Goal: Task Accomplishment & Management: Use online tool/utility

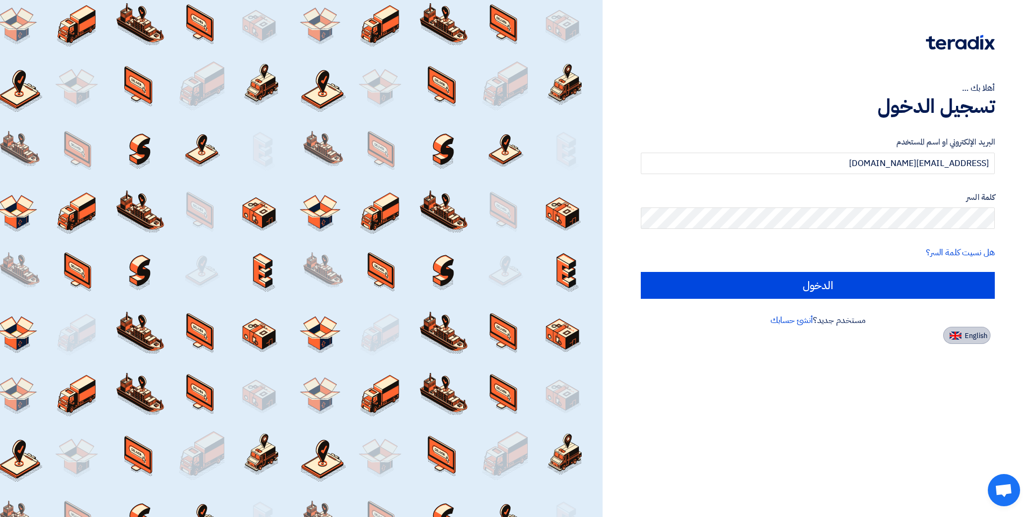
click at [981, 335] on span "English" at bounding box center [975, 336] width 23 height 8
type input "Sign in"
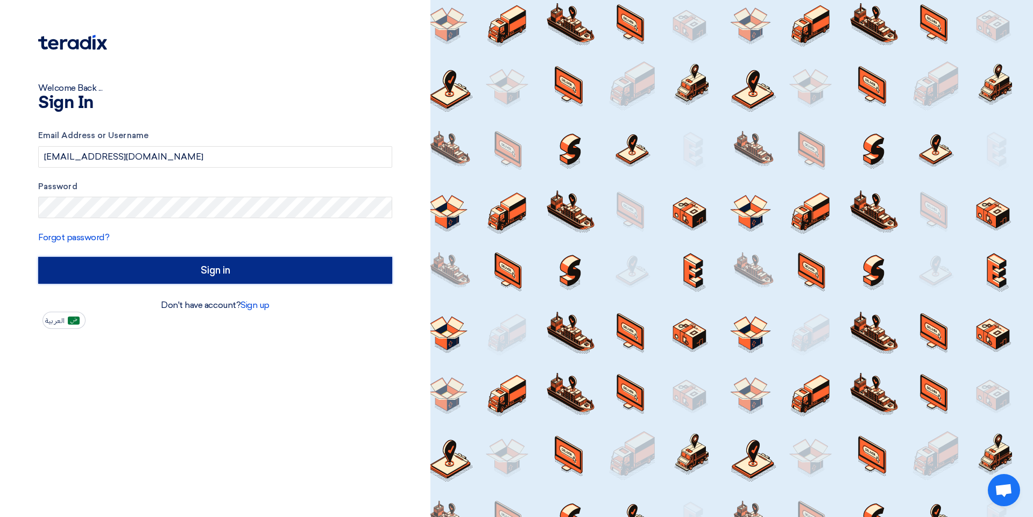
click at [217, 270] on input "Sign in" at bounding box center [215, 270] width 354 height 27
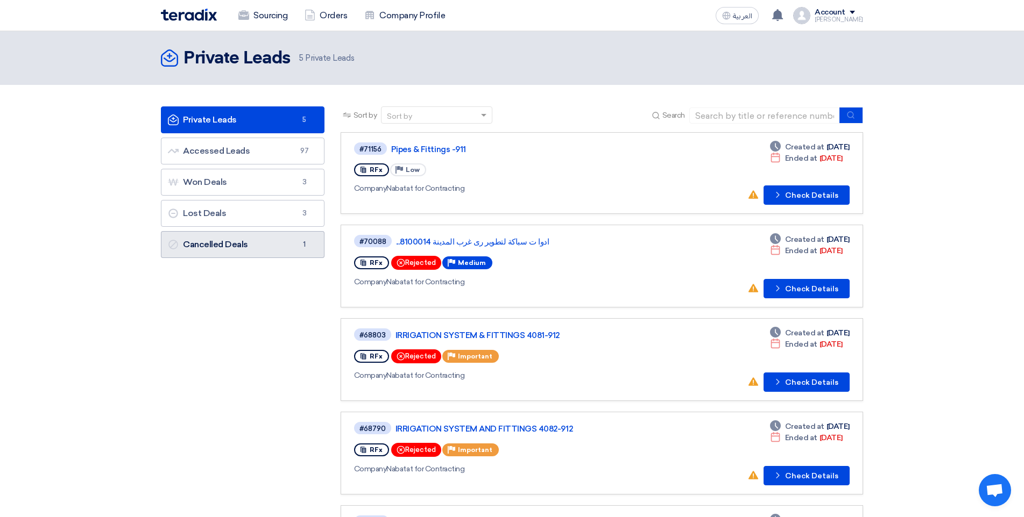
click at [211, 237] on link "Cancelled Deals Cancelled Deals 1" at bounding box center [243, 244] width 164 height 27
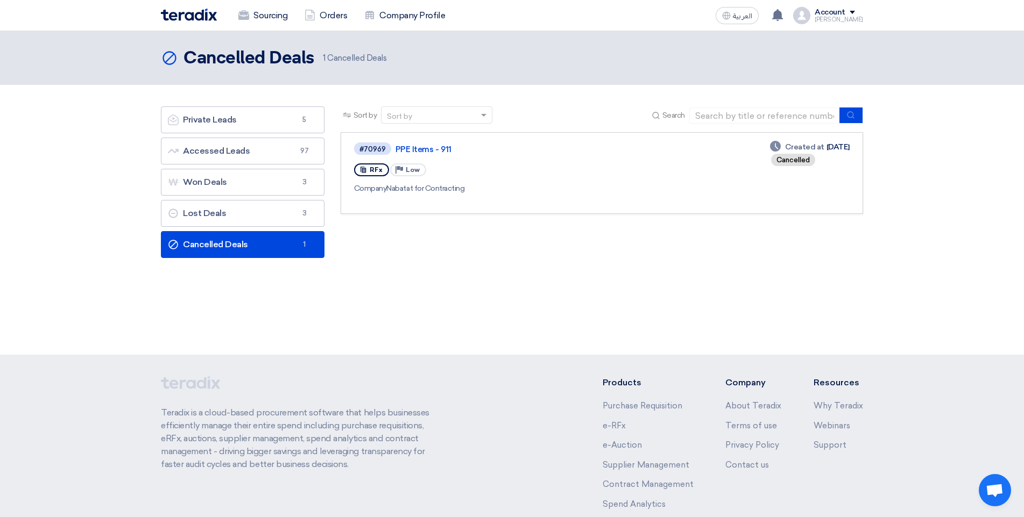
click at [500, 157] on div "#70969 PPE Items - 911 RFx Priority Low Company Nabatat for Contracting" at bounding box center [510, 172] width 313 height 63
click at [228, 126] on link "Private Leads Private Leads 5" at bounding box center [243, 120] width 164 height 27
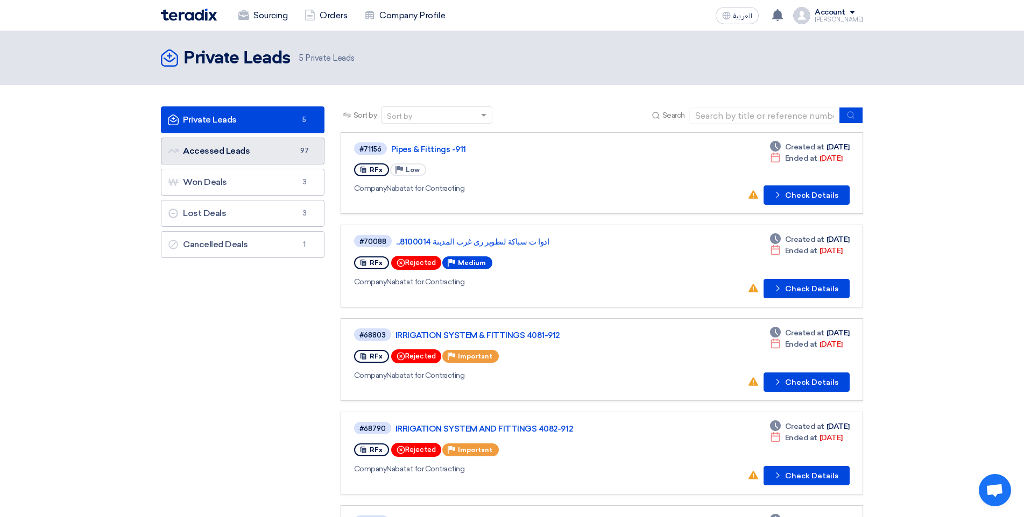
click at [285, 153] on link "Accessed Leads Accessed Leads 97" at bounding box center [243, 151] width 164 height 27
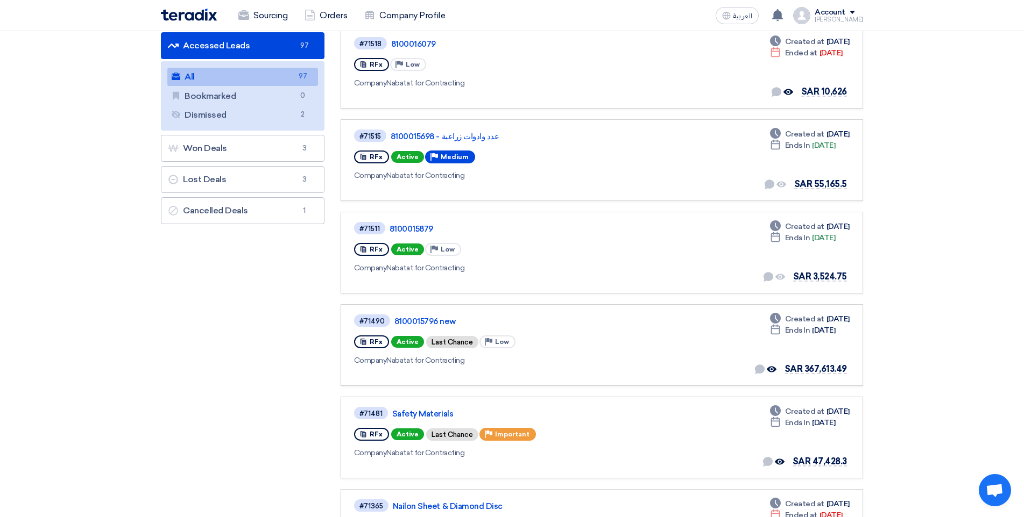
scroll to position [108, 0]
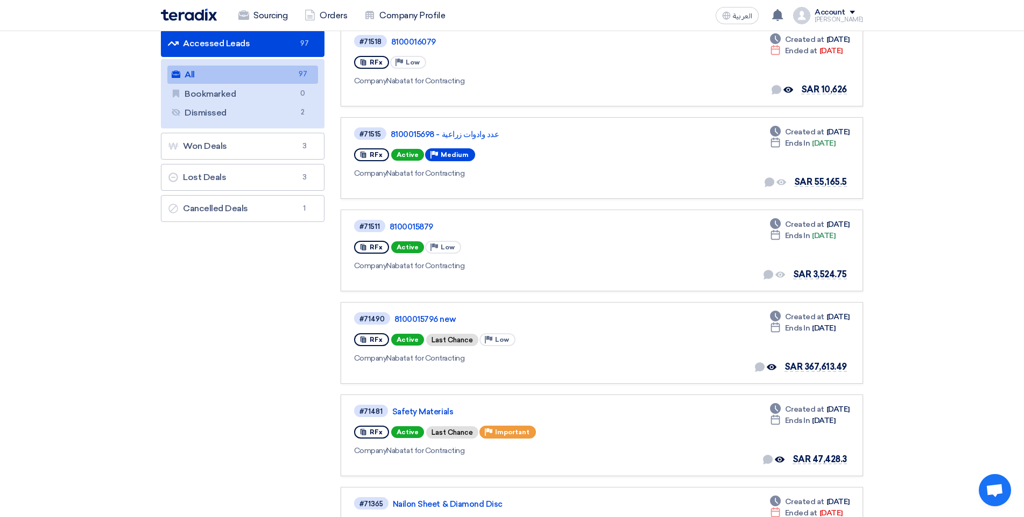
click at [240, 87] on link "Bookmarked Bookmarked 0" at bounding box center [242, 94] width 151 height 18
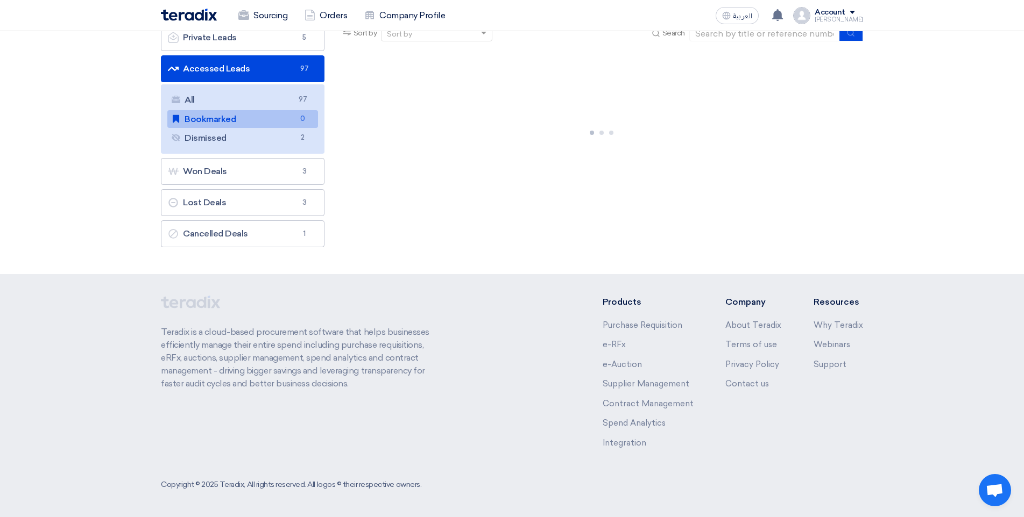
scroll to position [0, 0]
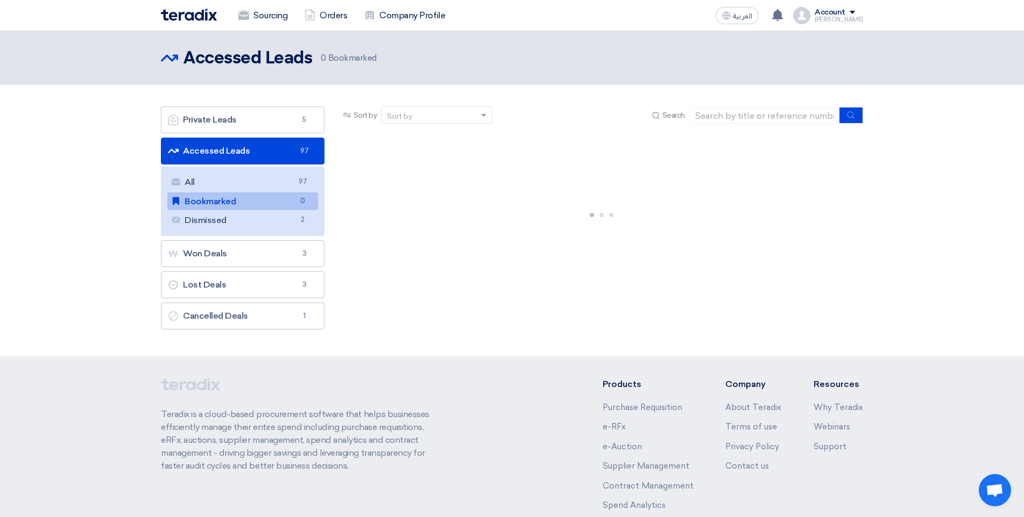
click at [235, 155] on link "Accessed Leads Accessed Leads 97" at bounding box center [243, 151] width 164 height 27
click at [602, 271] on div "You have no requests yet in this category!" at bounding box center [601, 212] width 522 height 161
click at [547, 318] on div "Sort by Sort by Search Category Owner Type" at bounding box center [601, 221] width 538 height 229
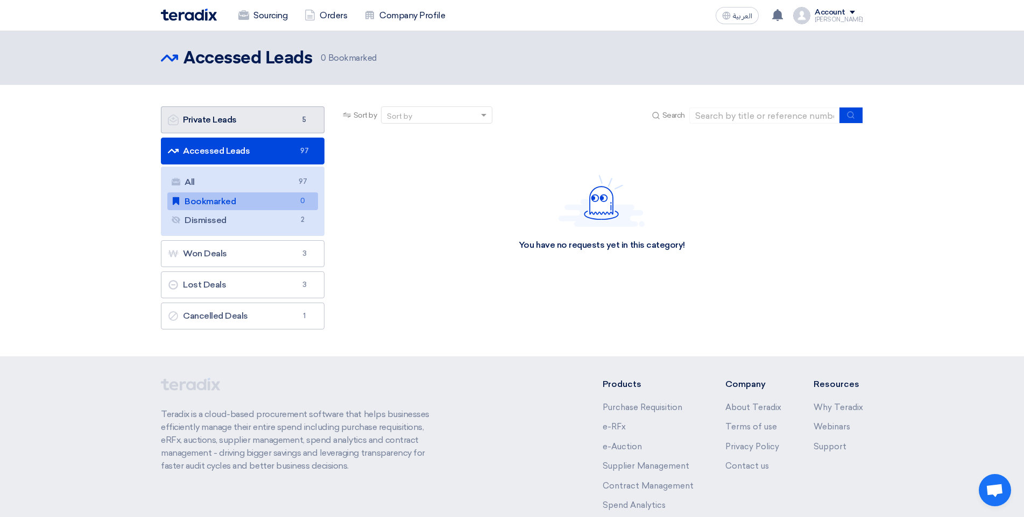
click at [254, 125] on link "Private Leads Private Leads 5" at bounding box center [243, 120] width 164 height 27
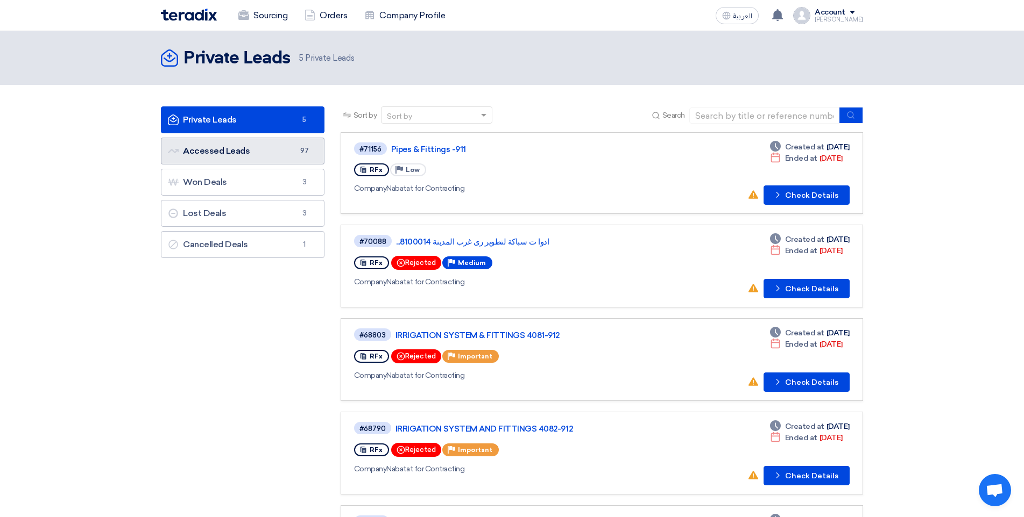
click at [261, 156] on link "Accessed Leads Accessed Leads 97" at bounding box center [243, 151] width 164 height 27
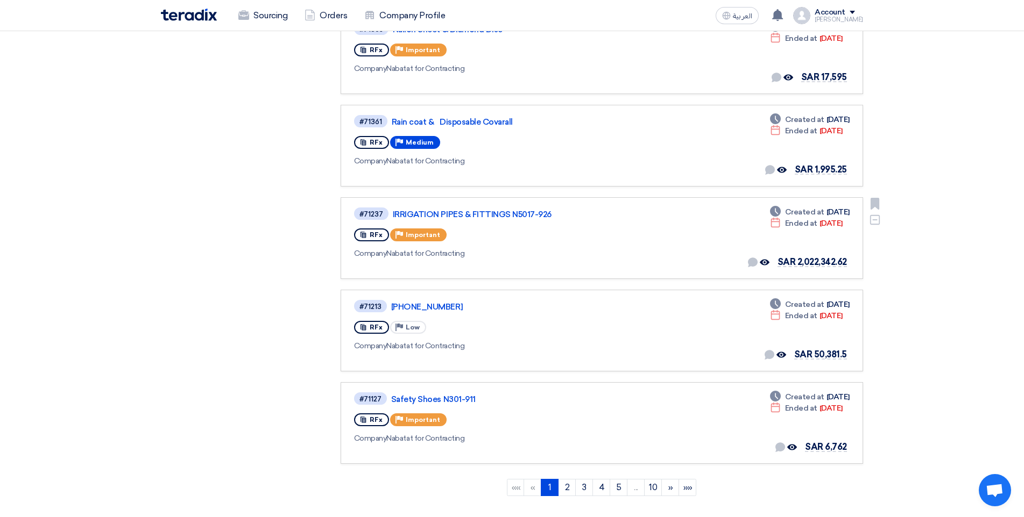
scroll to position [592, 0]
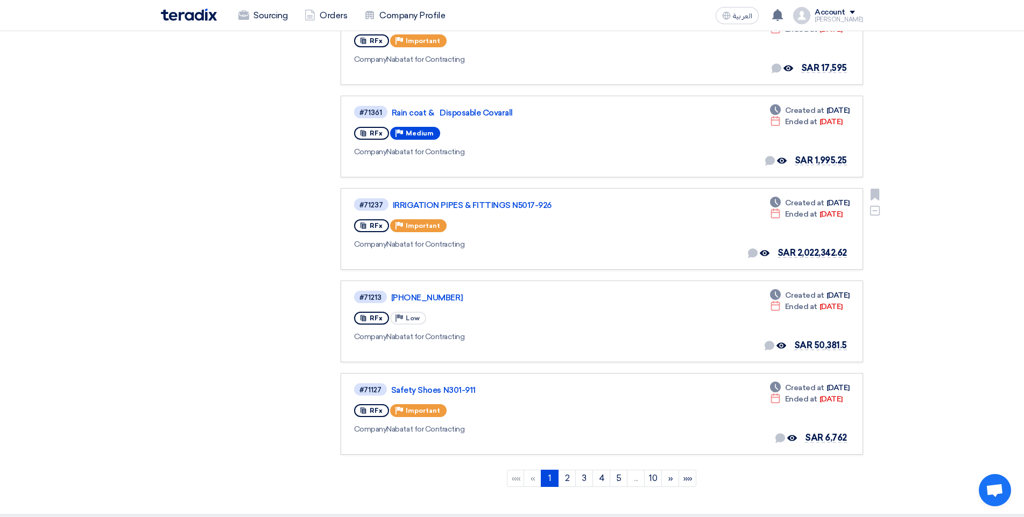
click at [587, 217] on div "#71237 IRRIGATION PIPES & FITTINGS N5017-926 RFx Priority Important Company Nab…" at bounding box center [509, 228] width 310 height 63
click at [430, 201] on link "IRRIGATION PIPES & FITTINGS N5017-926" at bounding box center [527, 206] width 269 height 10
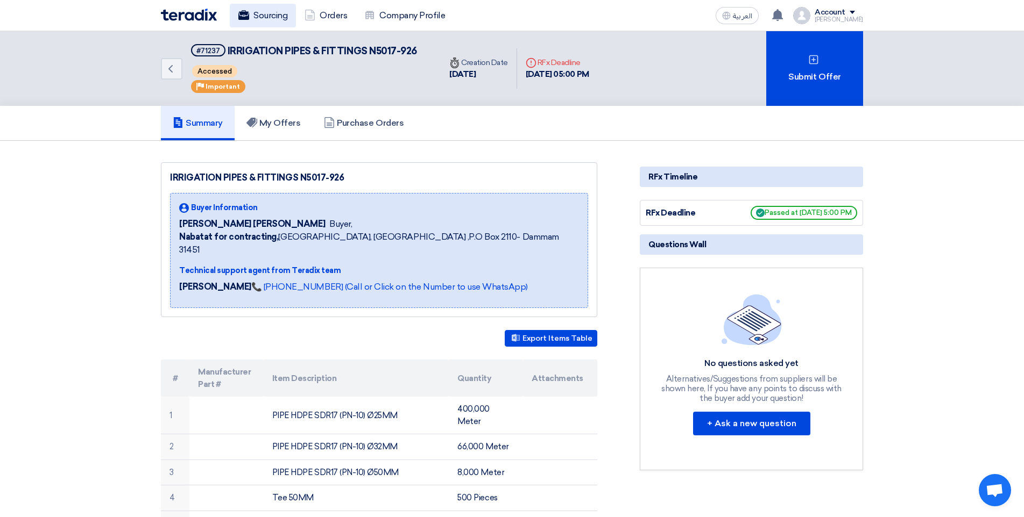
click at [278, 17] on link "Sourcing" at bounding box center [263, 16] width 66 height 24
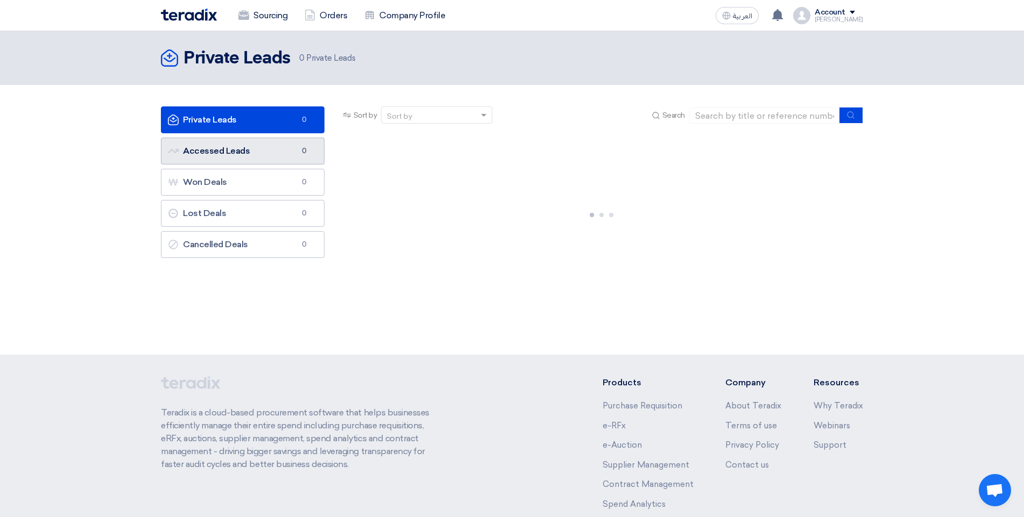
click at [265, 152] on link "Accessed Leads Accessed Leads 0" at bounding box center [243, 151] width 164 height 27
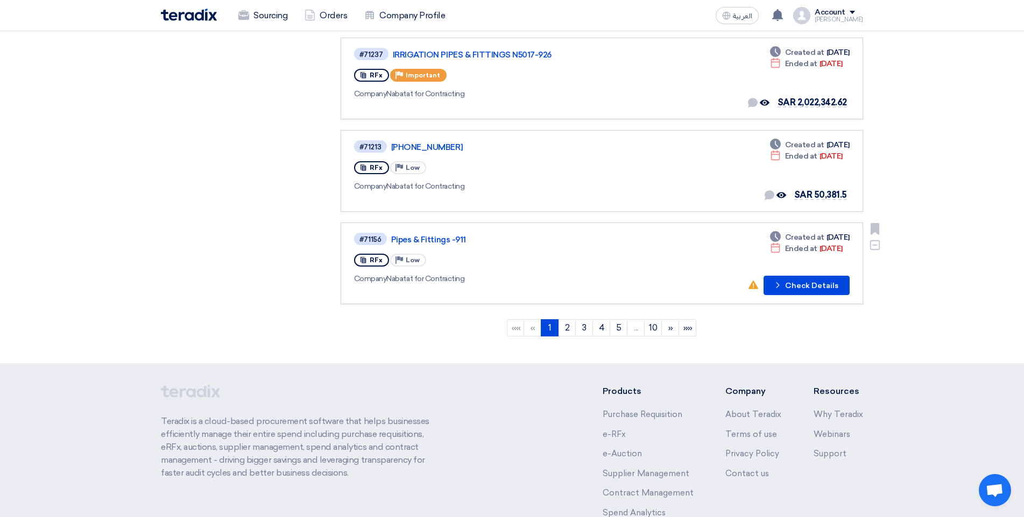
scroll to position [721, 0]
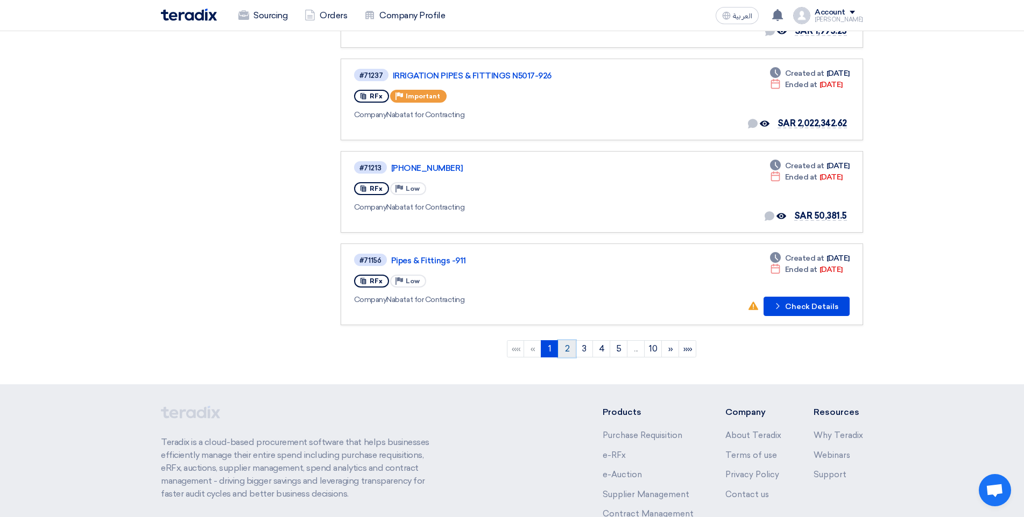
click at [565, 349] on link "2" at bounding box center [567, 348] width 18 height 17
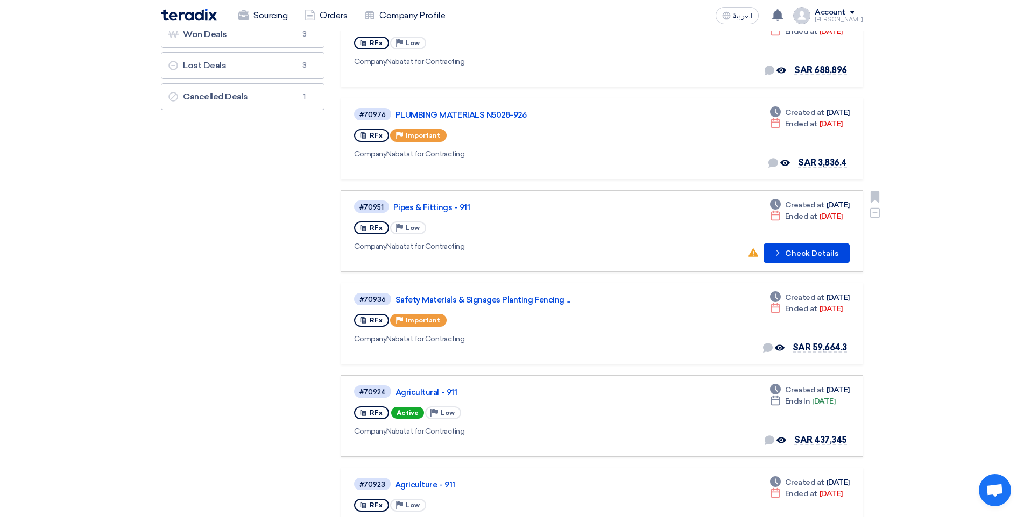
scroll to position [161, 0]
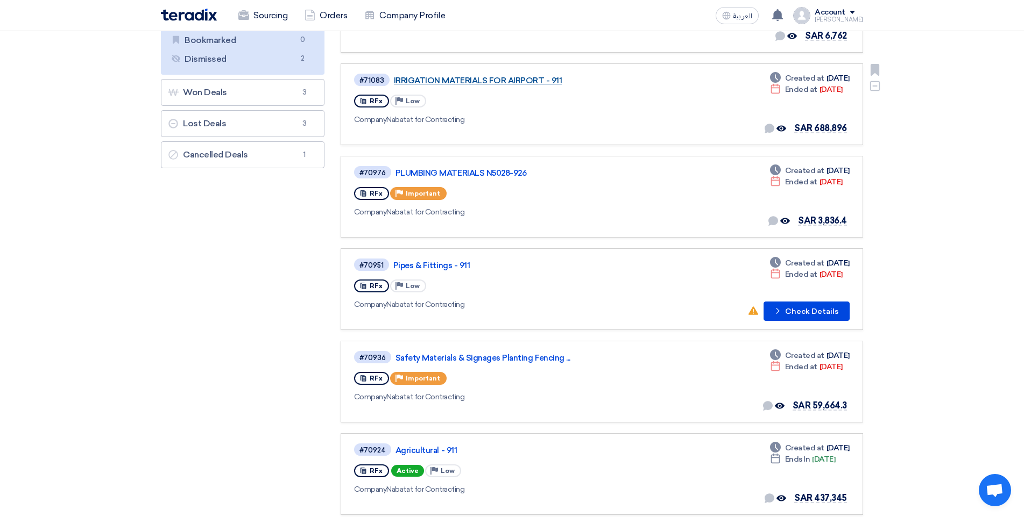
click at [499, 82] on link "IRRIGATION MATERIALS FOR AIRPORT - 911" at bounding box center [528, 81] width 269 height 10
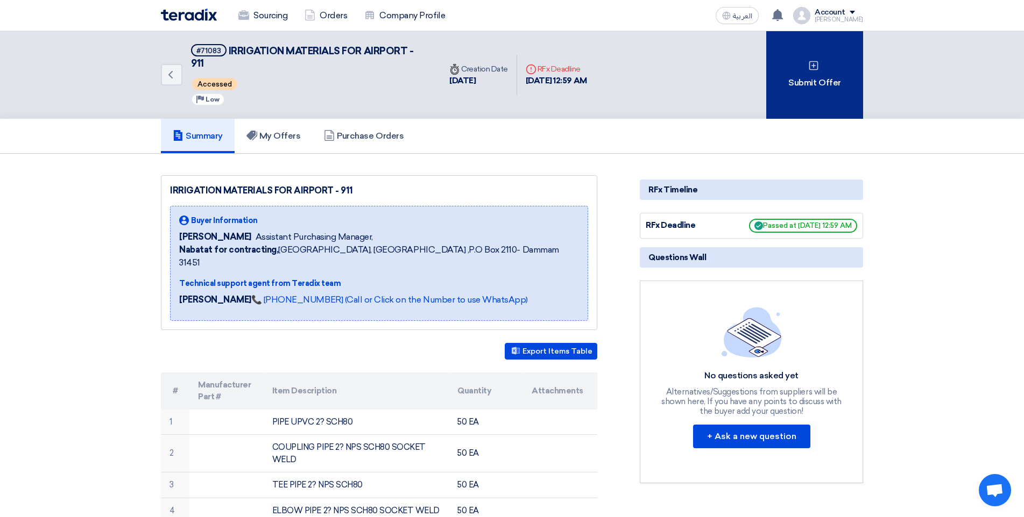
click at [800, 107] on div "Submit Offer" at bounding box center [814, 75] width 97 height 88
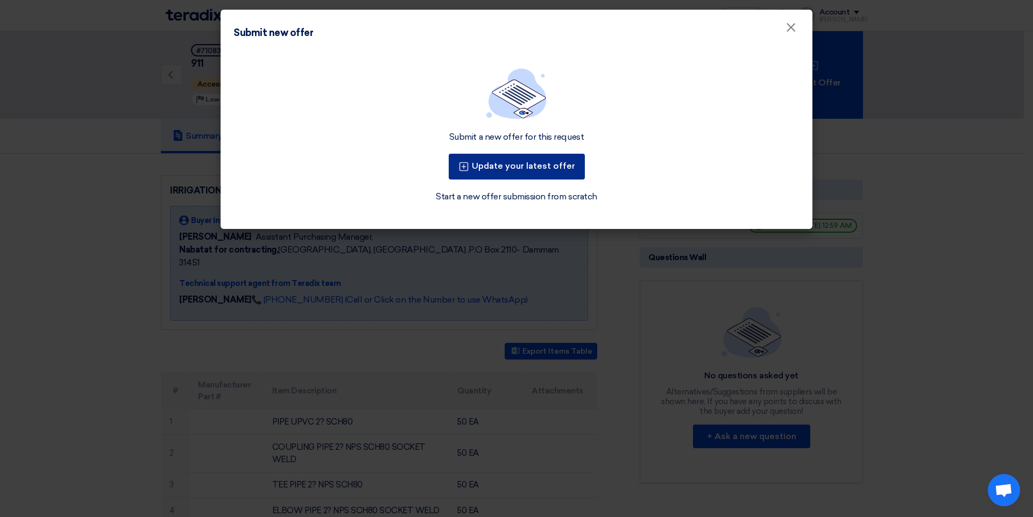
click at [506, 172] on button "Update your latest offer" at bounding box center [517, 167] width 136 height 26
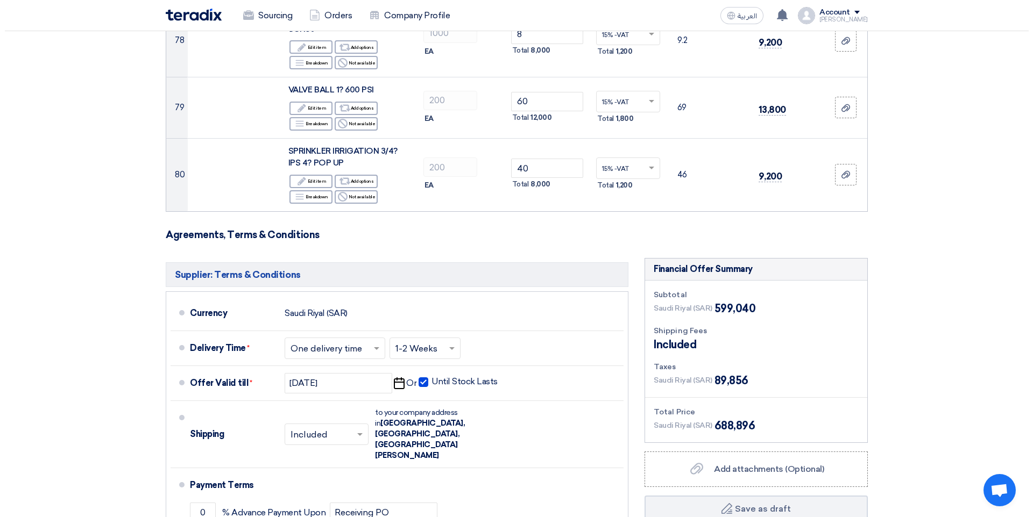
scroll to position [5529, 0]
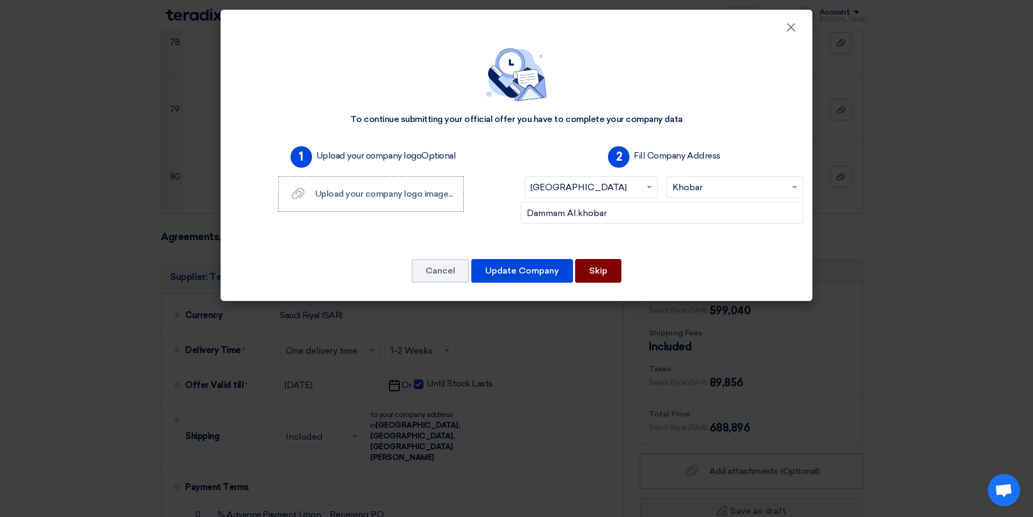
click at [597, 276] on button "Skip" at bounding box center [598, 271] width 46 height 24
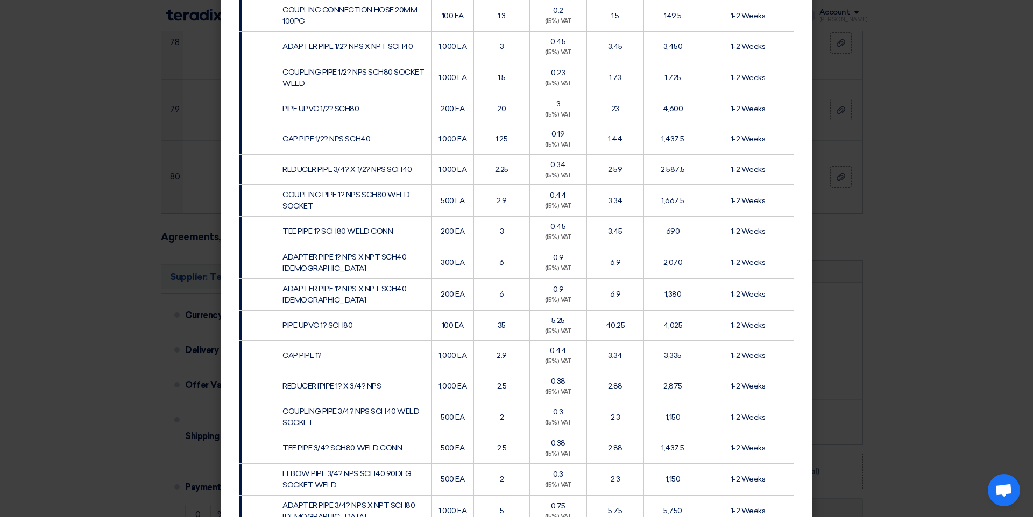
scroll to position [453, 0]
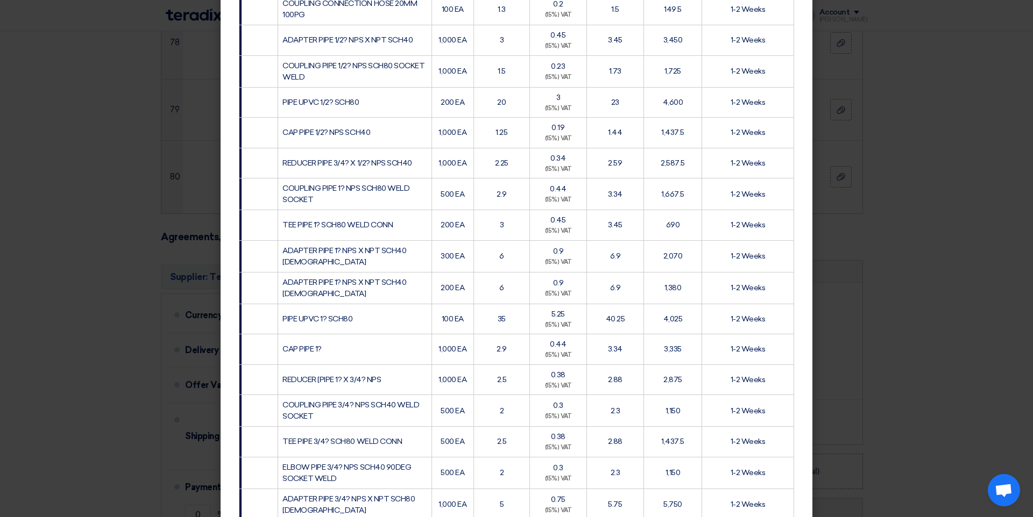
click at [964, 225] on modal-container "[PERSON_NAME] Trading Est [GEOGRAPHIC_DATA], [GEOGRAPHIC_DATA], [GEOGRAPHIC_DAT…" at bounding box center [516, 258] width 1033 height 517
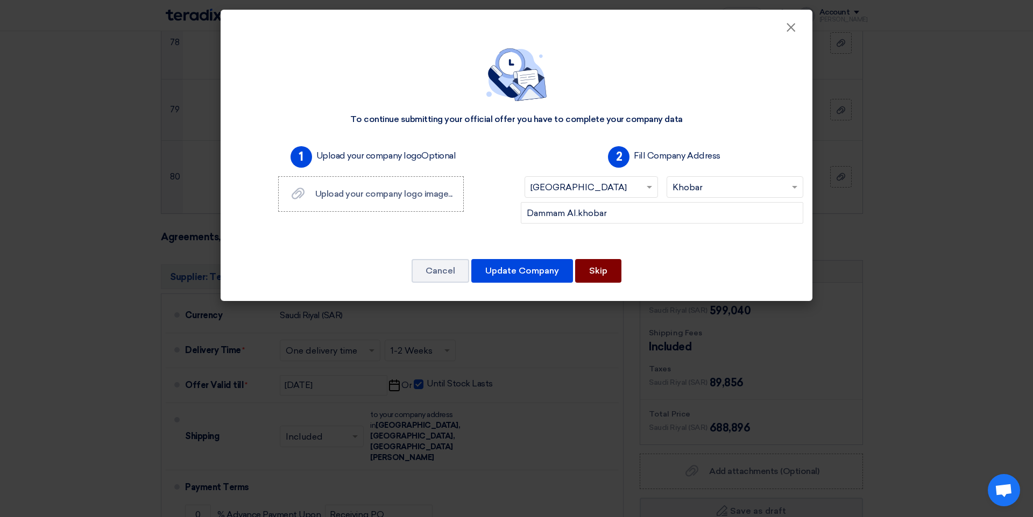
click at [606, 272] on button "Skip" at bounding box center [598, 271] width 46 height 24
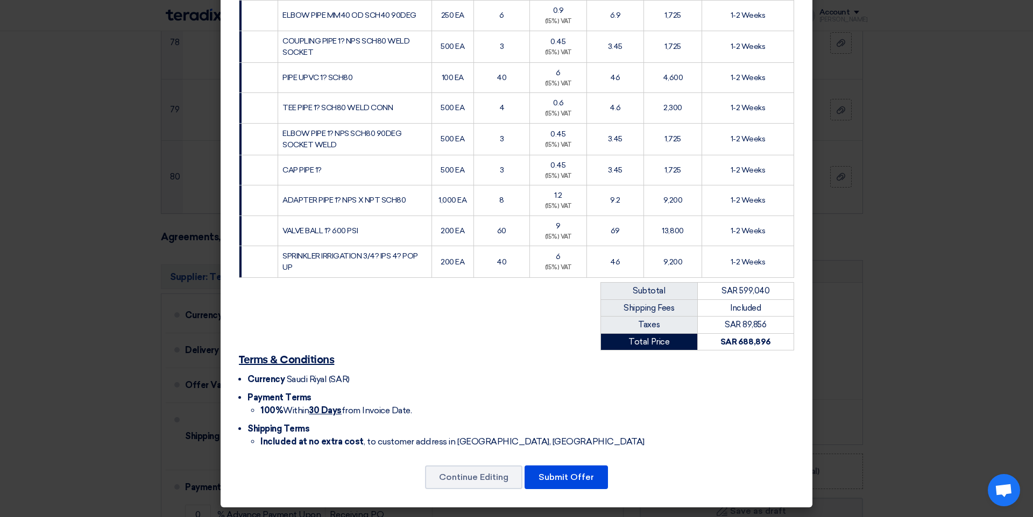
scroll to position [2389, 0]
click at [567, 482] on button "Submit Offer" at bounding box center [565, 478] width 83 height 24
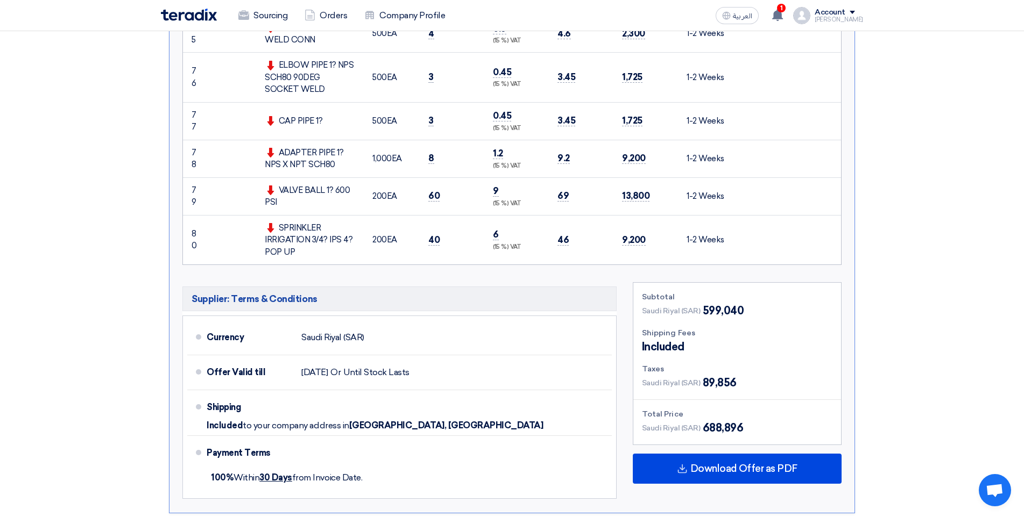
scroll to position [3546, 0]
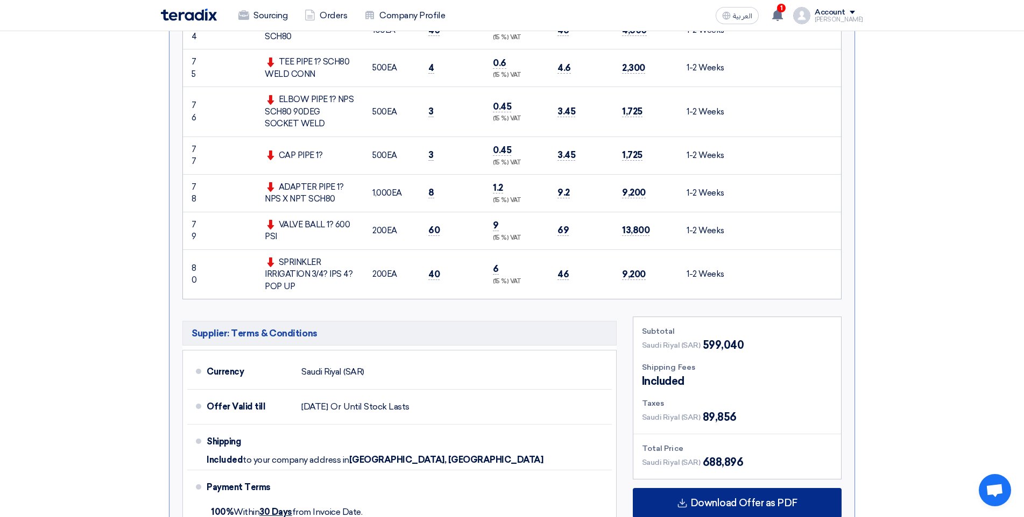
click at [758, 499] on span "Download Offer as PDF" at bounding box center [743, 504] width 107 height 10
click at [677, 488] on div "Download Offer as PDF" at bounding box center [737, 503] width 209 height 30
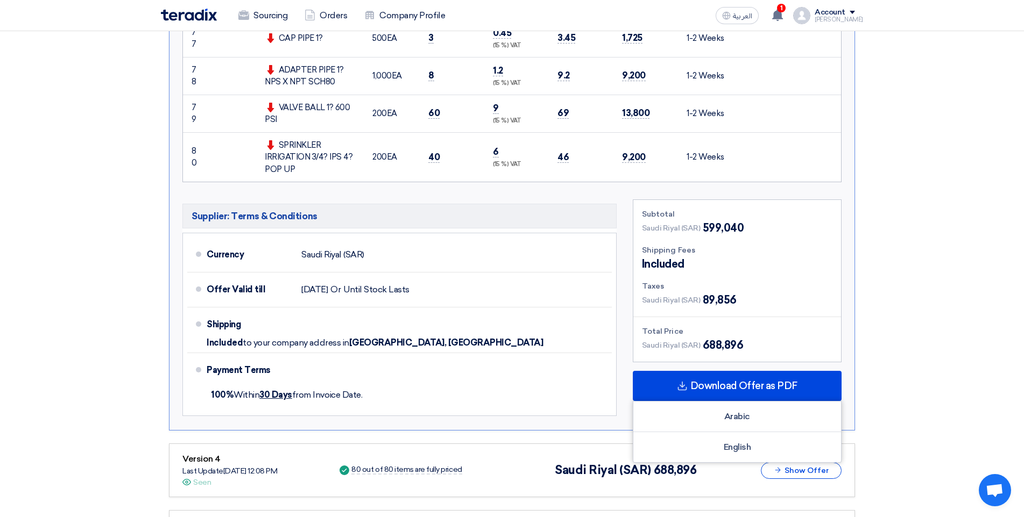
scroll to position [3649, 0]
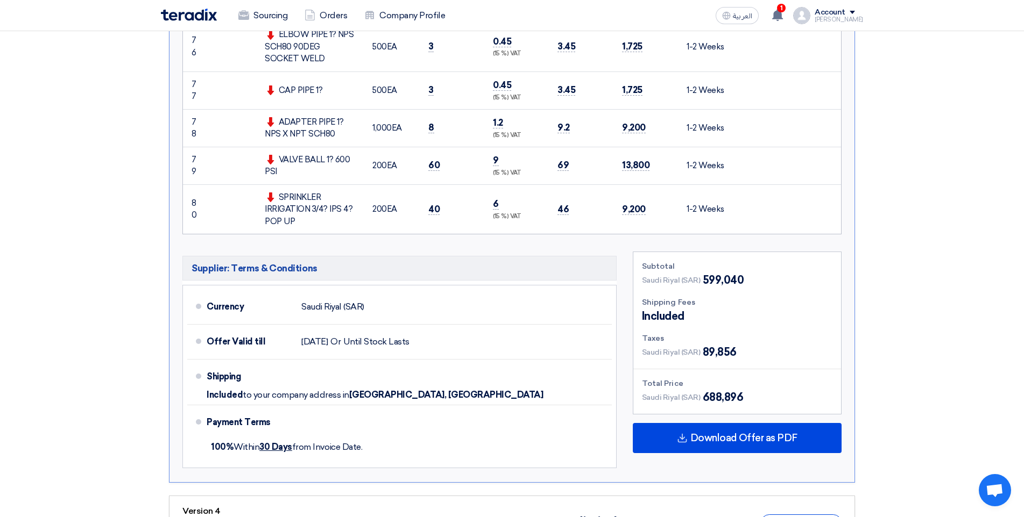
scroll to position [3310, 0]
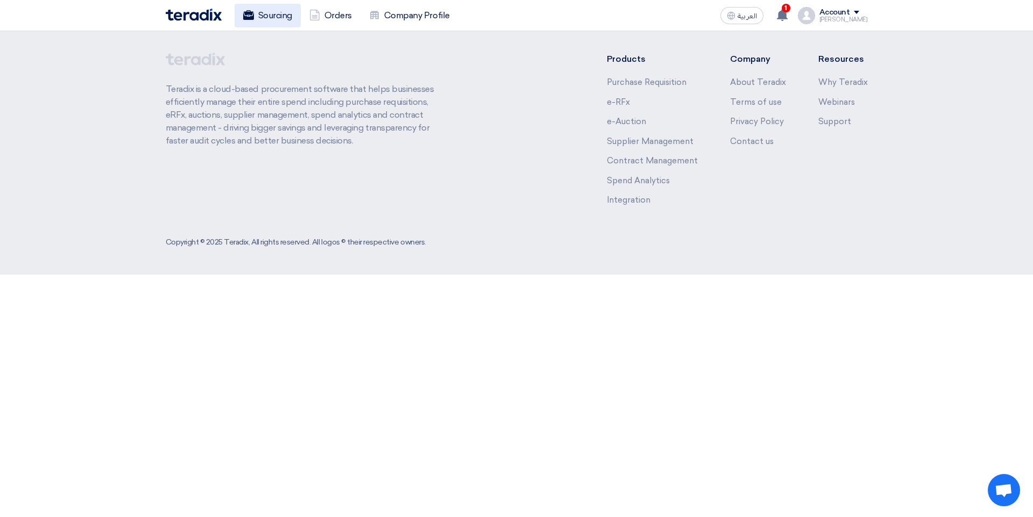
click at [273, 11] on link "Sourcing" at bounding box center [268, 16] width 66 height 24
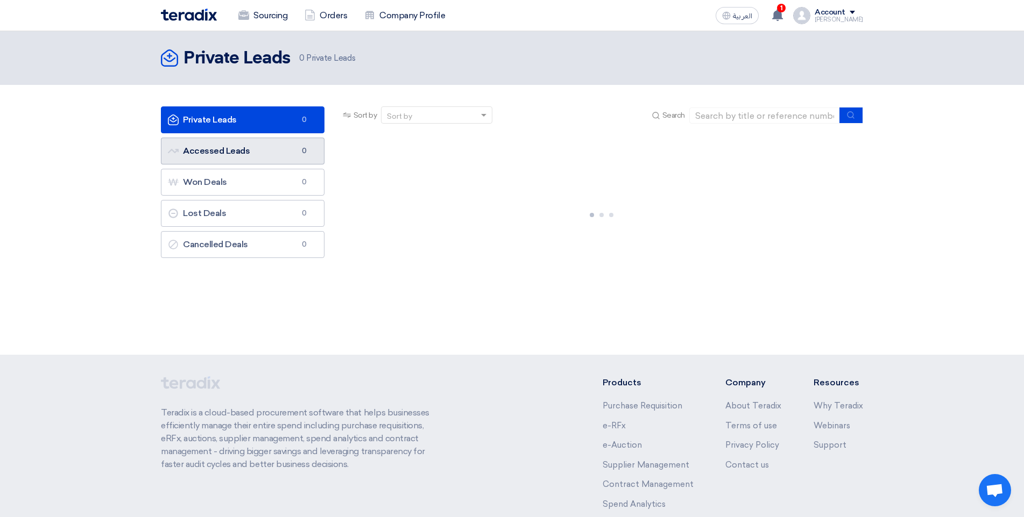
click at [243, 145] on link "Accessed Leads Accessed Leads 0" at bounding box center [243, 151] width 164 height 27
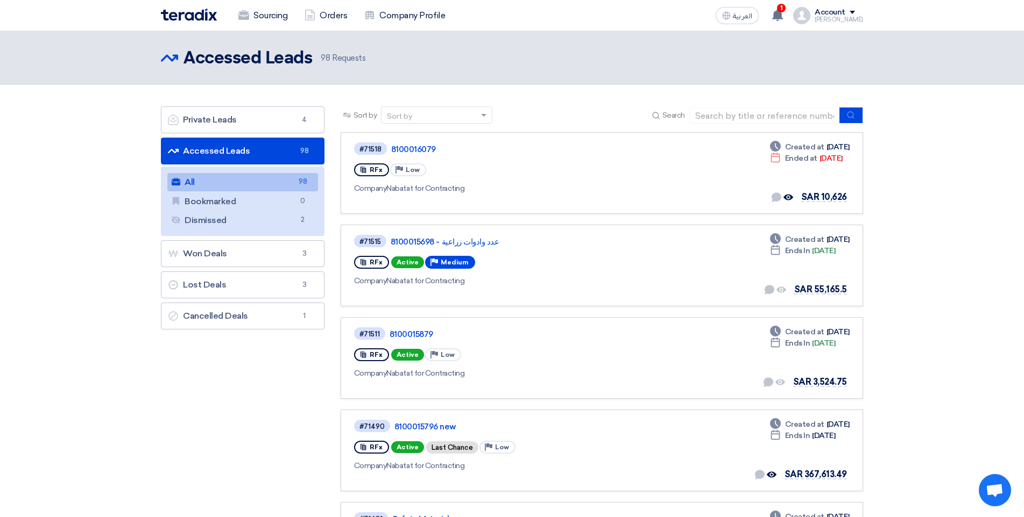
click at [202, 175] on link "All All 98" at bounding box center [242, 182] width 151 height 18
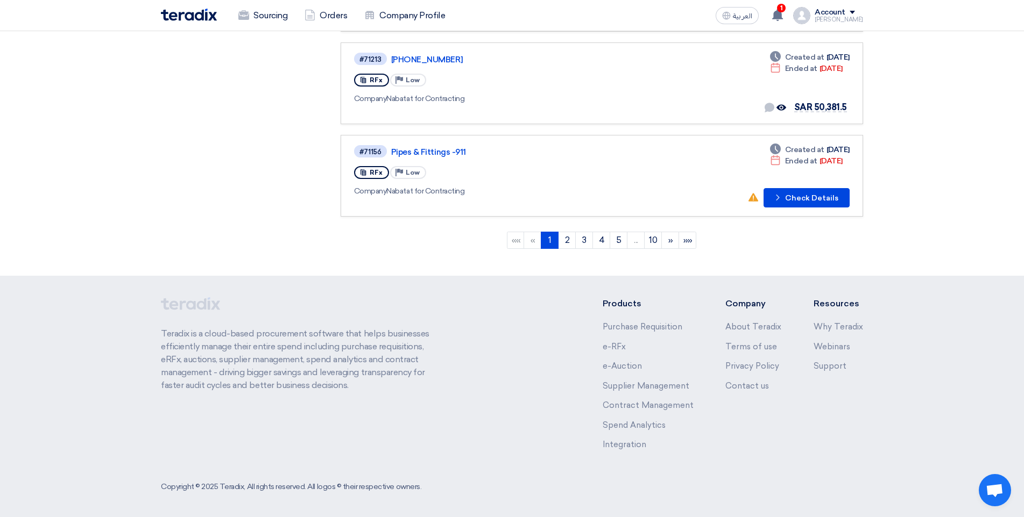
scroll to position [832, 0]
click at [573, 236] on link "2" at bounding box center [567, 238] width 18 height 17
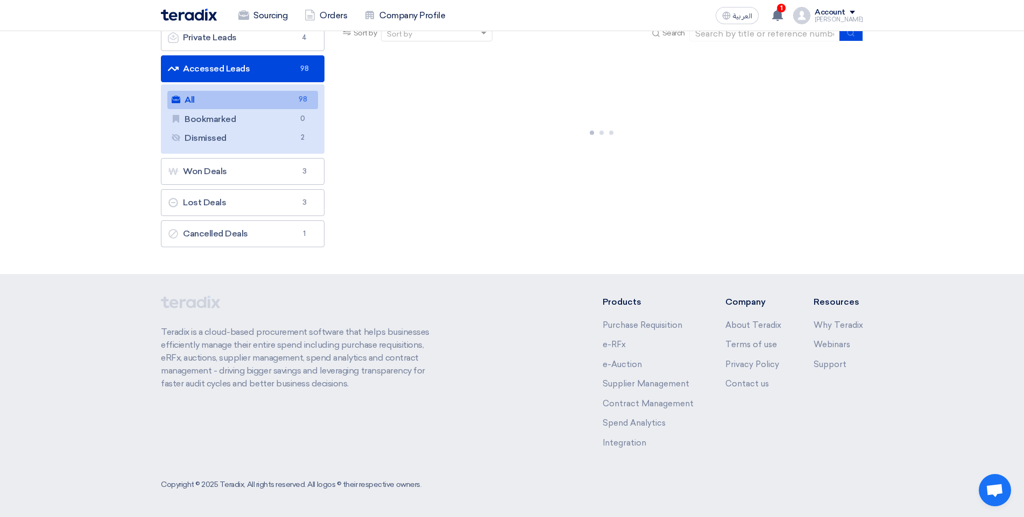
scroll to position [0, 0]
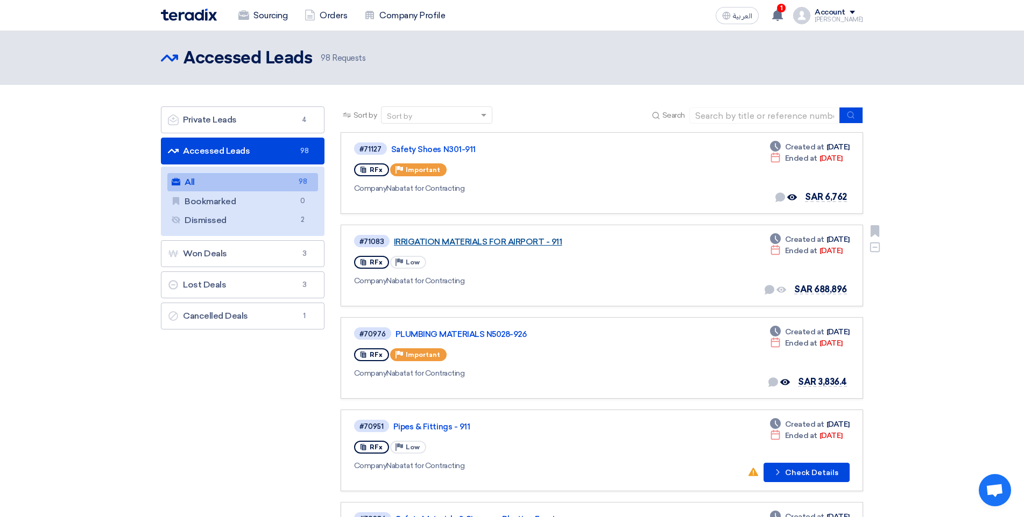
click at [489, 238] on link "IRRIGATION MATERIALS FOR AIRPORT - 911" at bounding box center [528, 242] width 269 height 10
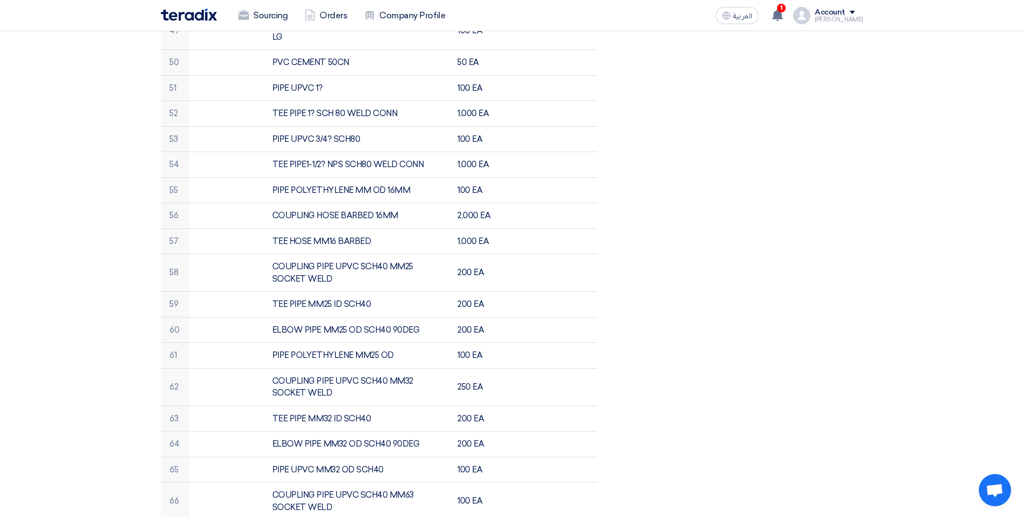
scroll to position [1778, 0]
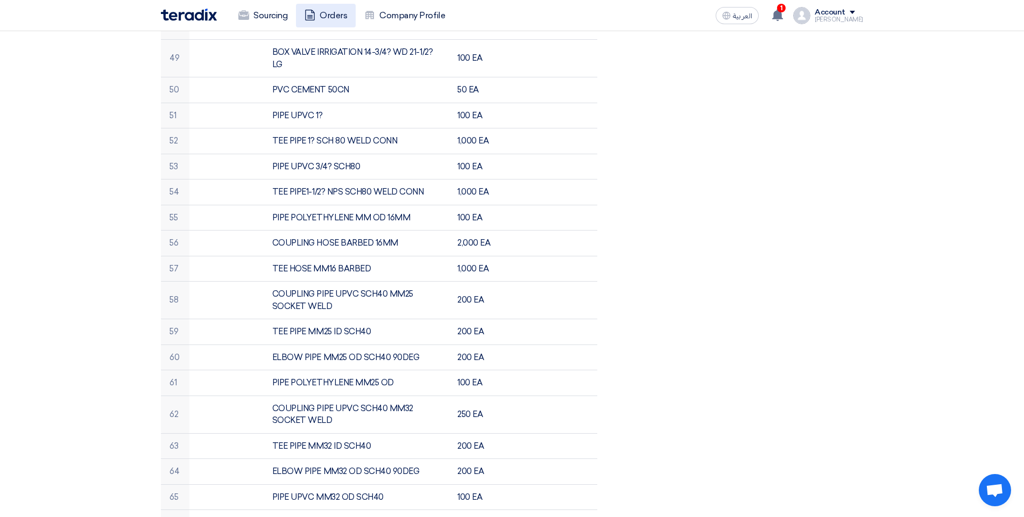
click at [344, 18] on link "Orders" at bounding box center [326, 16] width 60 height 24
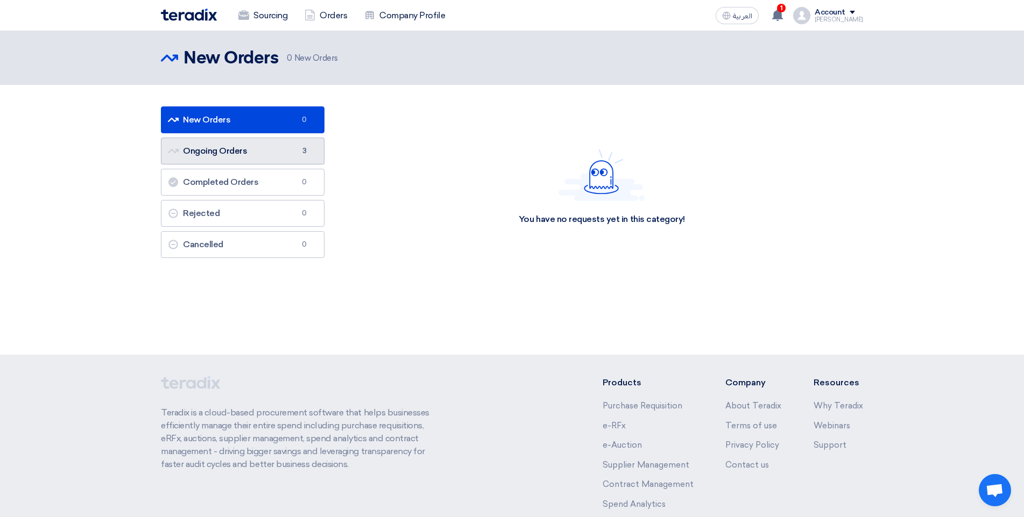
click at [231, 148] on link "Ongoing Orders Ongoing Orders 3" at bounding box center [243, 151] width 164 height 27
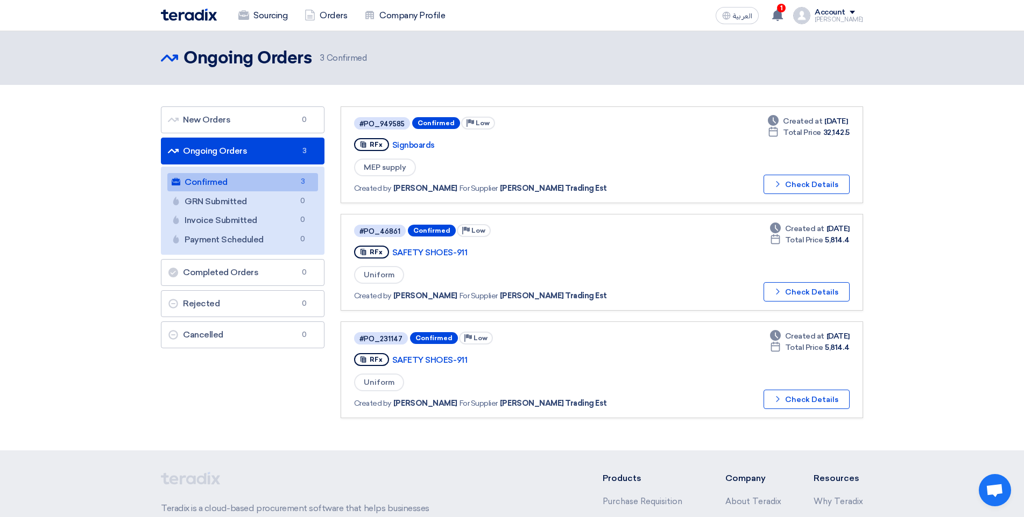
click at [294, 147] on link "Ongoing Orders Ongoing Orders 3" at bounding box center [243, 151] width 164 height 27
click at [250, 121] on link "New Orders New Orders 0" at bounding box center [243, 120] width 164 height 27
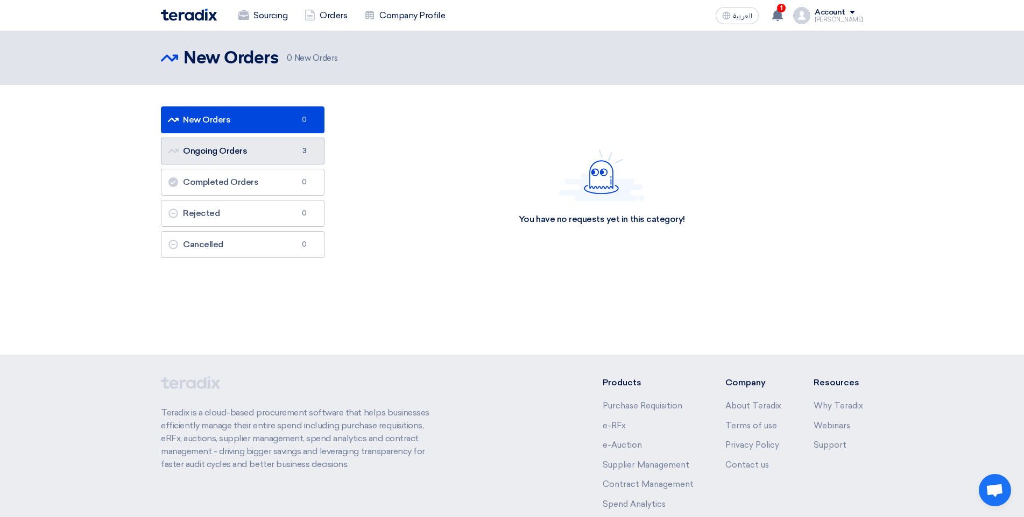
click at [233, 157] on link "Ongoing Orders Ongoing Orders 3" at bounding box center [243, 151] width 164 height 27
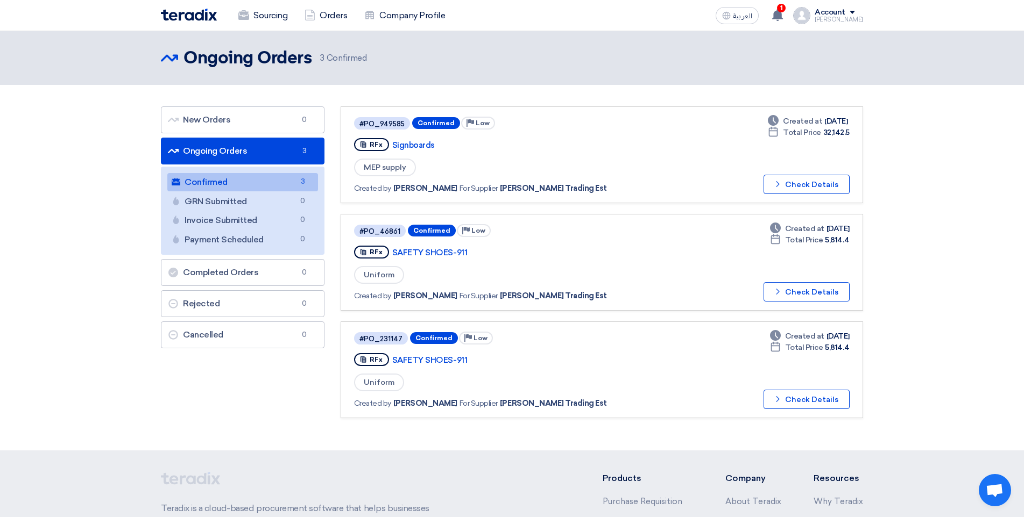
click at [238, 145] on link "Ongoing Orders Ongoing Orders 3" at bounding box center [243, 151] width 164 height 27
click at [225, 118] on link "New Orders New Orders 0" at bounding box center [243, 120] width 164 height 27
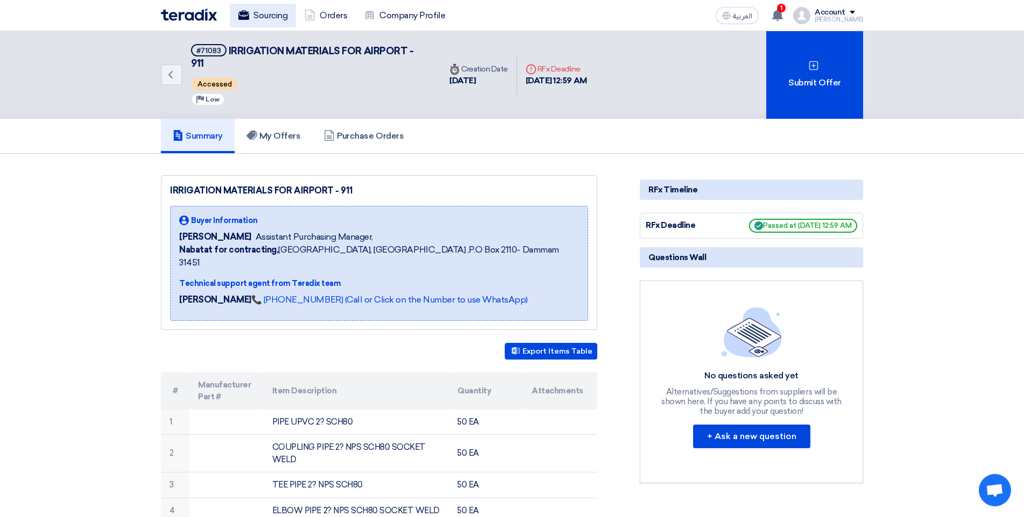
click at [287, 20] on link "Sourcing" at bounding box center [263, 16] width 66 height 24
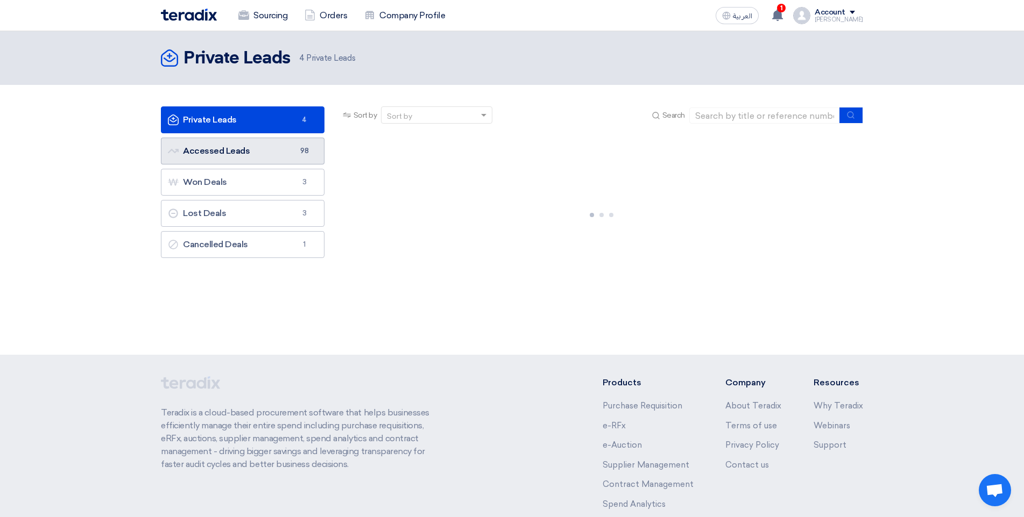
click at [257, 150] on link "Accessed Leads Accessed Leads 98" at bounding box center [243, 151] width 164 height 27
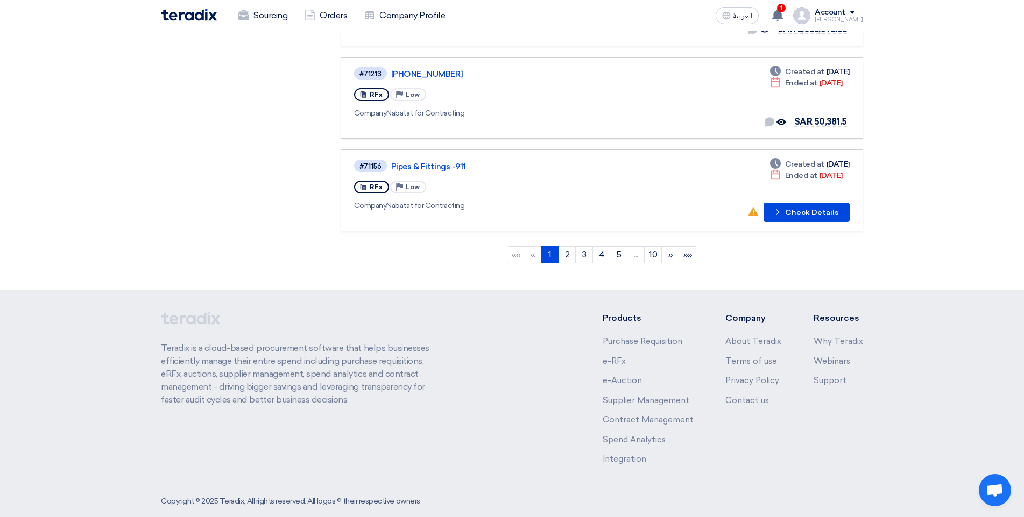
scroll to position [832, 0]
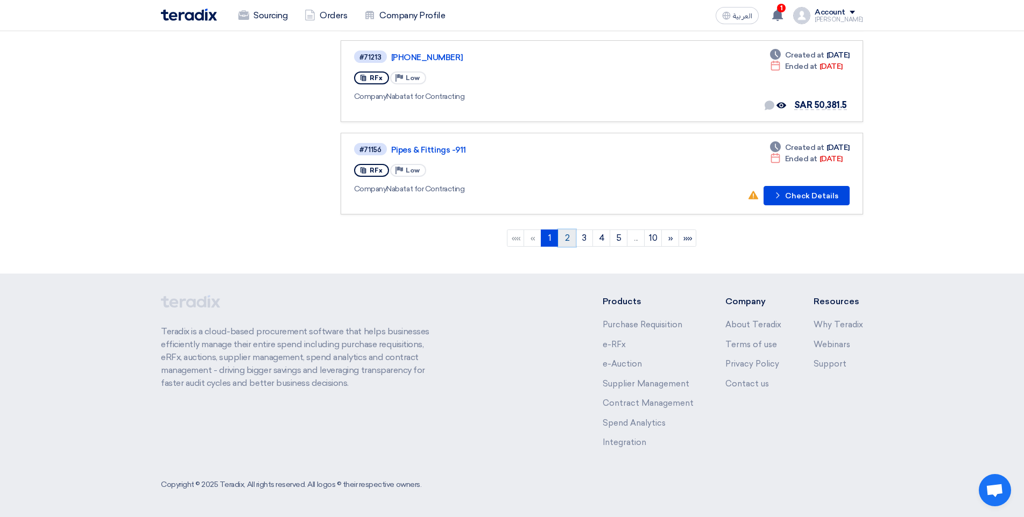
click at [572, 237] on link "2" at bounding box center [567, 238] width 18 height 17
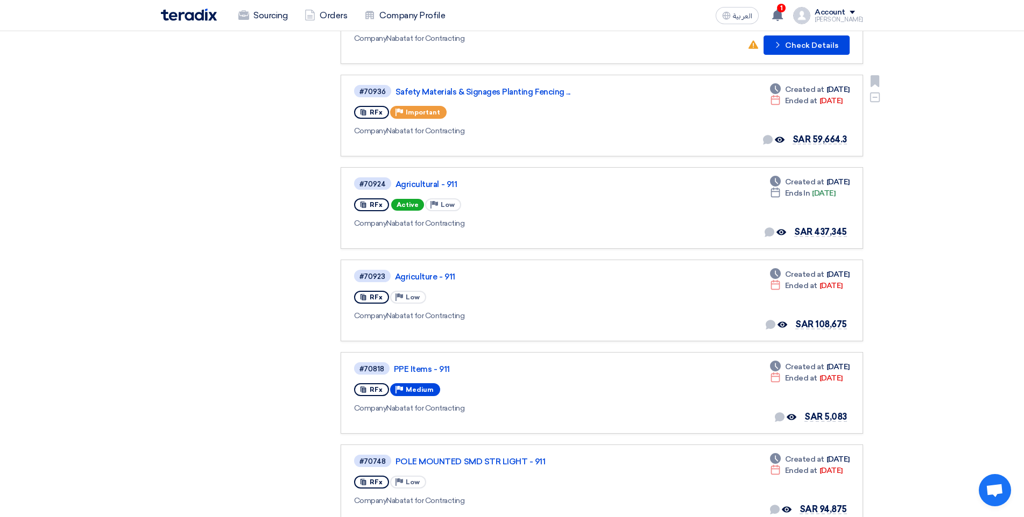
scroll to position [430, 0]
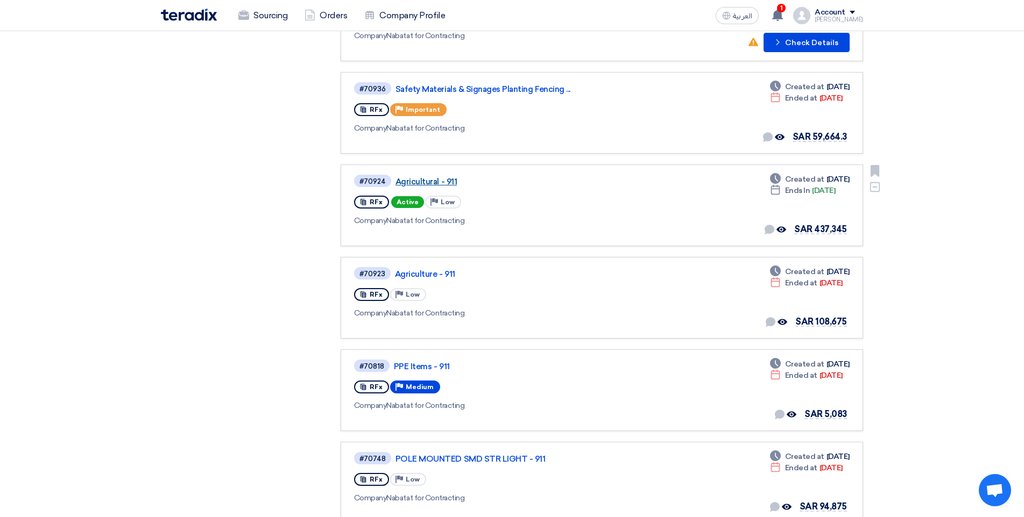
click at [435, 178] on link "Agricultural - 911" at bounding box center [529, 182] width 269 height 10
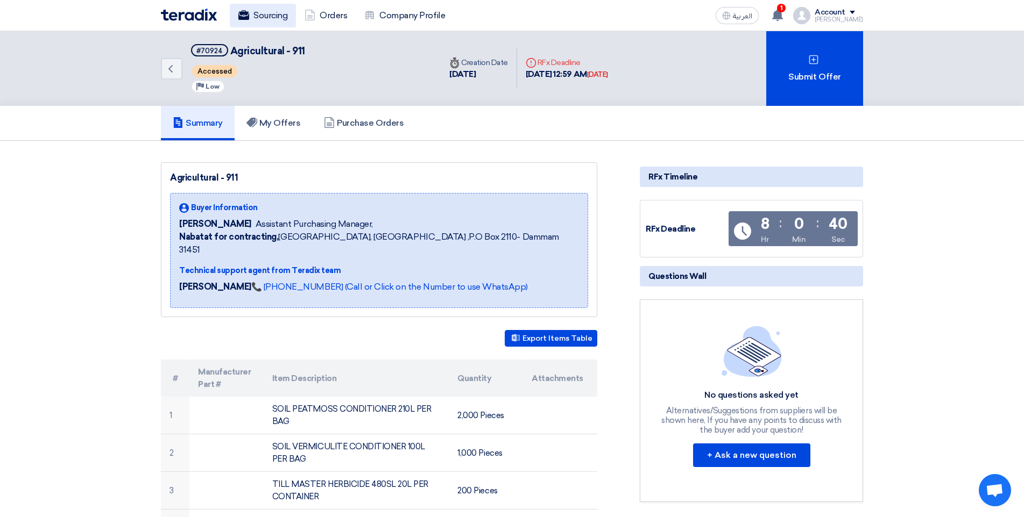
click at [276, 18] on link "Sourcing" at bounding box center [263, 16] width 66 height 24
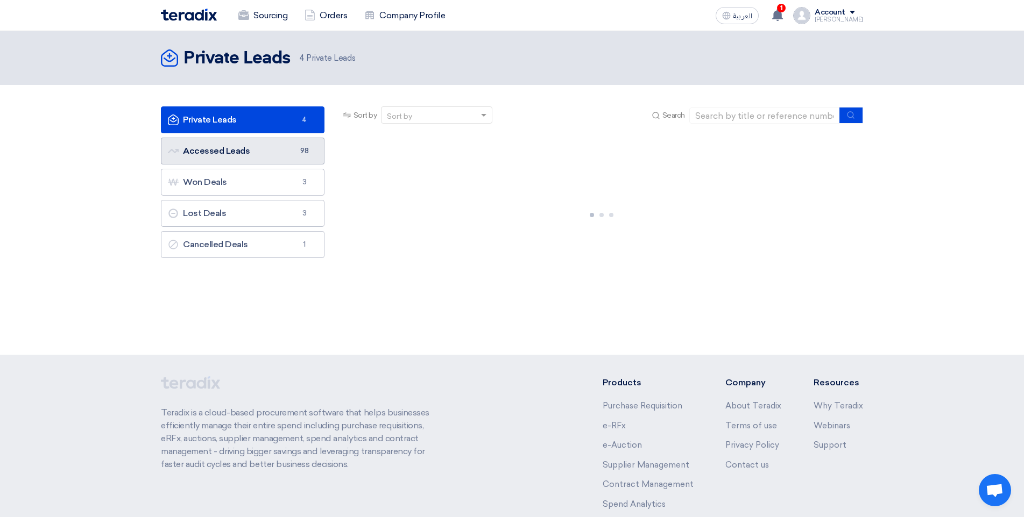
click at [257, 160] on link "Accessed Leads Accessed Leads 98" at bounding box center [243, 151] width 164 height 27
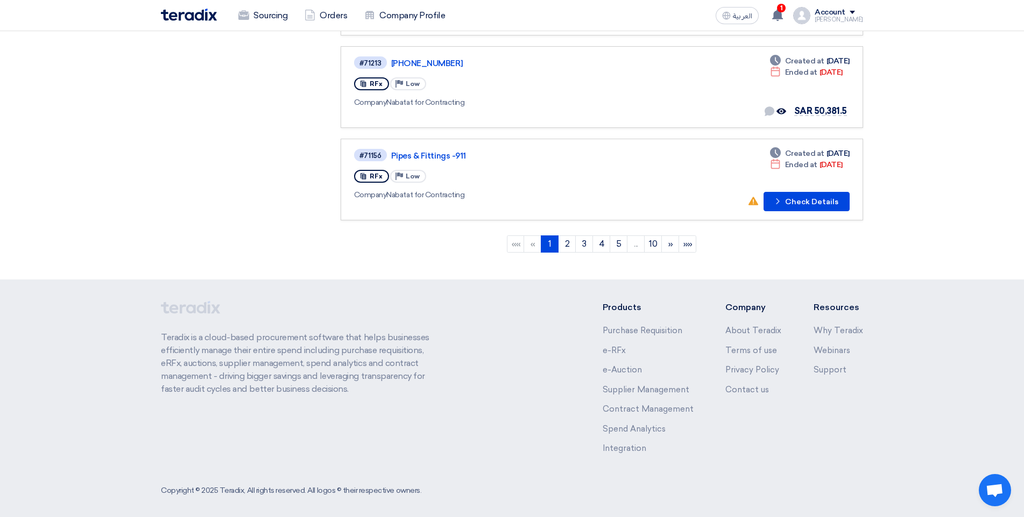
scroll to position [832, 0]
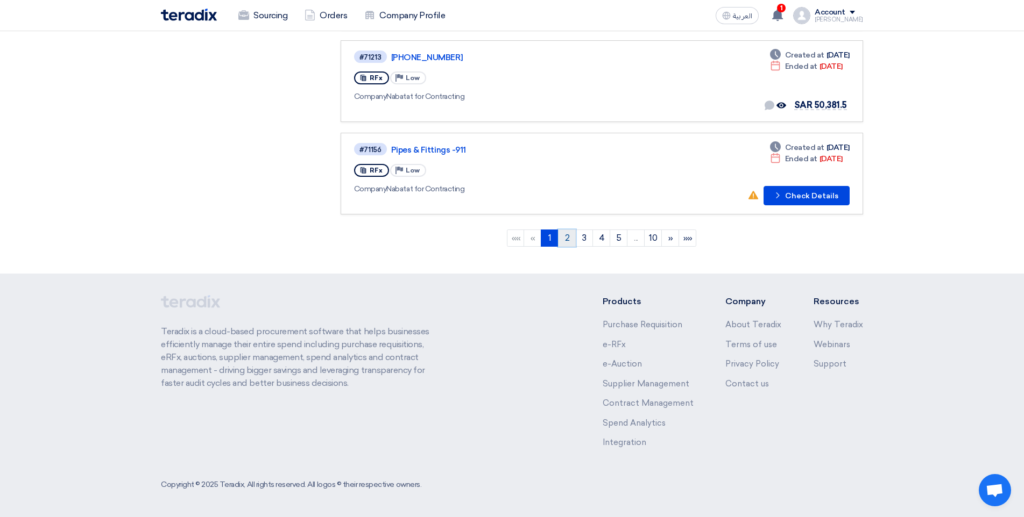
click at [565, 233] on link "2" at bounding box center [567, 238] width 18 height 17
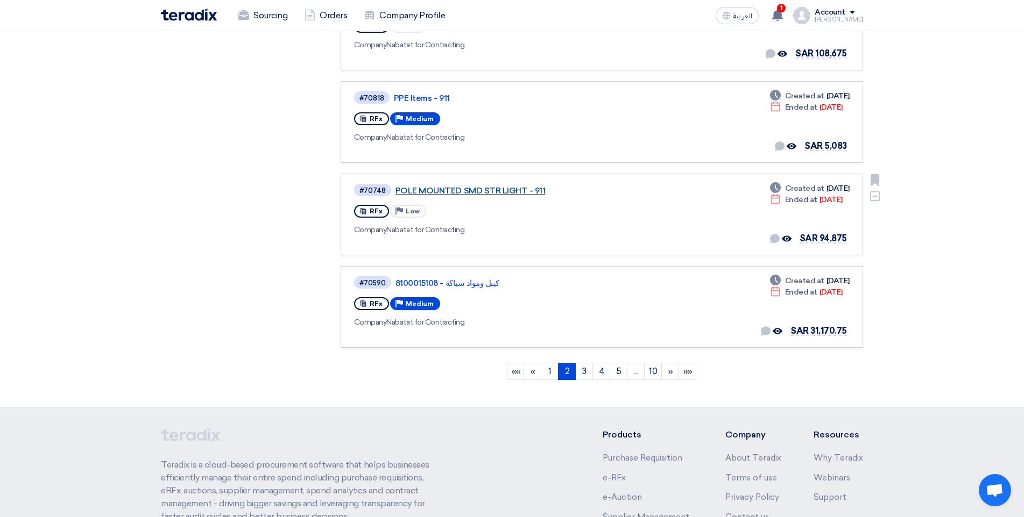
scroll to position [699, 0]
click at [588, 370] on link "3" at bounding box center [584, 371] width 18 height 17
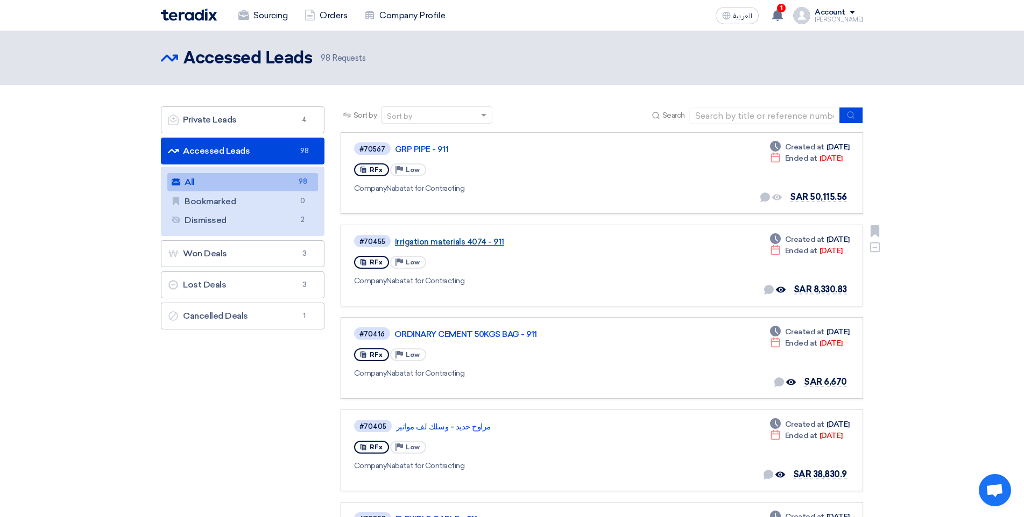
click at [483, 239] on link "Irrigation materials 4074 - 911" at bounding box center [529, 242] width 269 height 10
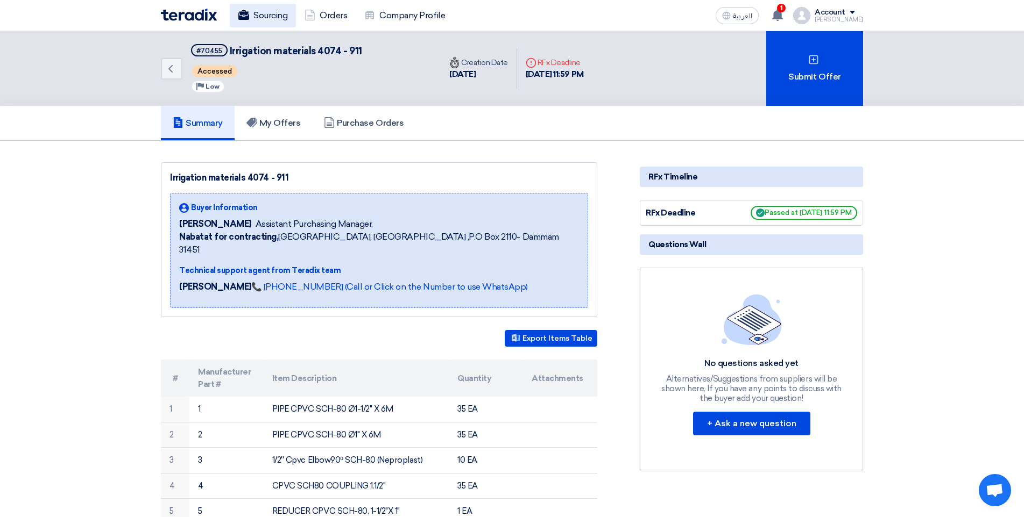
click at [272, 17] on link "Sourcing" at bounding box center [263, 16] width 66 height 24
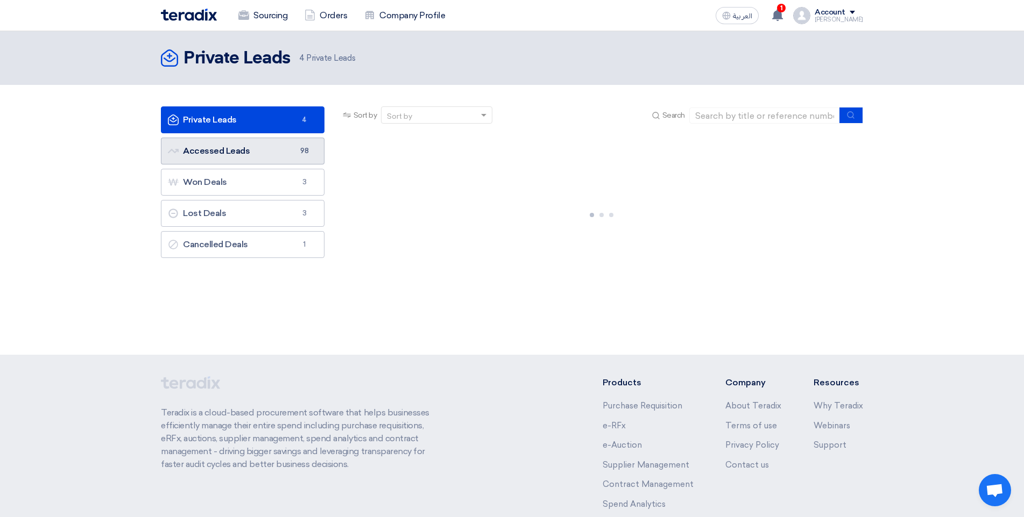
click at [241, 157] on link "Accessed Leads Accessed Leads 98" at bounding box center [243, 151] width 164 height 27
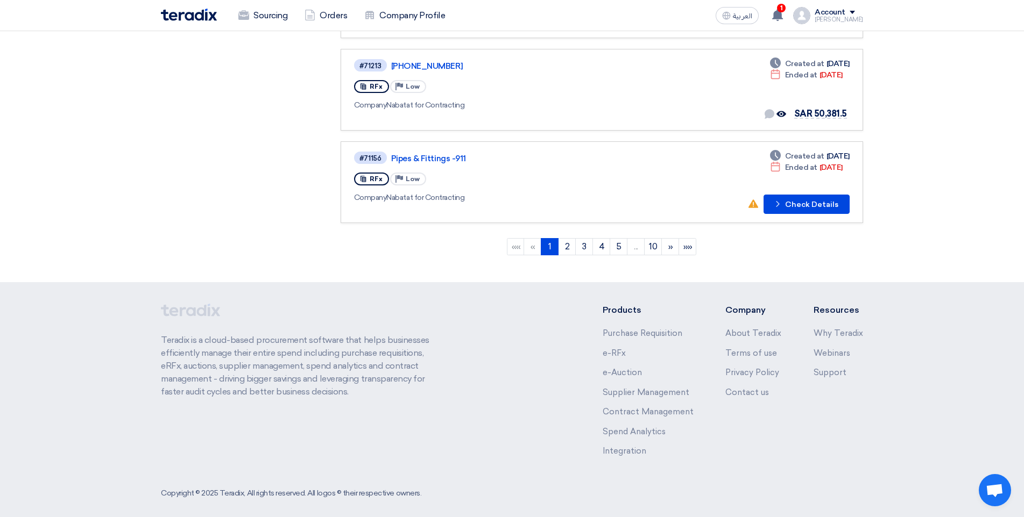
scroll to position [832, 0]
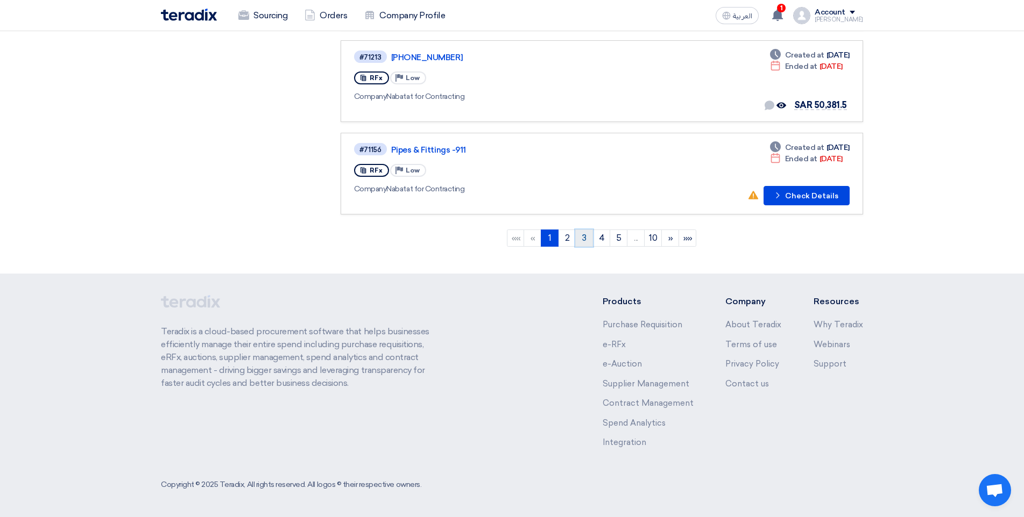
click at [582, 242] on link "3" at bounding box center [584, 238] width 18 height 17
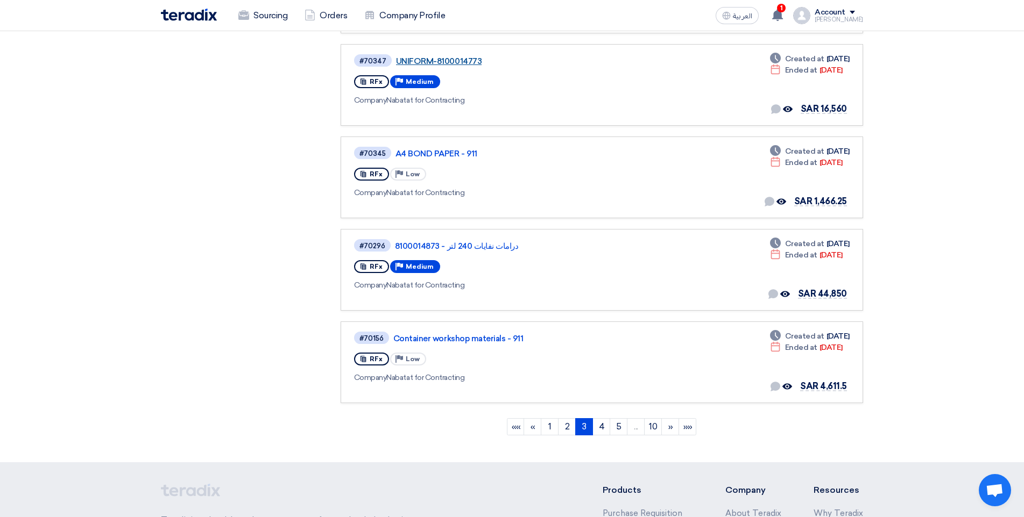
scroll to position [645, 0]
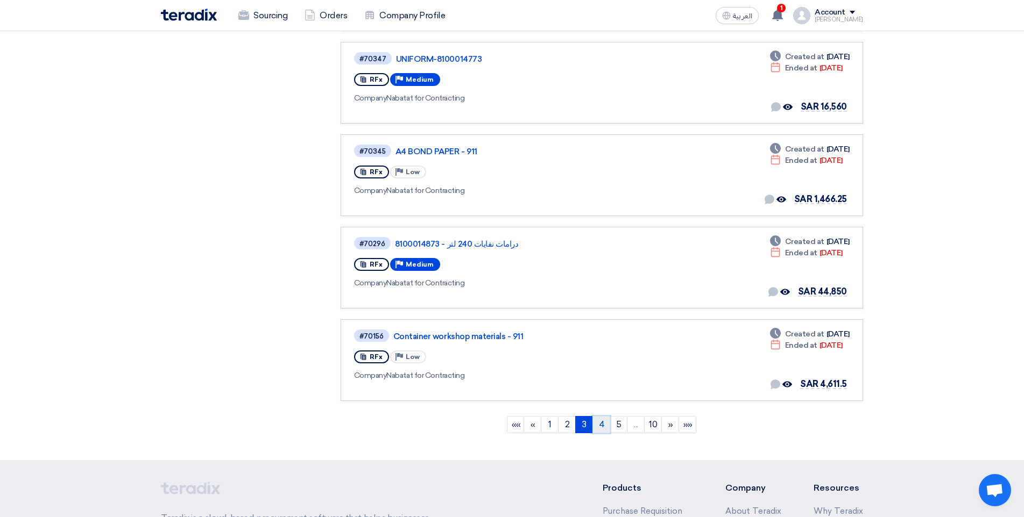
click at [599, 429] on link "4" at bounding box center [601, 424] width 18 height 17
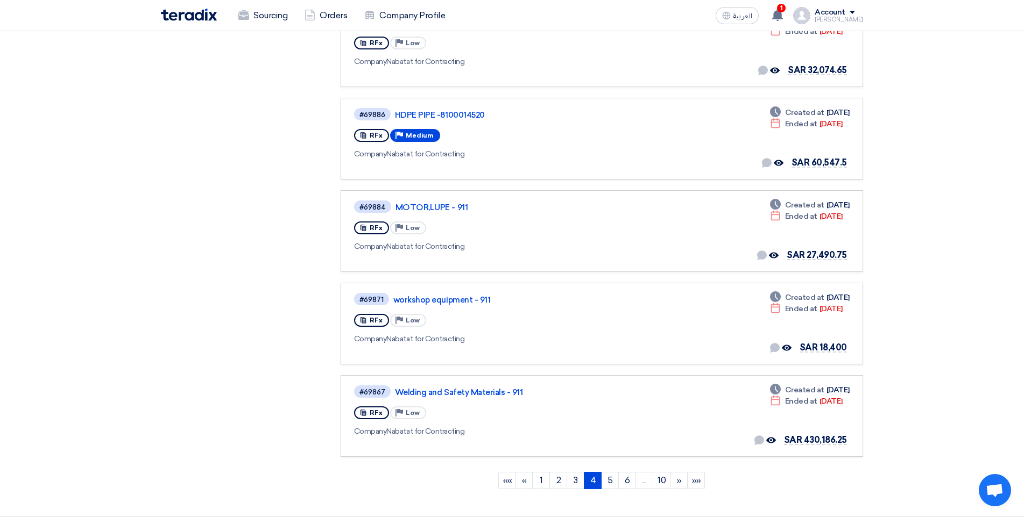
scroll to position [592, 0]
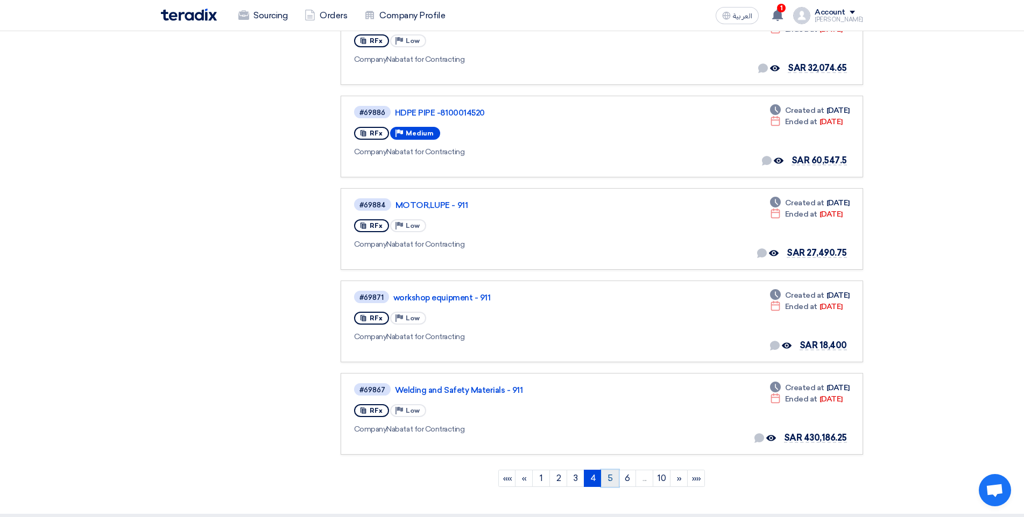
click at [613, 481] on link "5" at bounding box center [610, 478] width 18 height 17
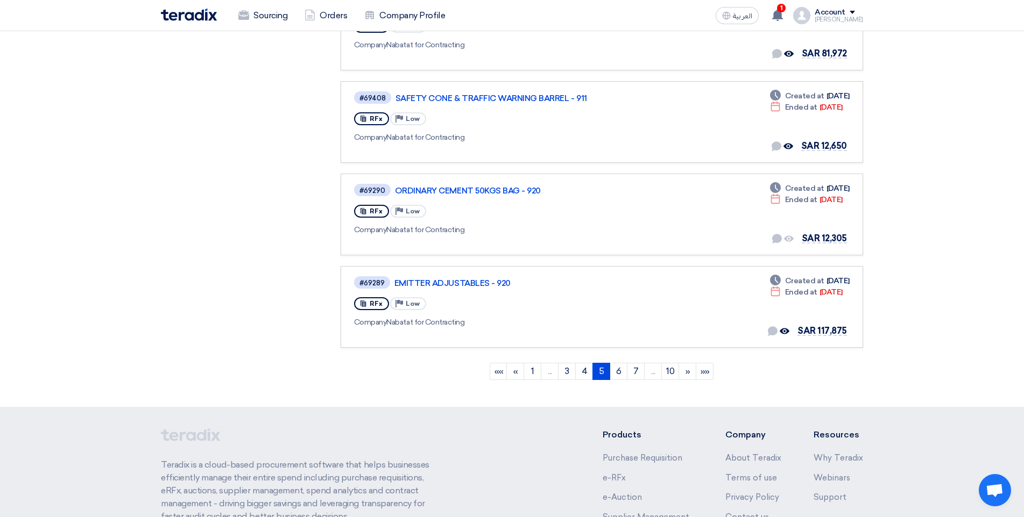
scroll to position [699, 0]
click at [622, 372] on link "6" at bounding box center [618, 371] width 18 height 17
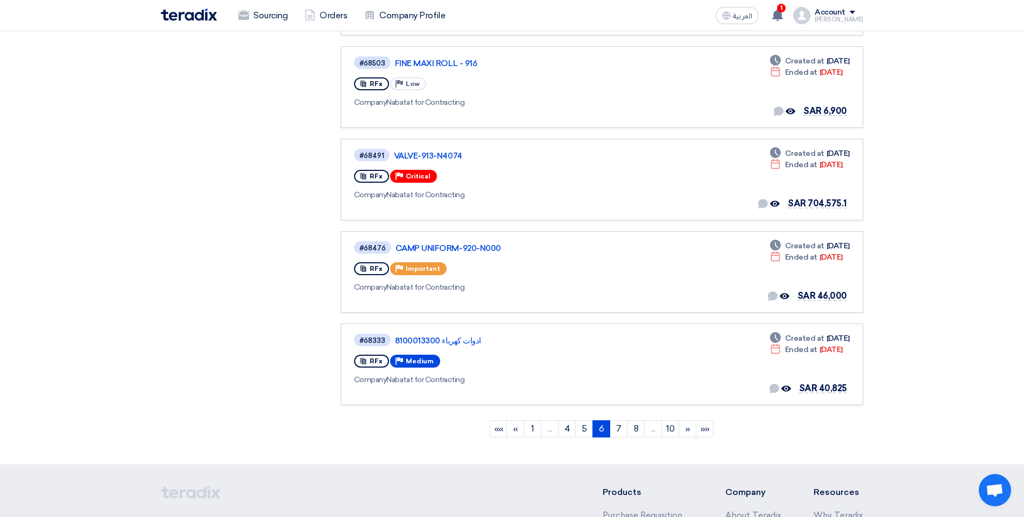
scroll to position [645, 0]
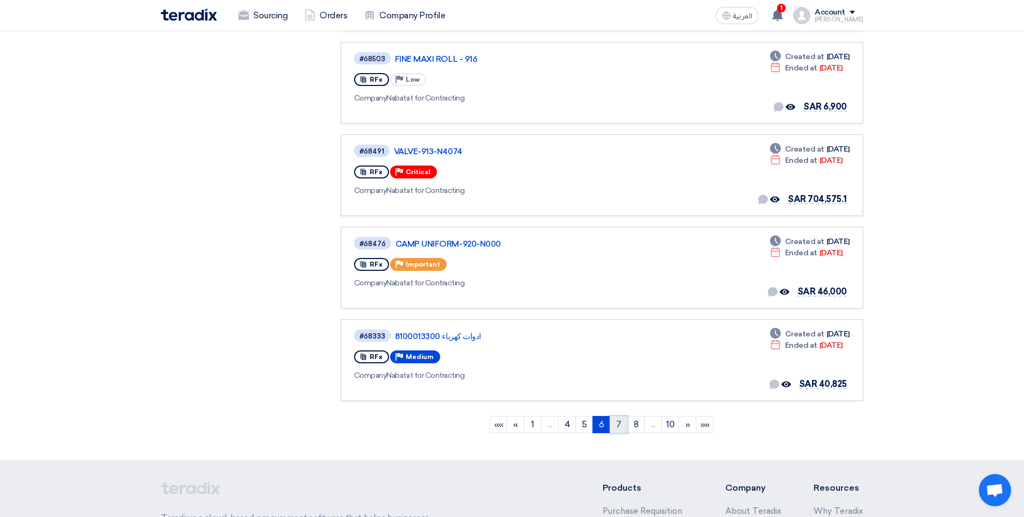
click at [613, 427] on link "7" at bounding box center [618, 424] width 18 height 17
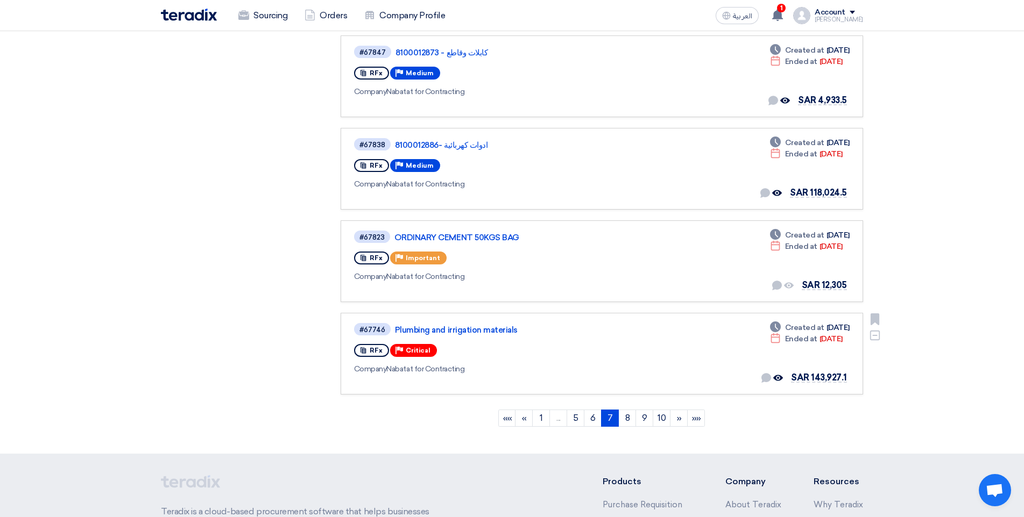
scroll to position [661, 0]
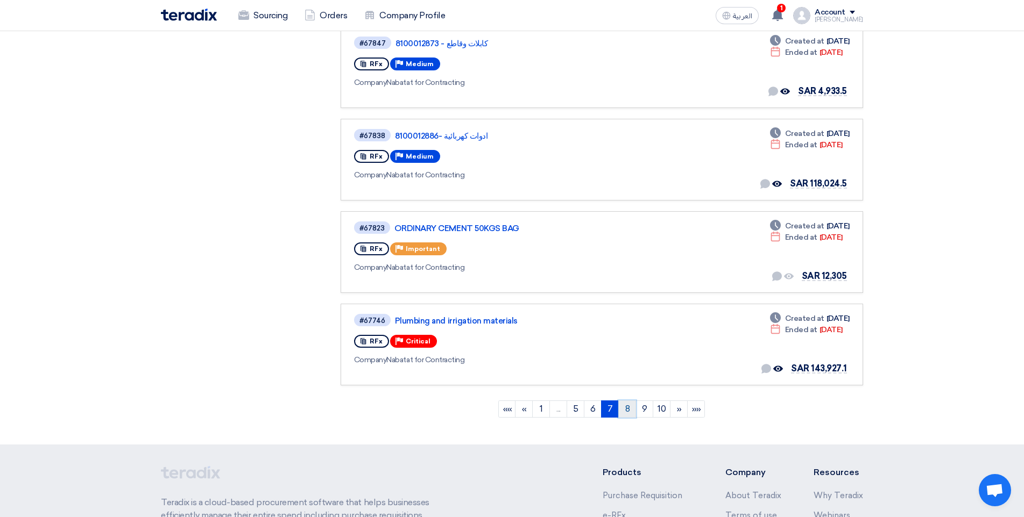
click at [627, 403] on link "8" at bounding box center [627, 409] width 18 height 17
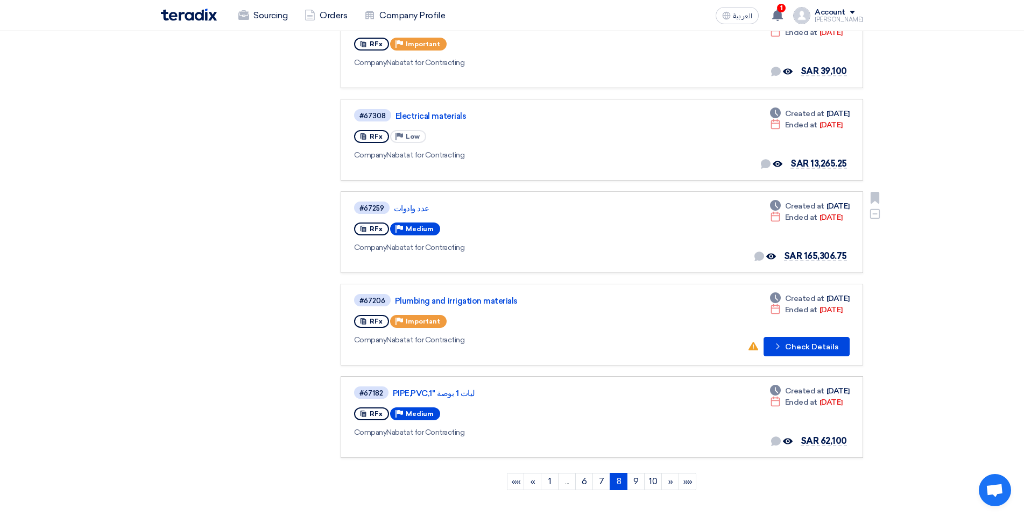
scroll to position [614, 0]
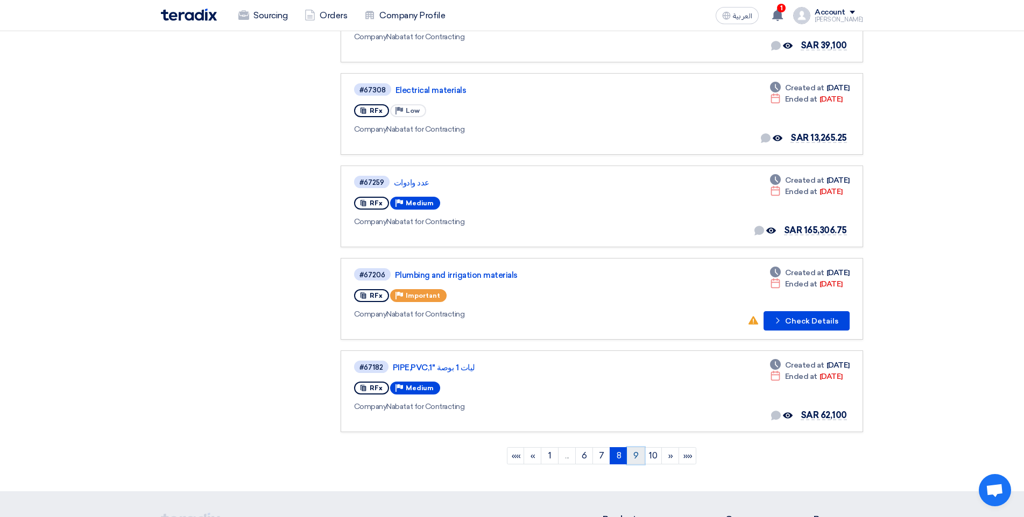
click at [642, 455] on link "9" at bounding box center [636, 456] width 18 height 17
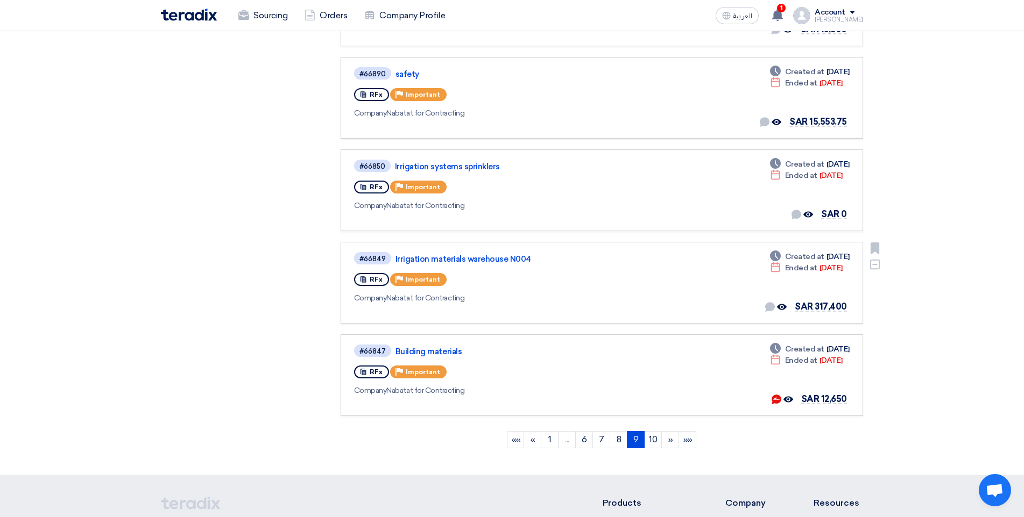
scroll to position [699, 0]
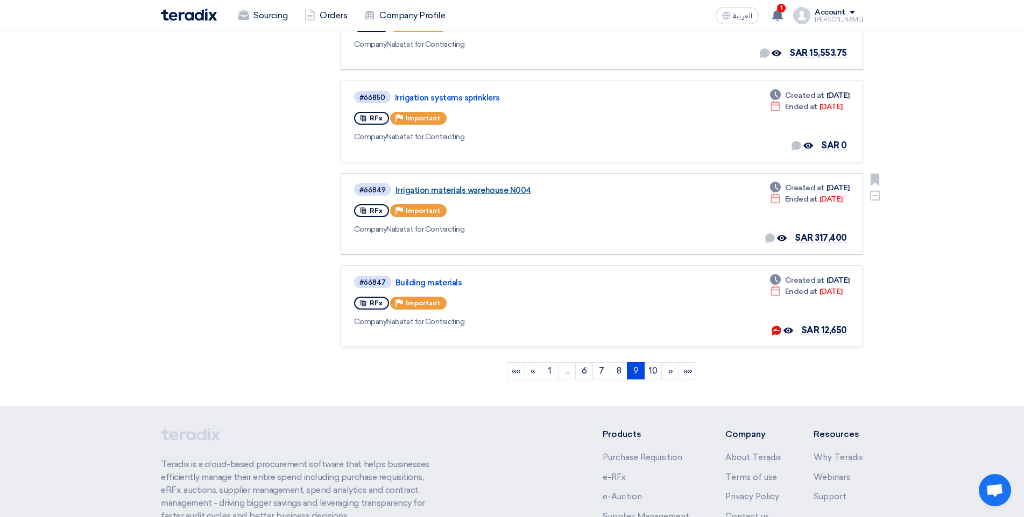
click at [467, 189] on link "Irrigation materials warehouse N004" at bounding box center [529, 191] width 269 height 10
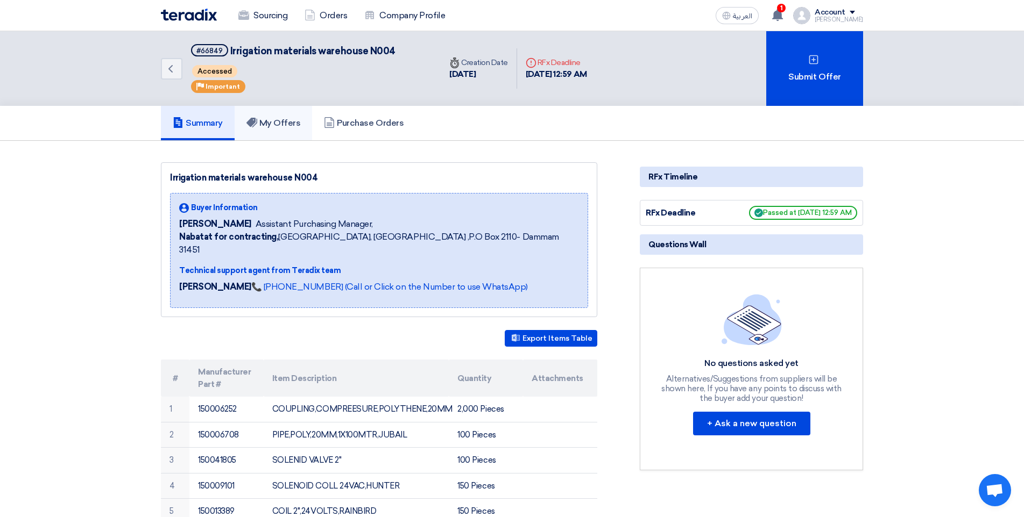
click at [284, 122] on h5 "My Offers" at bounding box center [273, 123] width 54 height 11
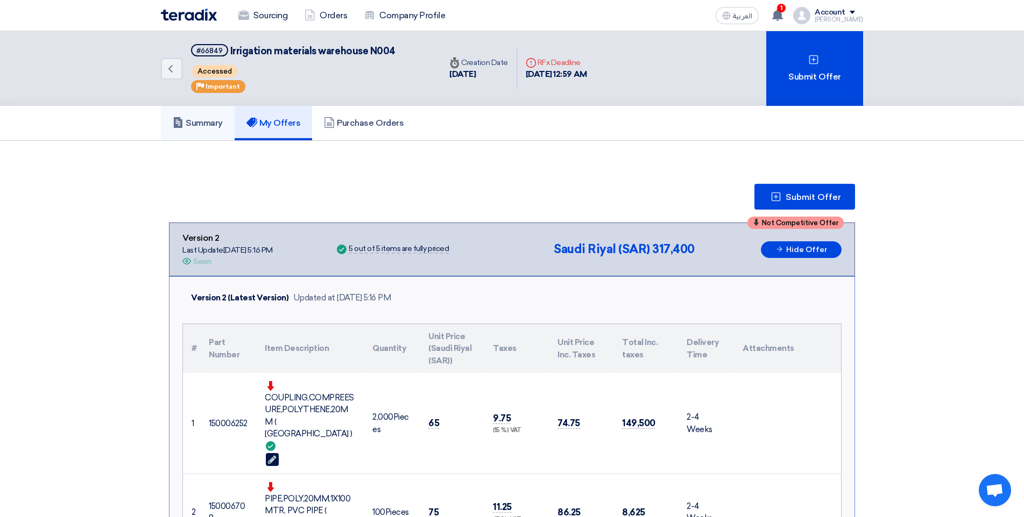
click at [223, 120] on h5 "Summary" at bounding box center [198, 123] width 50 height 11
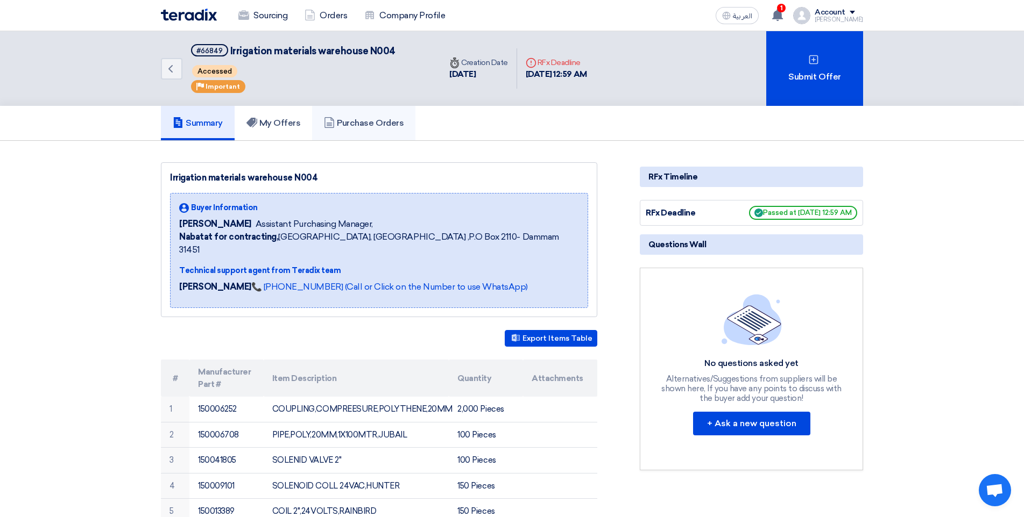
click at [360, 115] on link "Purchase Orders" at bounding box center [363, 123] width 103 height 34
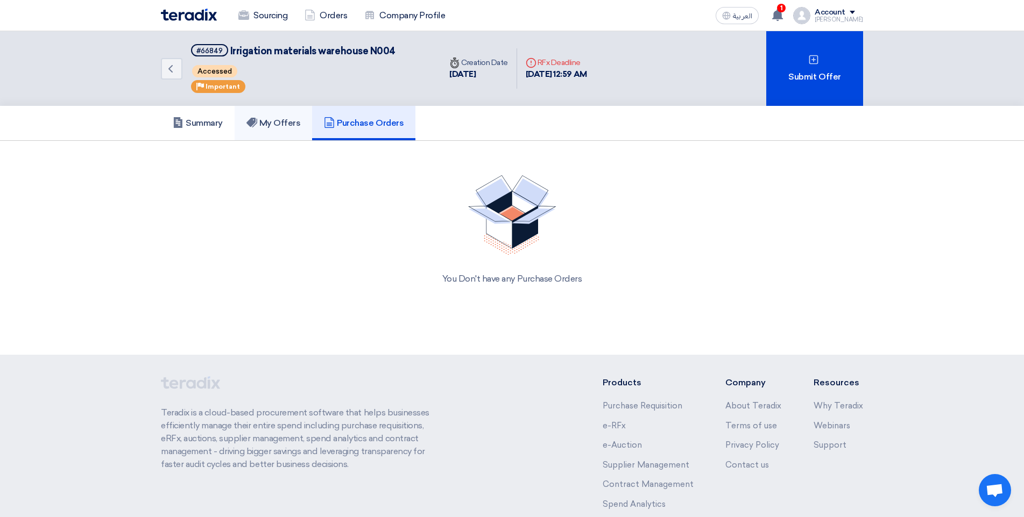
click at [297, 121] on h5 "My Offers" at bounding box center [273, 123] width 54 height 11
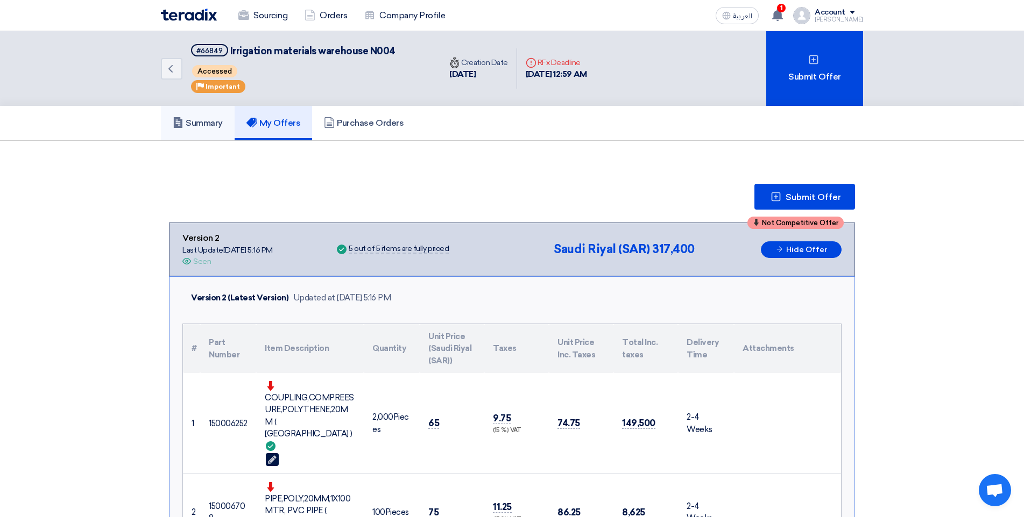
click at [224, 130] on link "Summary" at bounding box center [198, 123] width 74 height 34
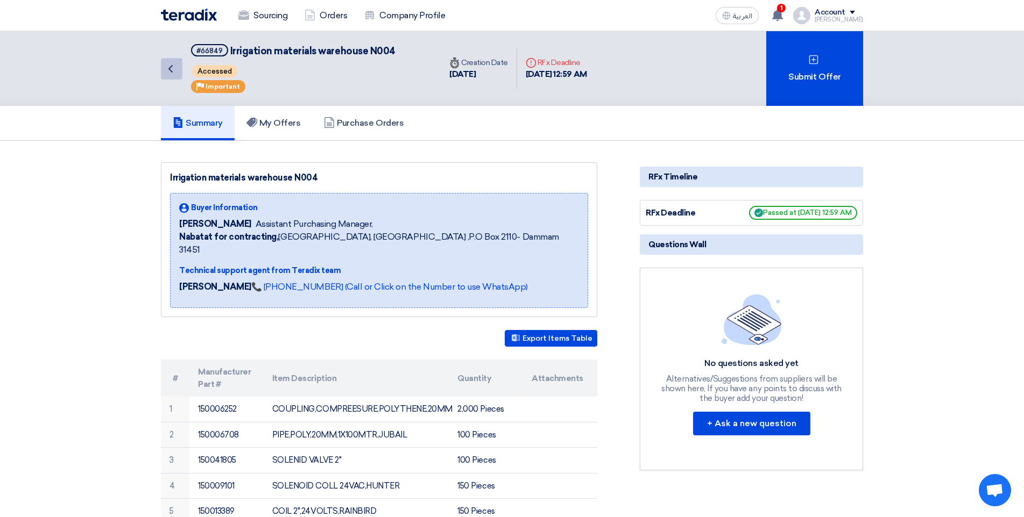
click at [172, 64] on icon "Back" at bounding box center [170, 68] width 13 height 13
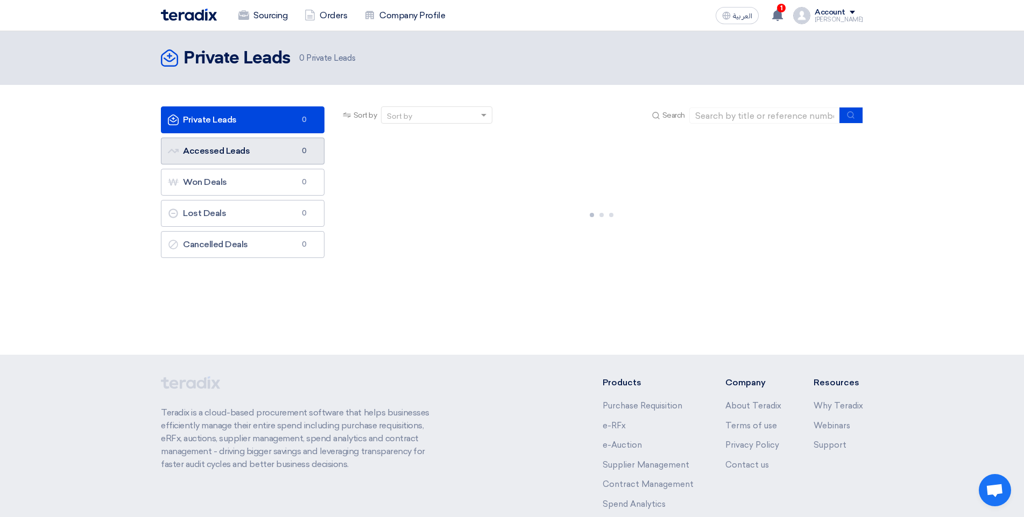
click at [280, 148] on link "Accessed Leads Accessed Leads 0" at bounding box center [243, 151] width 164 height 27
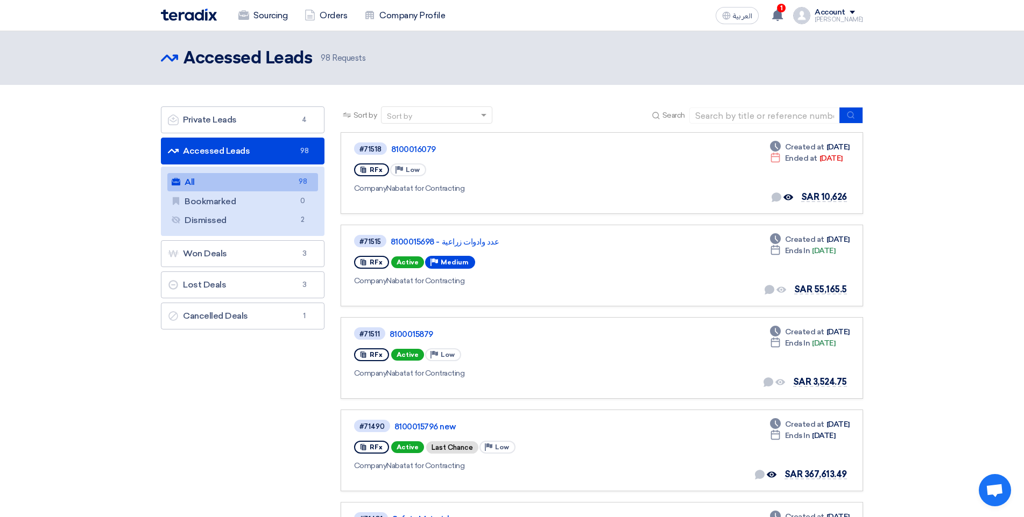
click at [249, 175] on link "All All 98" at bounding box center [242, 182] width 151 height 18
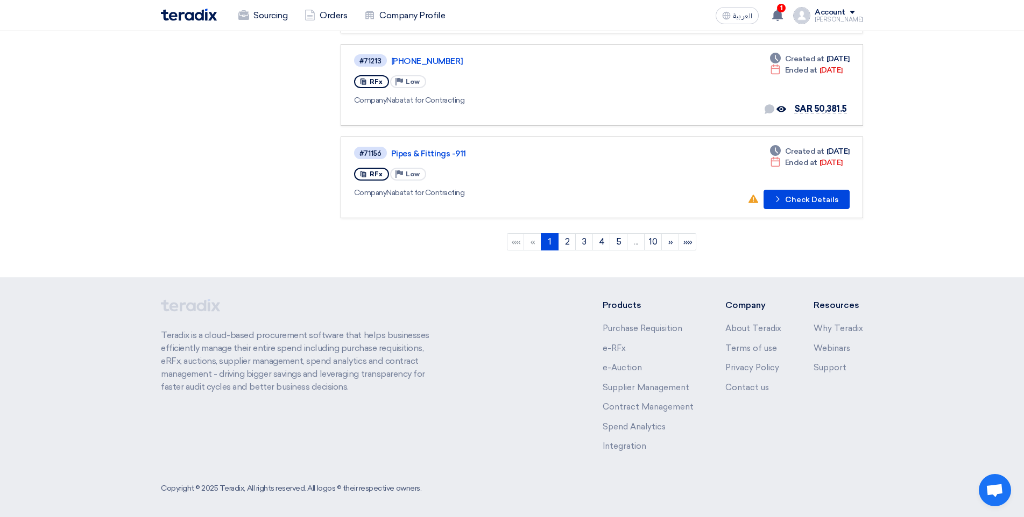
scroll to position [832, 0]
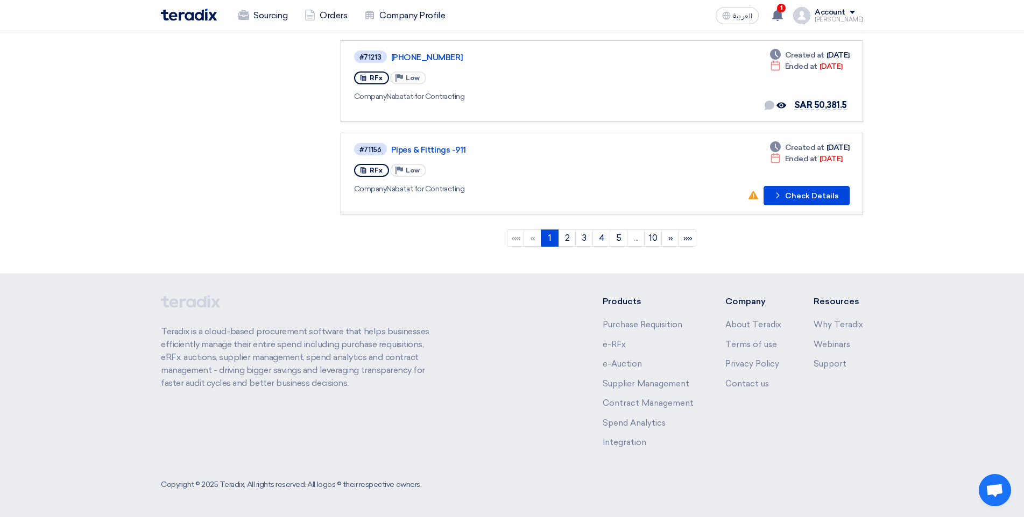
click at [635, 239] on li "..." at bounding box center [635, 238] width 17 height 17
click at [621, 236] on link "5" at bounding box center [618, 238] width 18 height 17
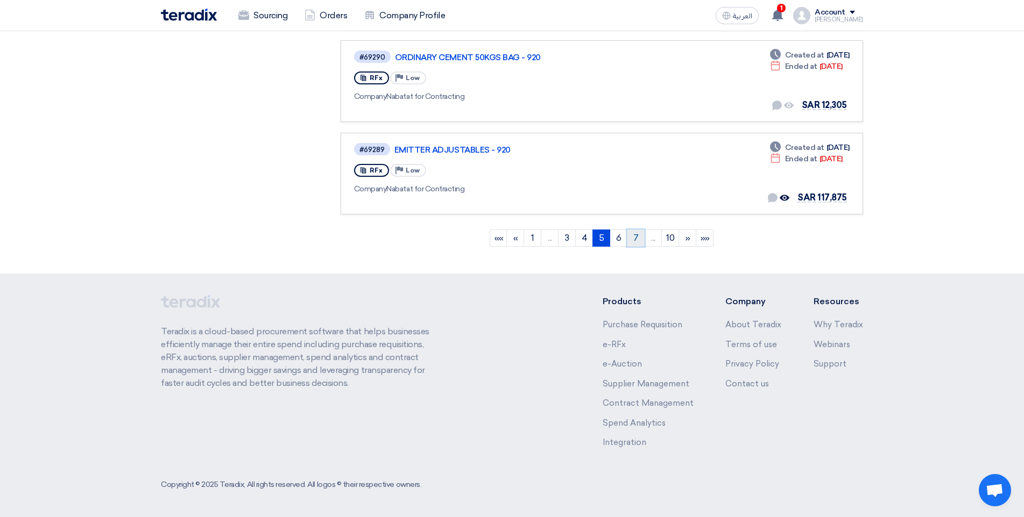
click at [636, 239] on link "7" at bounding box center [636, 238] width 18 height 17
click at [641, 238] on link "9" at bounding box center [644, 238] width 18 height 17
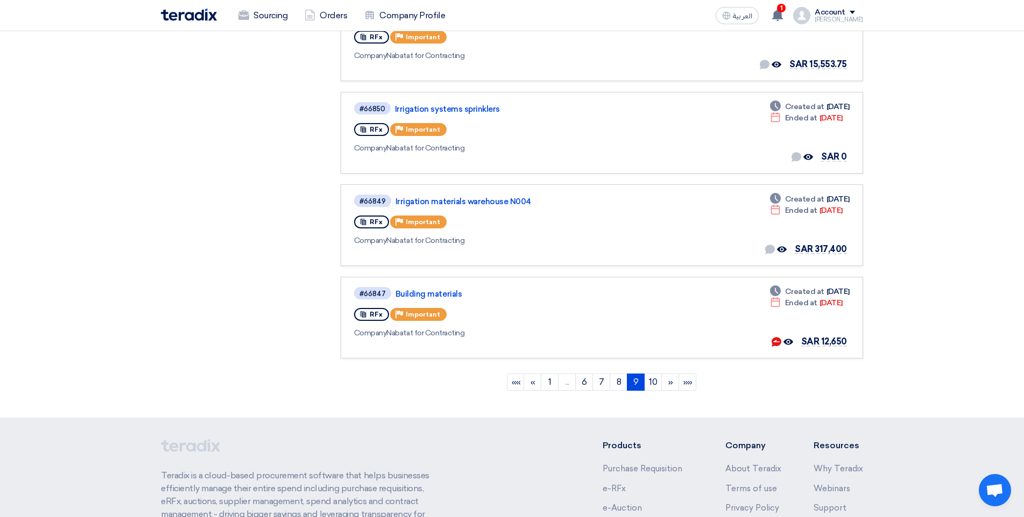
scroll to position [699, 0]
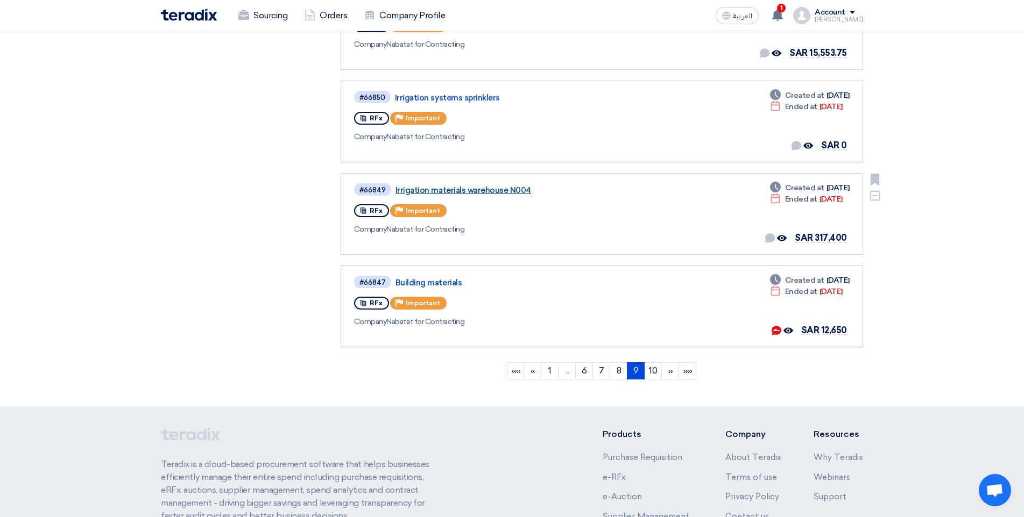
click at [486, 193] on link "Irrigation materials warehouse N004" at bounding box center [529, 191] width 269 height 10
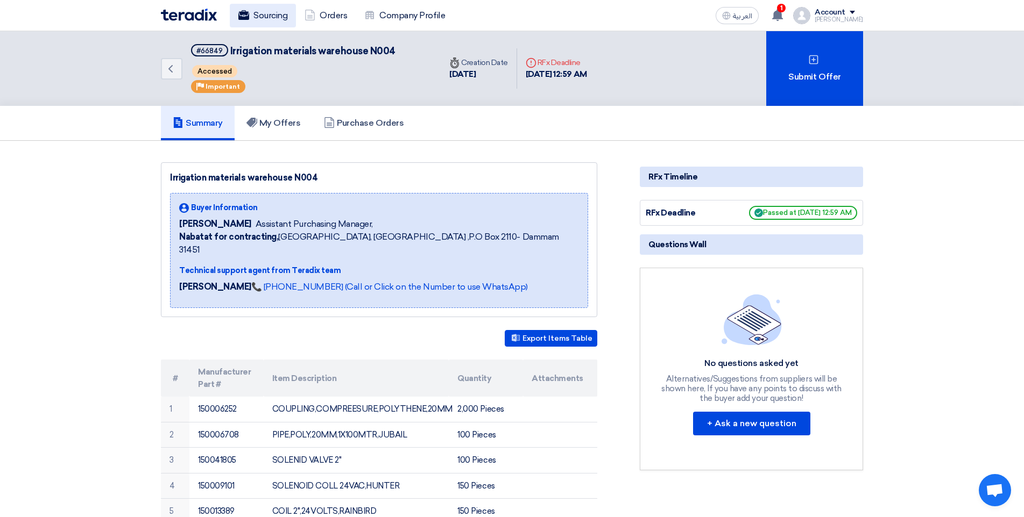
click at [274, 18] on link "Sourcing" at bounding box center [263, 16] width 66 height 24
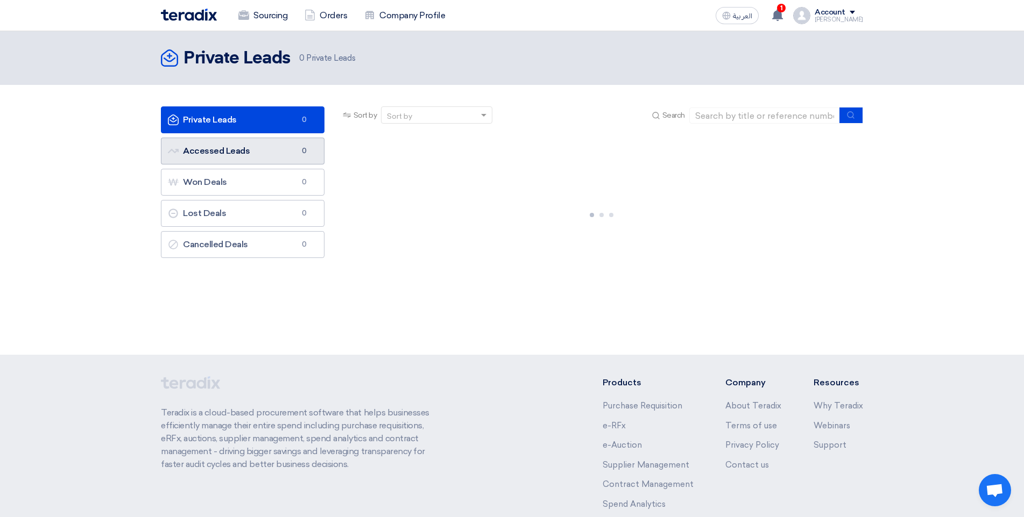
click at [256, 148] on link "Accessed Leads Accessed Leads 0" at bounding box center [243, 151] width 164 height 27
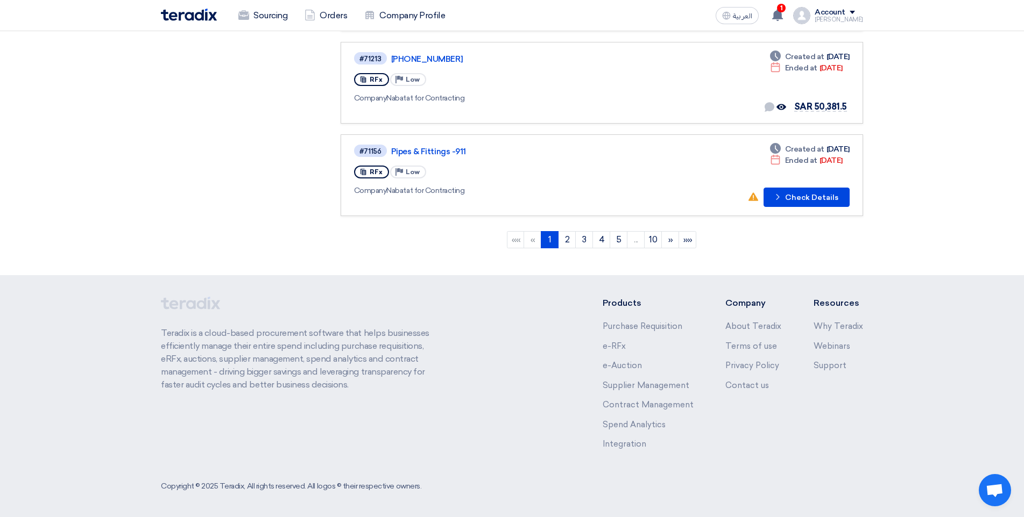
scroll to position [832, 0]
click at [647, 240] on link "10" at bounding box center [653, 238] width 18 height 17
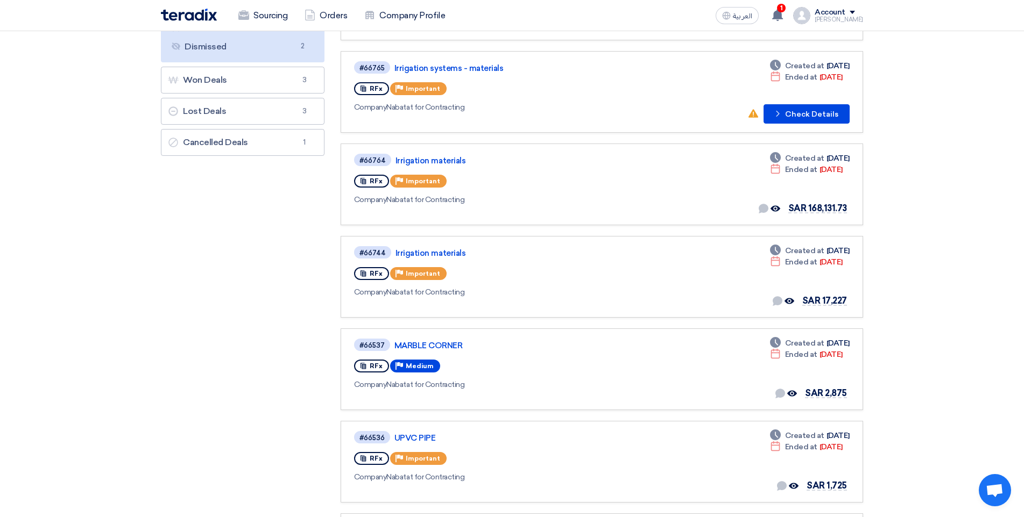
scroll to position [215, 0]
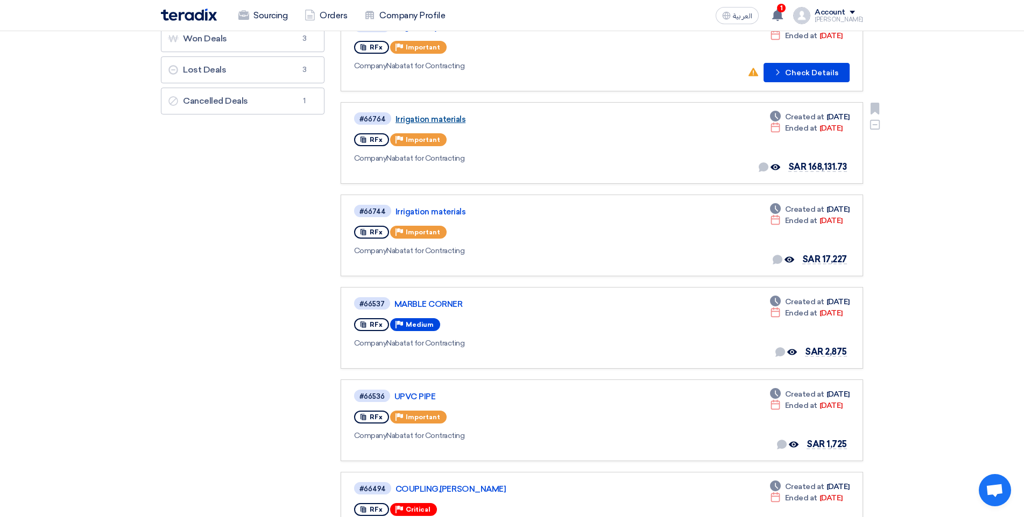
click at [438, 117] on link "Irrigation materials" at bounding box center [529, 120] width 269 height 10
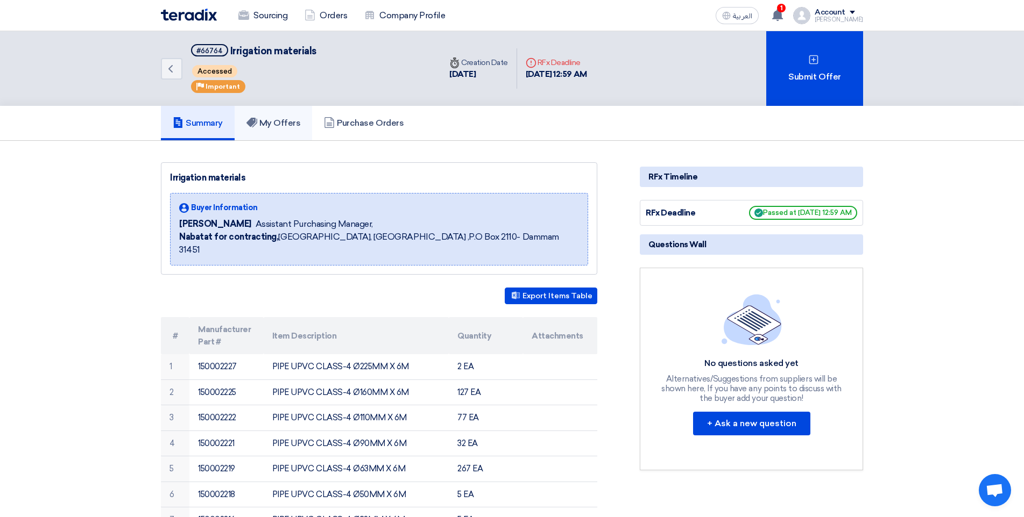
click at [286, 129] on h5 "My Offers" at bounding box center [273, 123] width 54 height 11
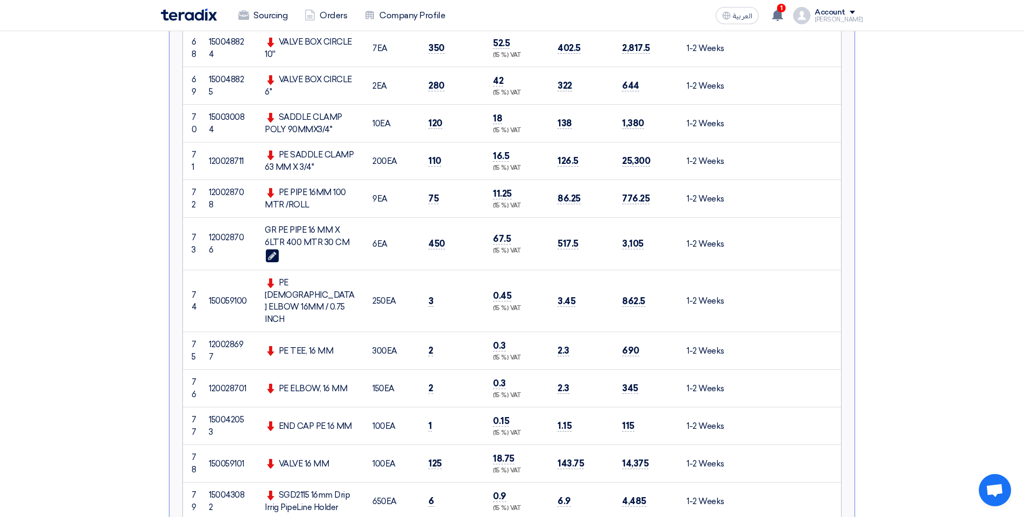
scroll to position [3317, 0]
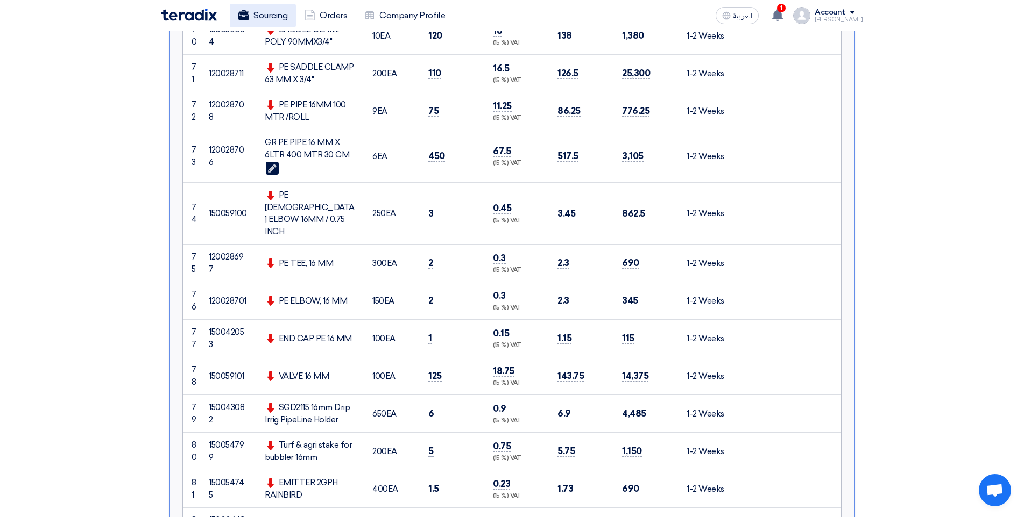
click at [274, 18] on link "Sourcing" at bounding box center [263, 16] width 66 height 24
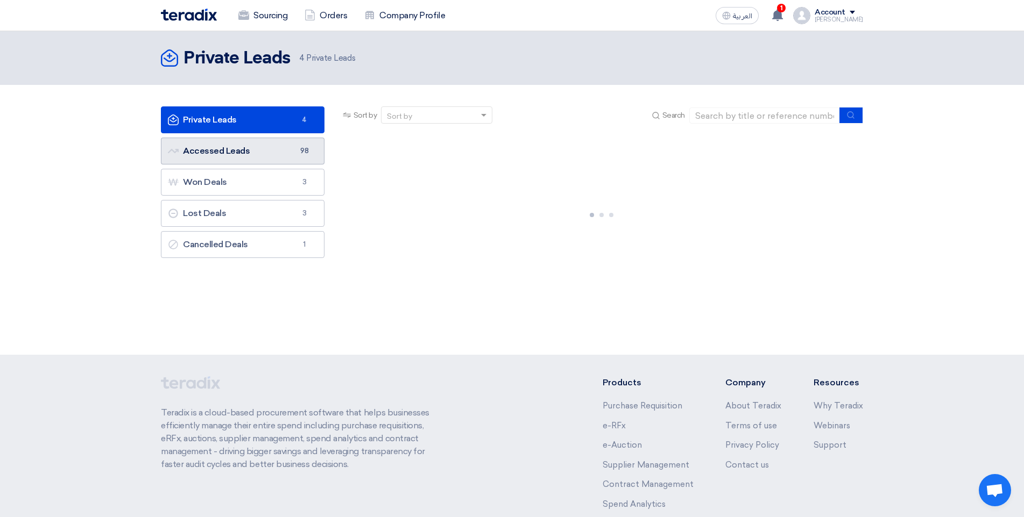
click at [244, 147] on link "Accessed Leads Accessed Leads 98" at bounding box center [243, 151] width 164 height 27
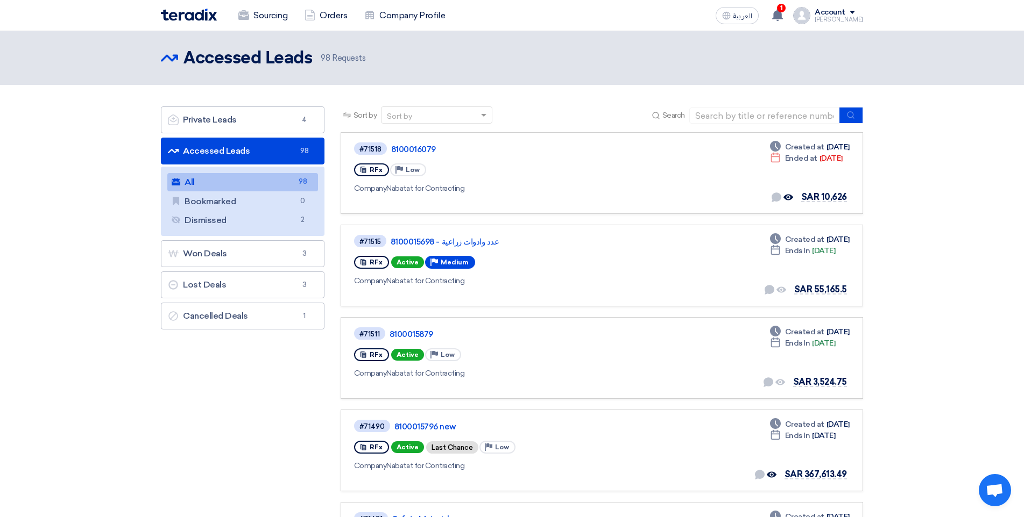
click at [234, 145] on link "Accessed Leads Accessed Leads 98" at bounding box center [243, 151] width 164 height 27
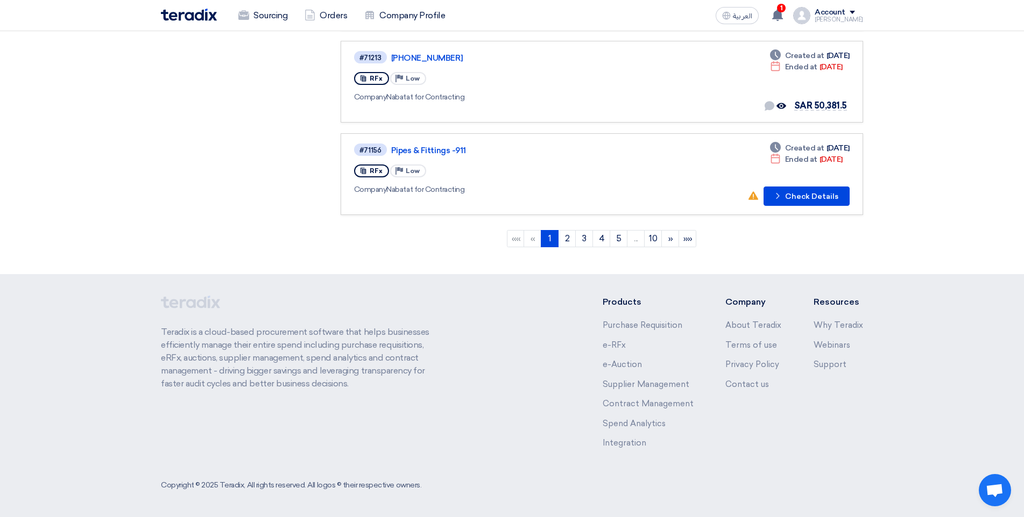
scroll to position [832, 0]
click at [657, 245] on link "10" at bounding box center [653, 238] width 18 height 17
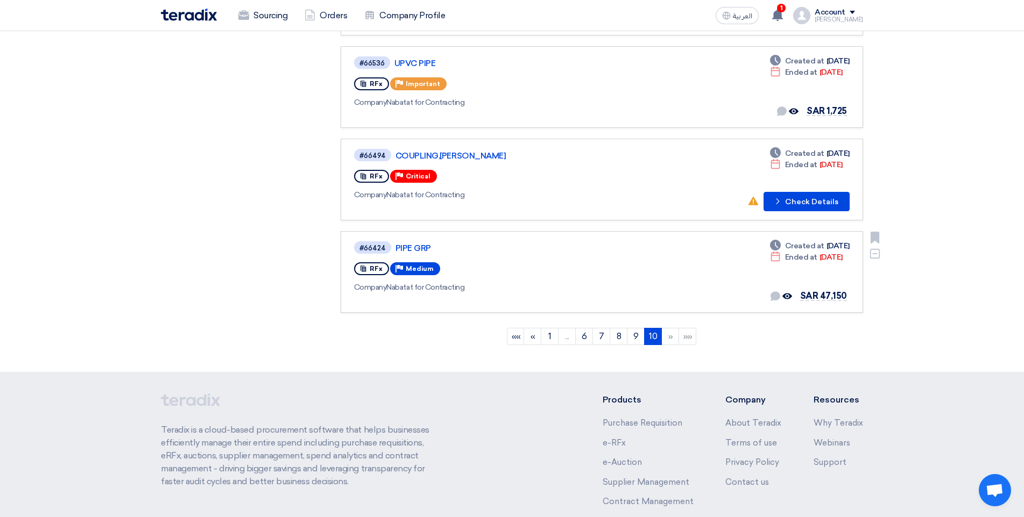
scroll to position [540, 0]
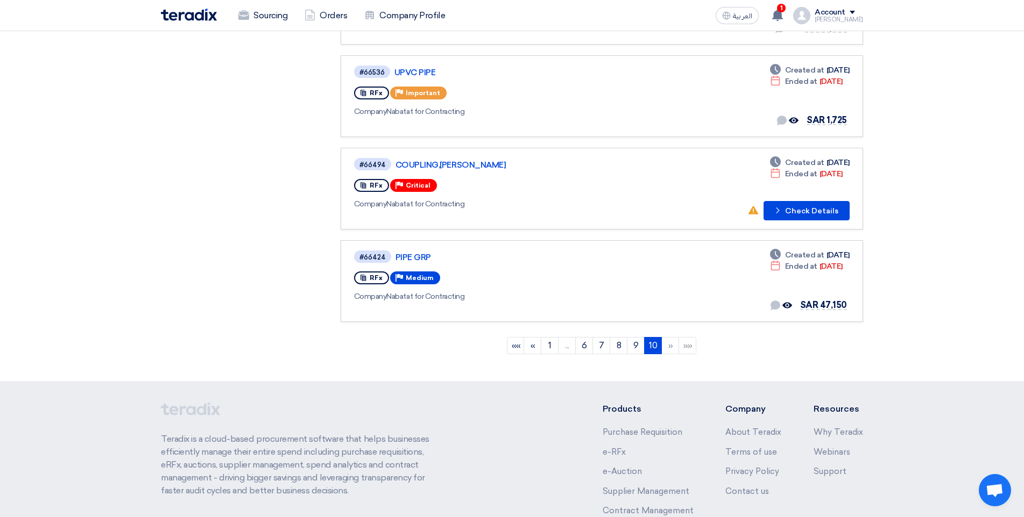
click at [685, 349] on li "»»" at bounding box center [687, 345] width 17 height 17
click at [669, 345] on li "»" at bounding box center [670, 345] width 17 height 17
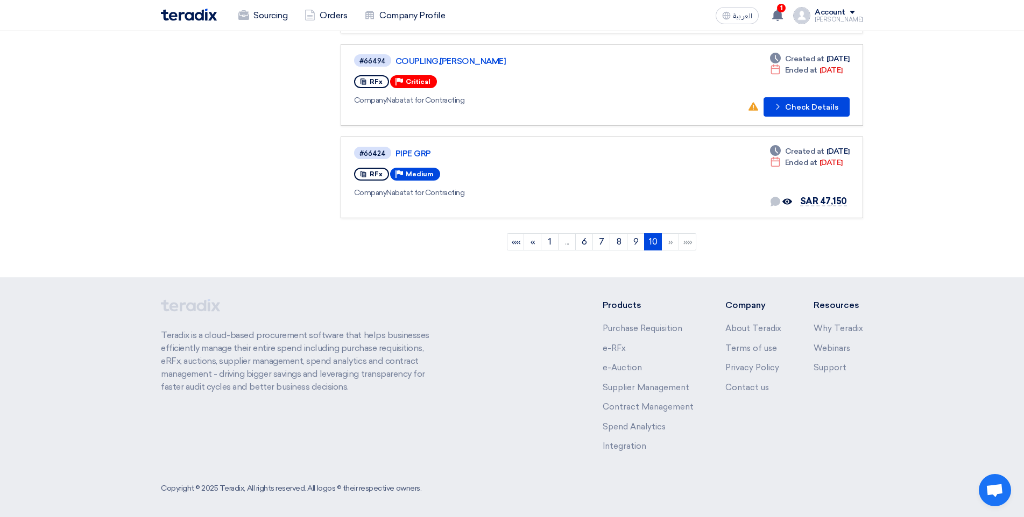
scroll to position [647, 0]
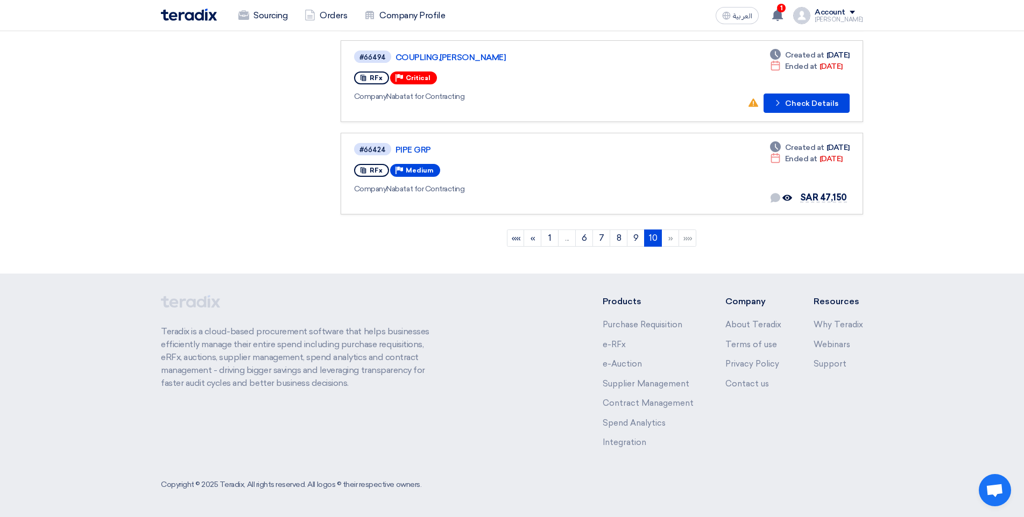
click at [674, 240] on li "»" at bounding box center [670, 238] width 17 height 17
click at [673, 239] on li "»" at bounding box center [670, 238] width 17 height 17
click at [652, 238] on link "10 (current)" at bounding box center [653, 238] width 18 height 17
click at [665, 236] on li "»" at bounding box center [670, 238] width 17 height 17
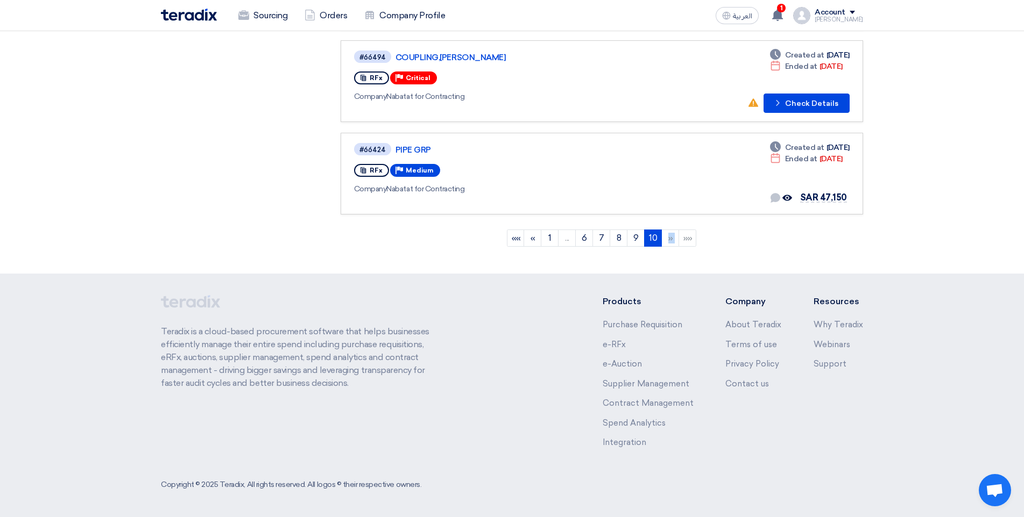
click at [665, 236] on li "»" at bounding box center [670, 238] width 17 height 17
click at [695, 237] on li "»»" at bounding box center [687, 238] width 17 height 17
click at [692, 237] on li "»»" at bounding box center [687, 238] width 17 height 17
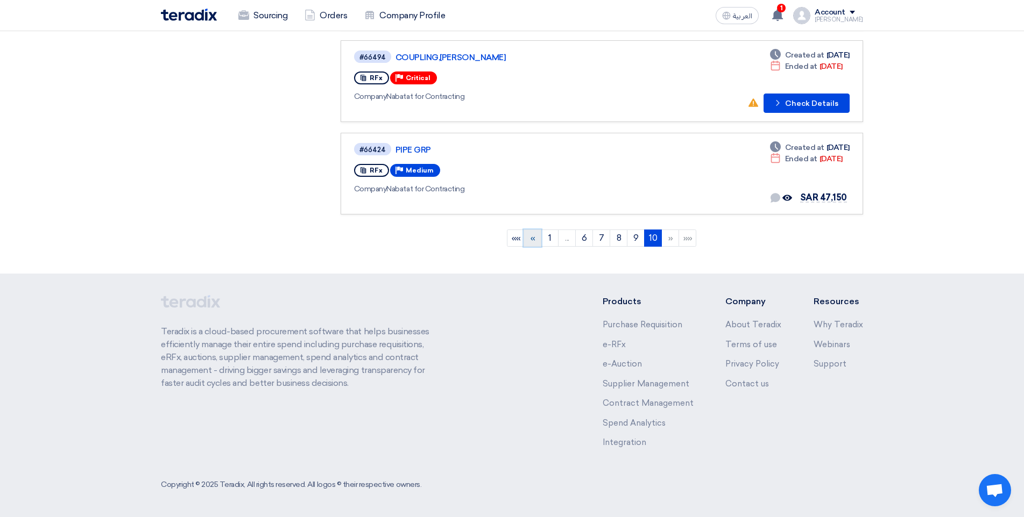
click at [524, 238] on link "«" at bounding box center [532, 238] width 18 height 17
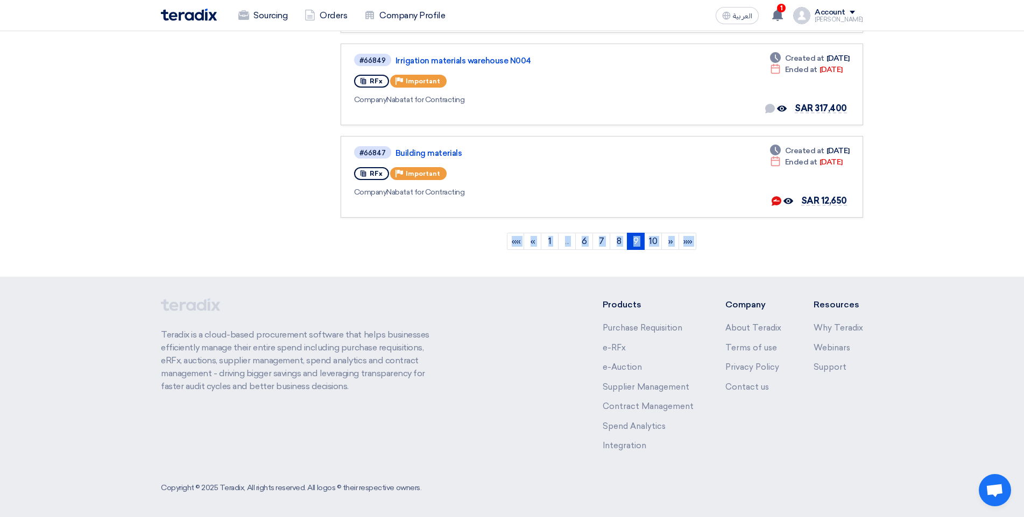
scroll to position [832, 0]
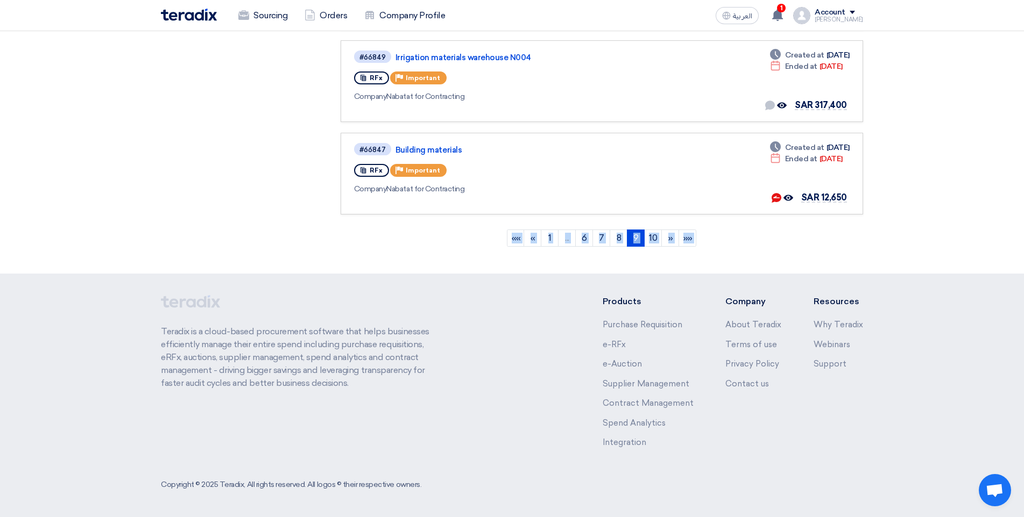
click at [838, 225] on ngb-pagination "«« « 1 ... 6 7 8 9 (current) 10 » »»" at bounding box center [601, 238] width 522 height 27
click at [659, 237] on link "10" at bounding box center [653, 238] width 18 height 17
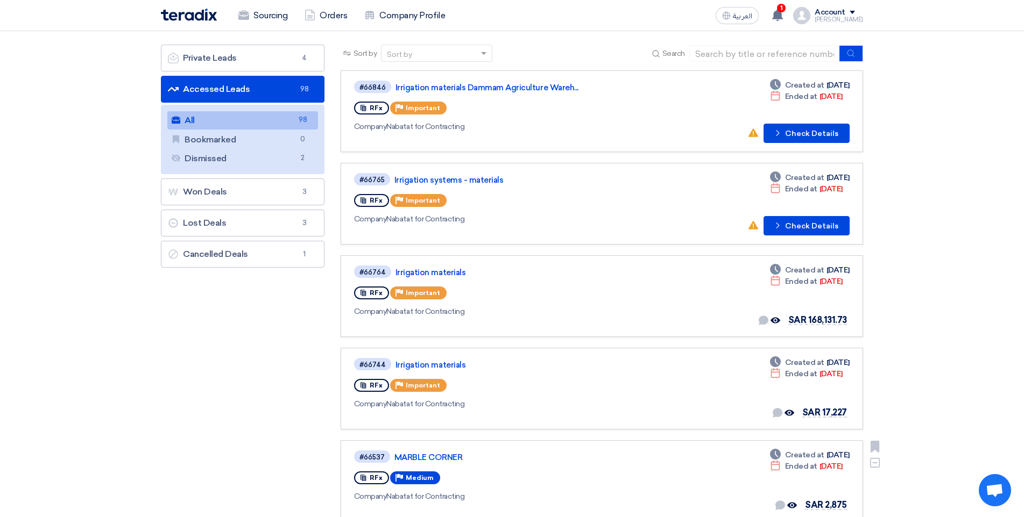
scroll to position [55, 0]
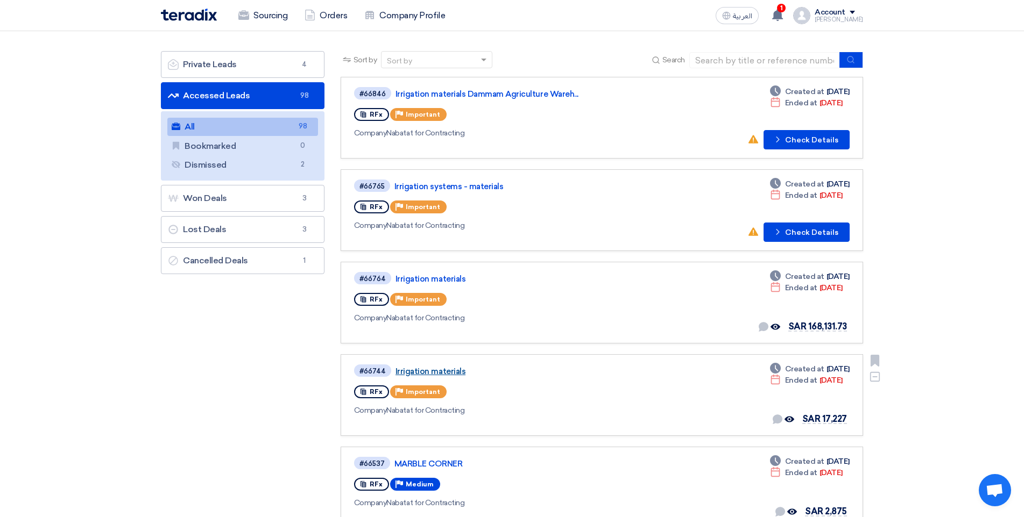
click at [426, 372] on link "Irrigation materials" at bounding box center [529, 372] width 269 height 10
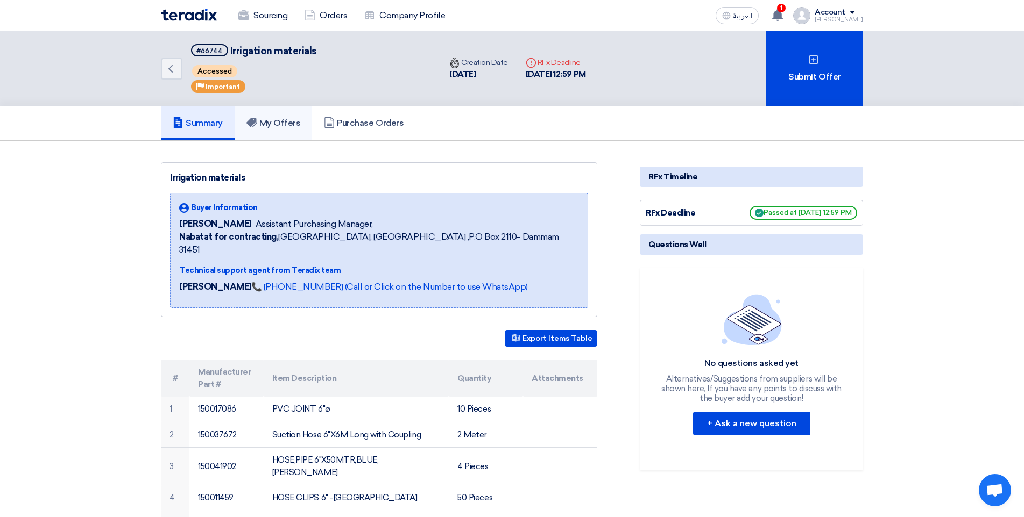
click at [286, 117] on link "My Offers" at bounding box center [274, 123] width 78 height 34
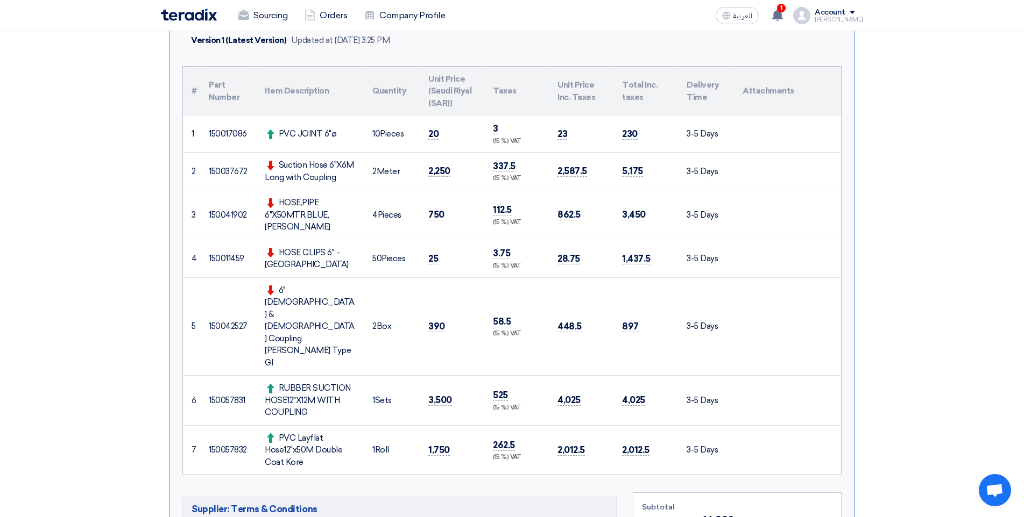
scroll to position [269, 0]
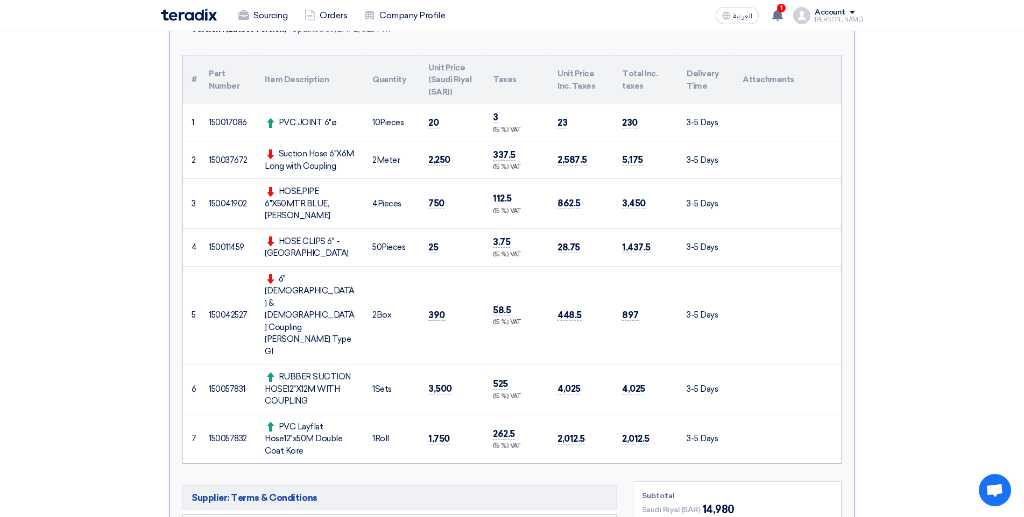
click at [260, 27] on div "Sourcing Orders Company Profile العربية ع 1 Your offer for " IRRIGATION MATERIA…" at bounding box center [512, 15] width 718 height 31
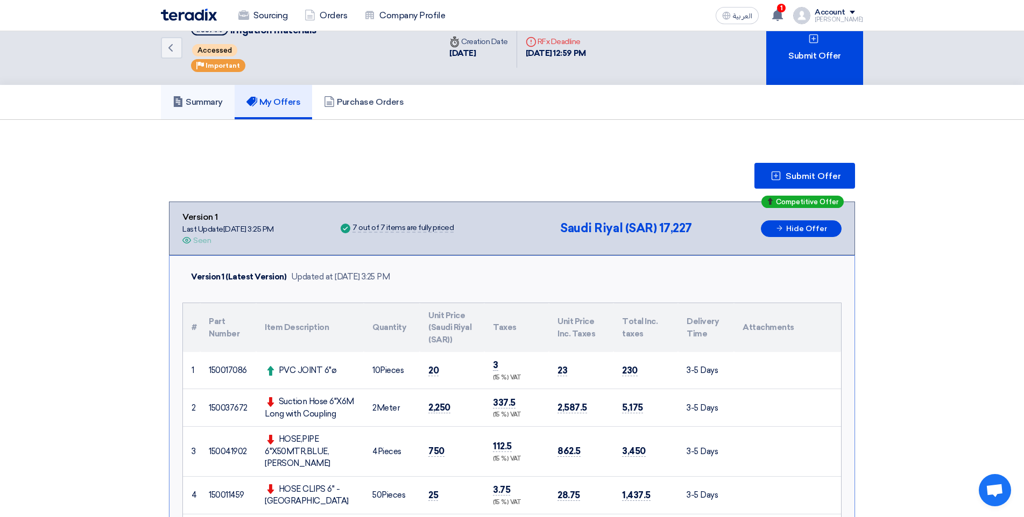
scroll to position [0, 0]
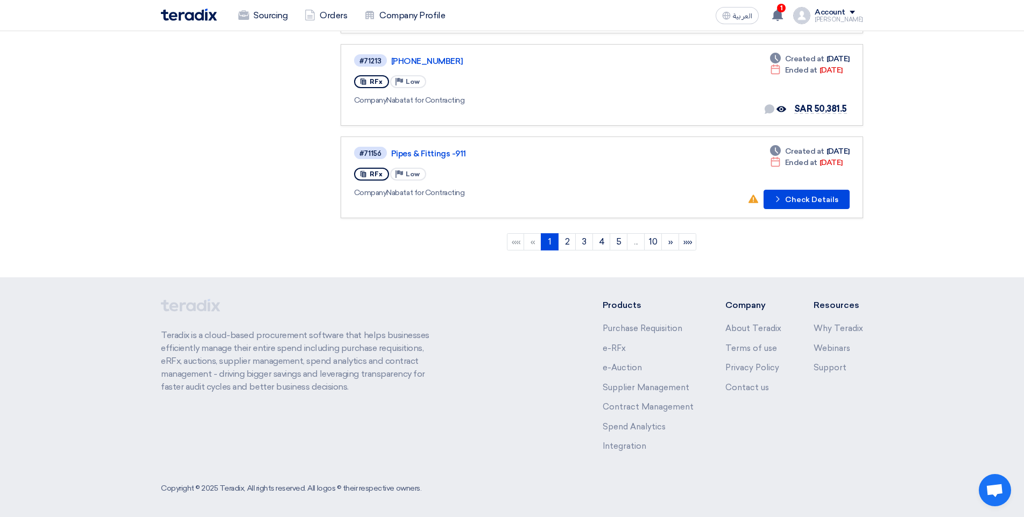
scroll to position [832, 0]
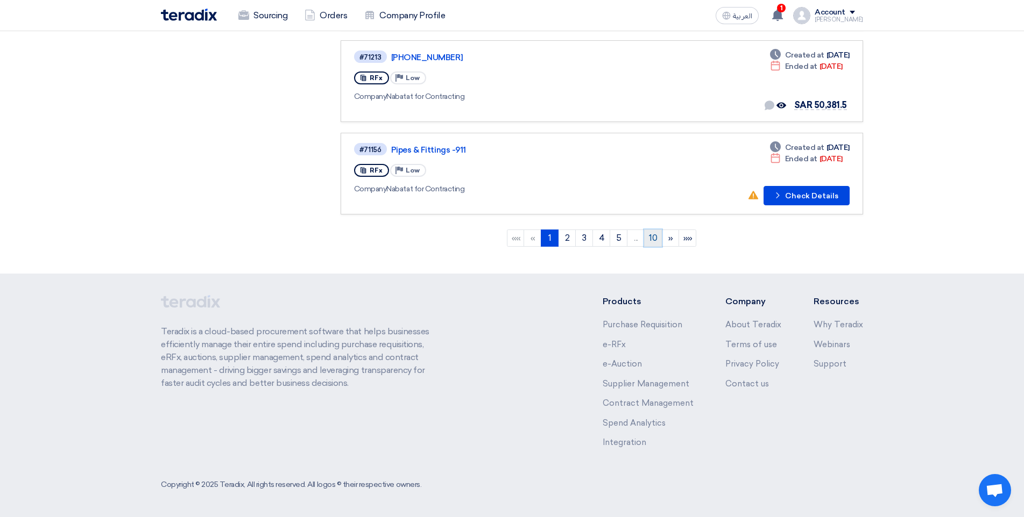
click at [654, 246] on link "10" at bounding box center [653, 238] width 18 height 17
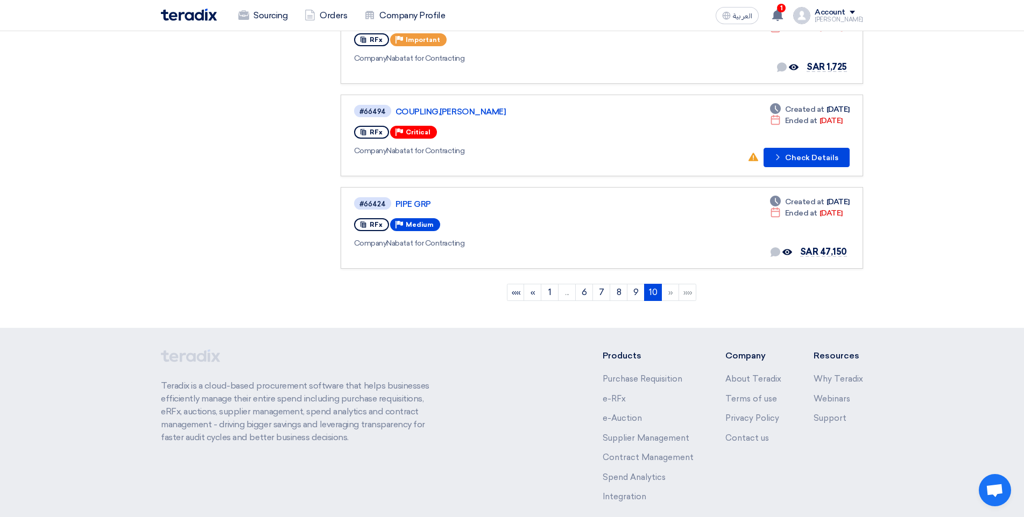
scroll to position [594, 0]
click at [630, 292] on link "9" at bounding box center [636, 291] width 18 height 17
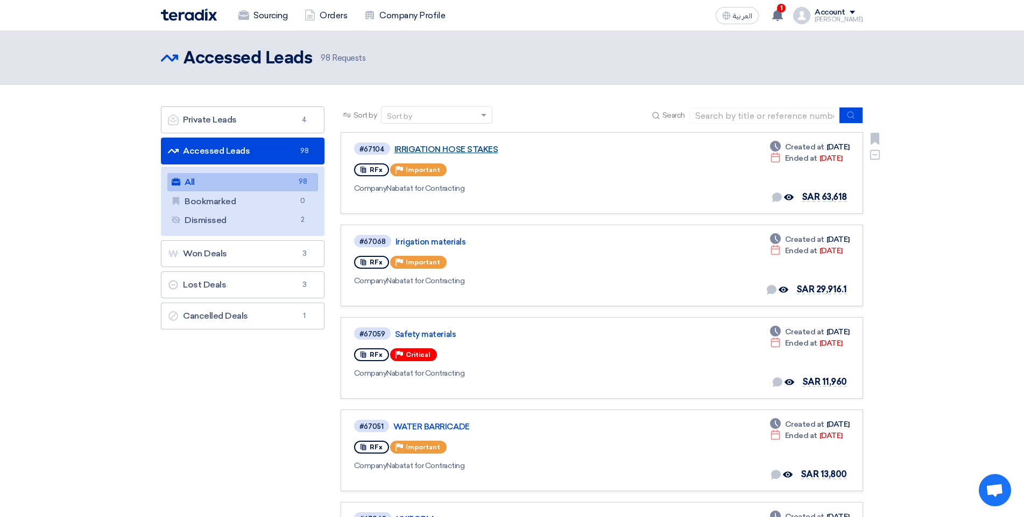
click at [471, 147] on link "IRRIGATION HOSE STAKES" at bounding box center [528, 150] width 269 height 10
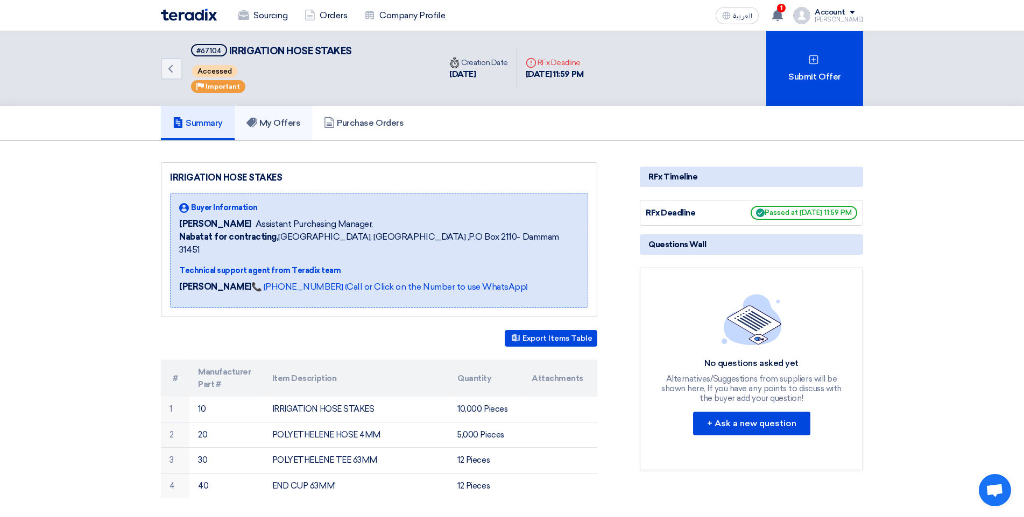
click at [289, 118] on h5 "My Offers" at bounding box center [273, 123] width 54 height 11
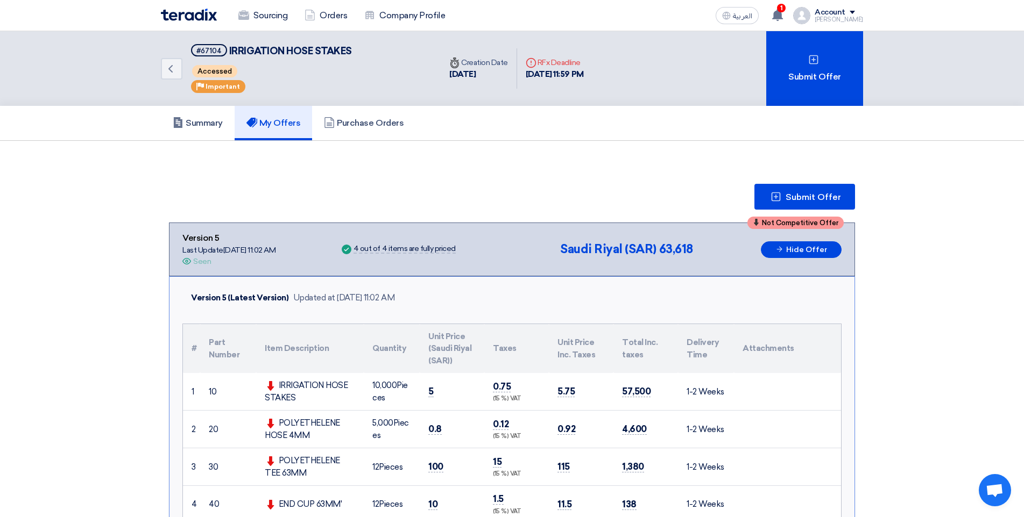
click at [278, 119] on h5 "My Offers" at bounding box center [273, 123] width 54 height 11
click at [194, 131] on link "Summary" at bounding box center [198, 123] width 74 height 34
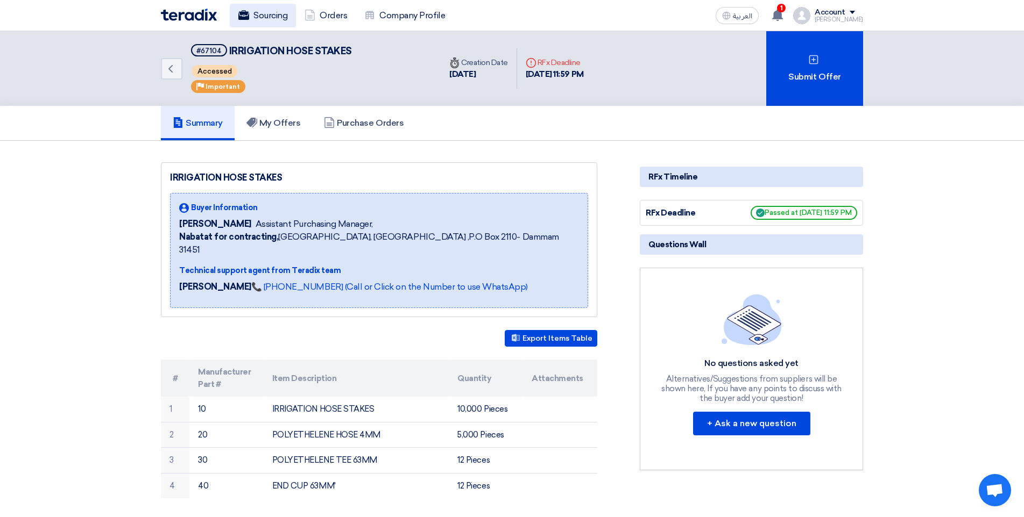
click at [286, 23] on link "Sourcing" at bounding box center [263, 16] width 66 height 24
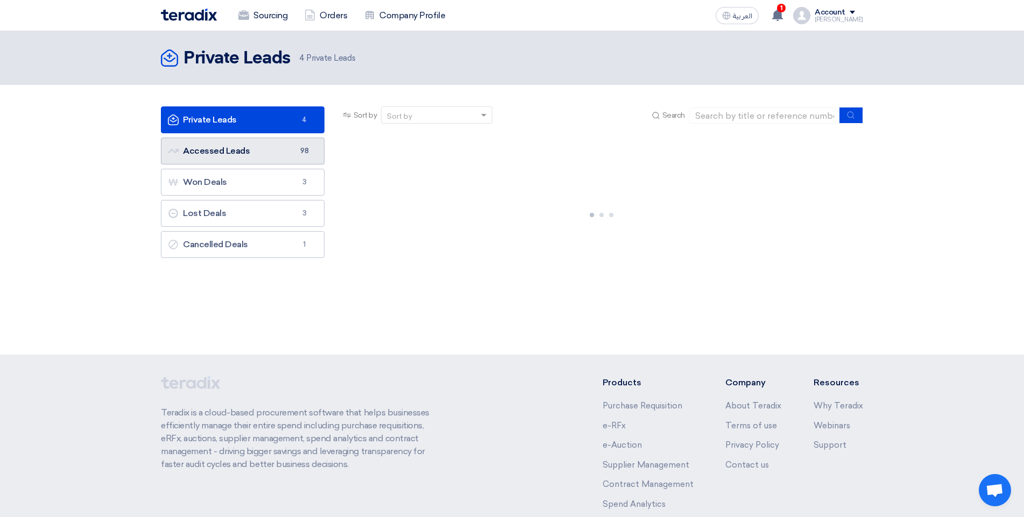
click at [274, 139] on link "Accessed Leads Accessed Leads 98" at bounding box center [243, 151] width 164 height 27
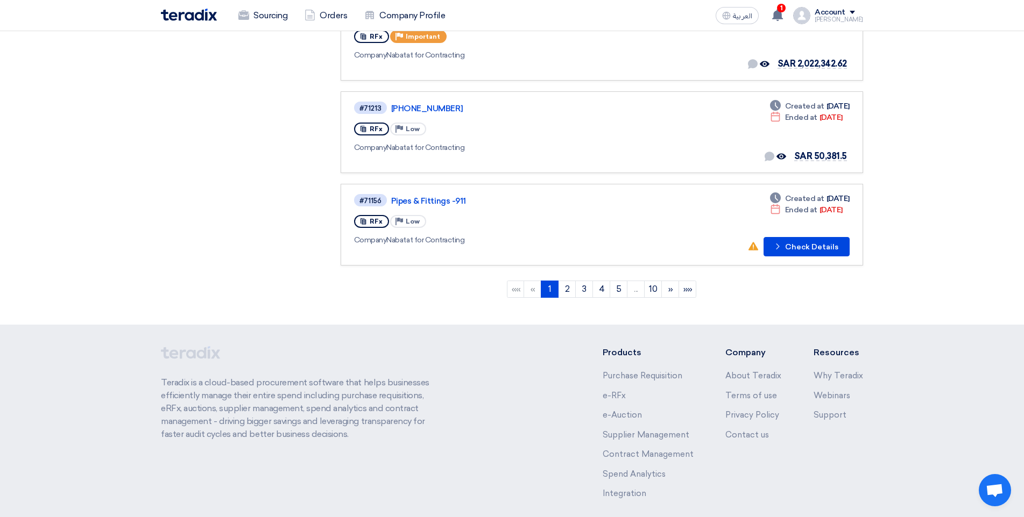
scroll to position [832, 0]
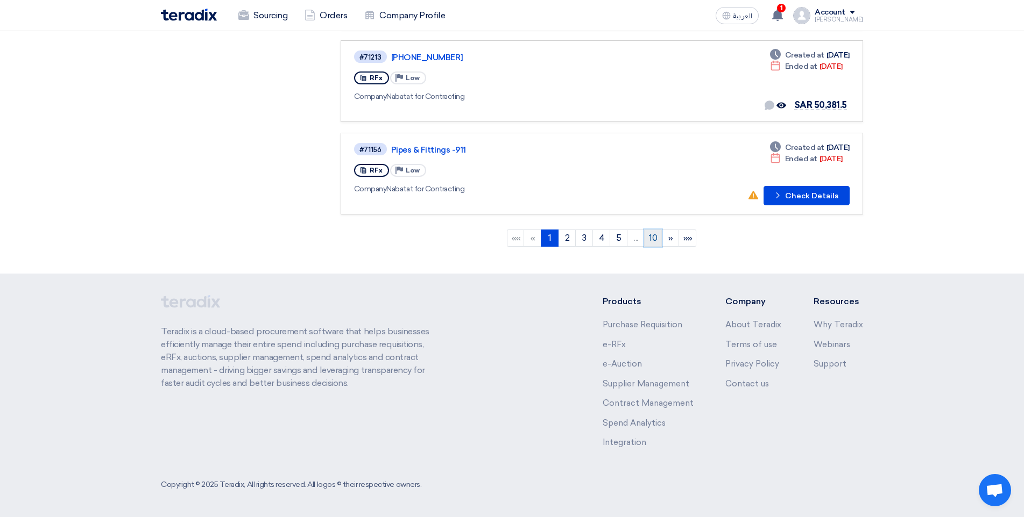
click at [646, 239] on link "10" at bounding box center [653, 238] width 18 height 17
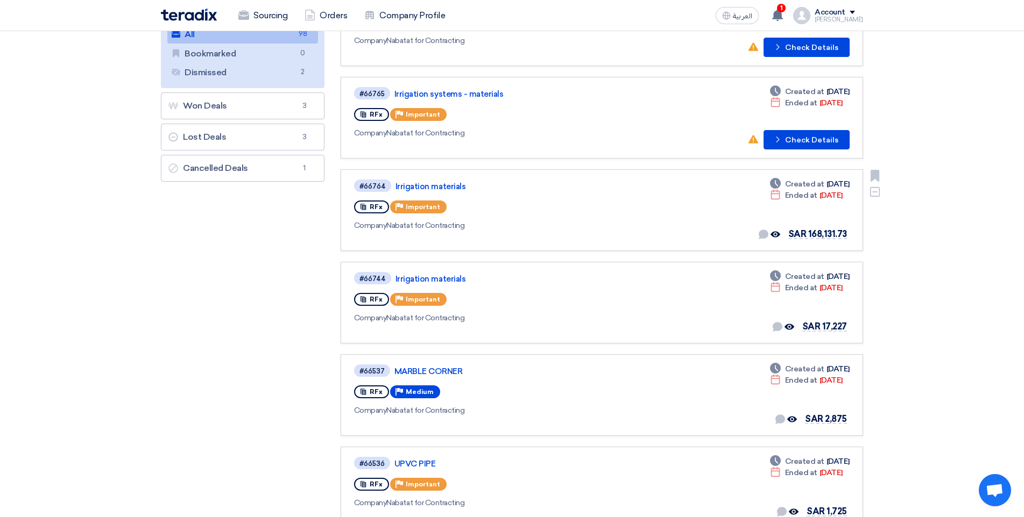
scroll to position [215, 0]
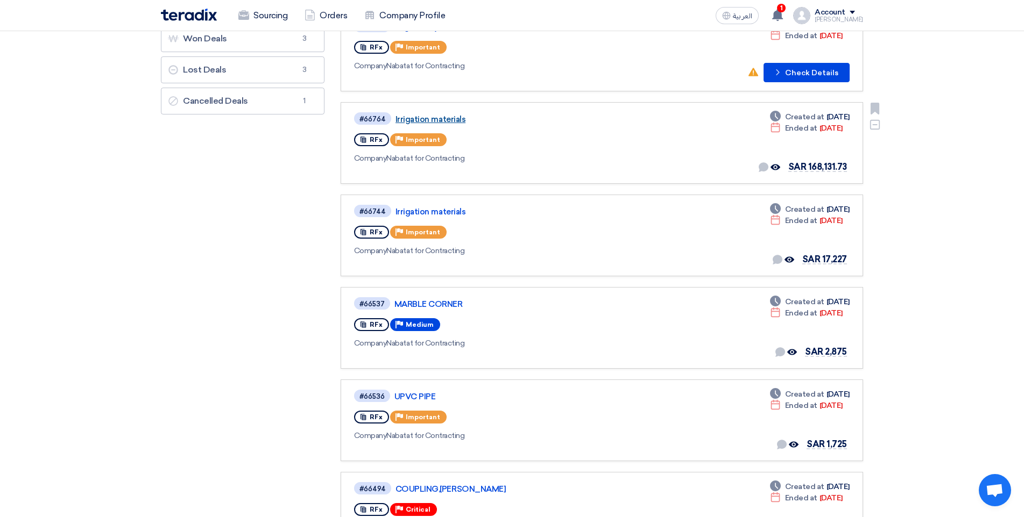
click at [445, 108] on link "#66764 Irrigation materials RFx Priority Important Company Nabatat for Contract…" at bounding box center [601, 143] width 522 height 82
click at [451, 118] on link "Irrigation materials" at bounding box center [529, 120] width 269 height 10
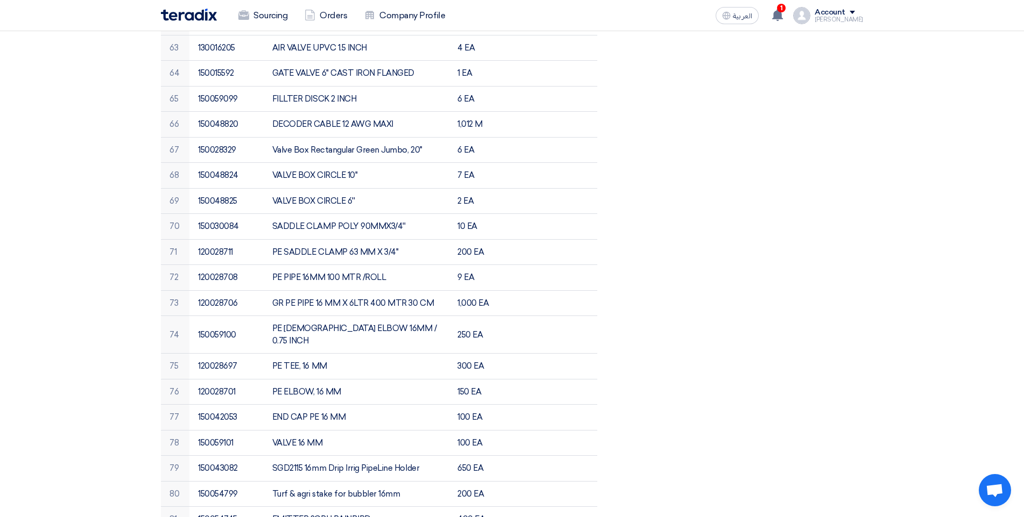
scroll to position [2101, 0]
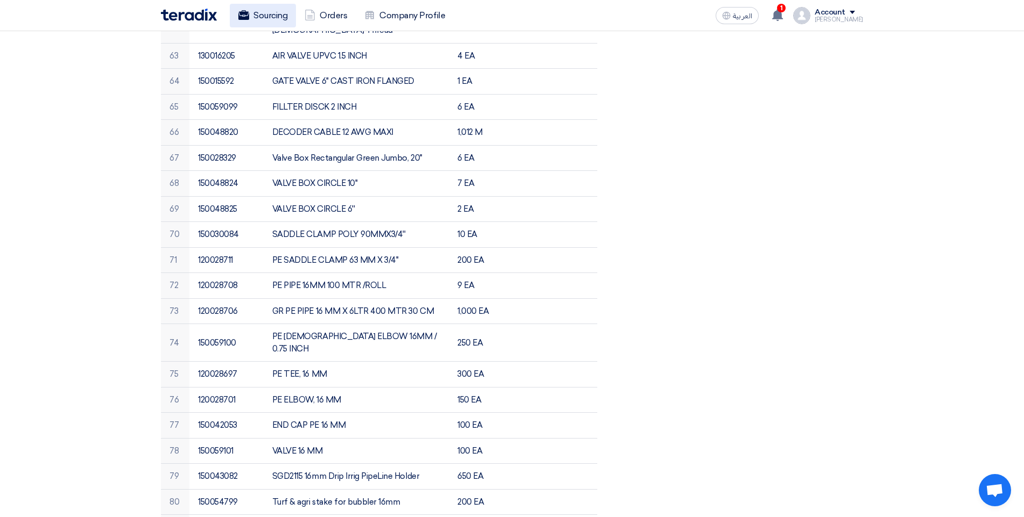
click at [234, 17] on link "Sourcing" at bounding box center [263, 16] width 66 height 24
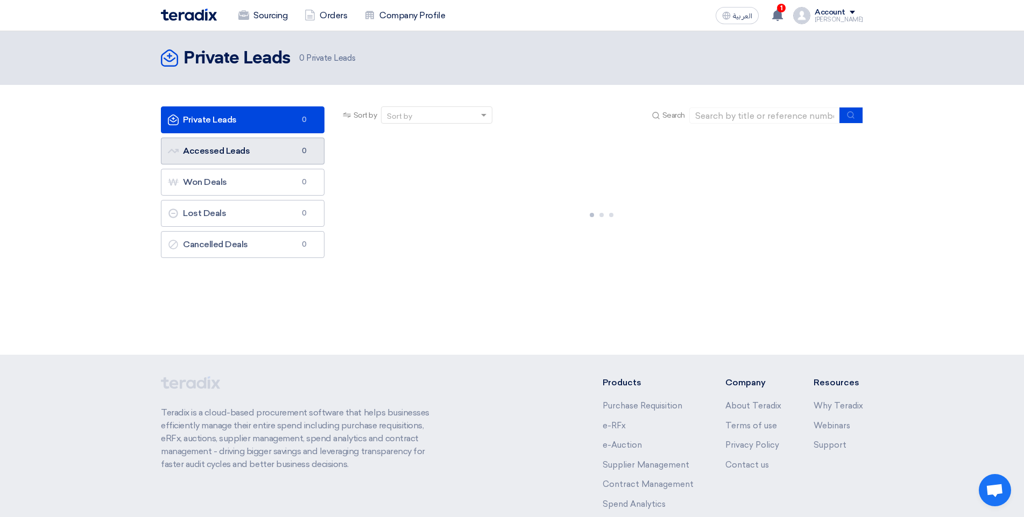
click at [300, 159] on link "Accessed Leads Accessed Leads 0" at bounding box center [243, 151] width 164 height 27
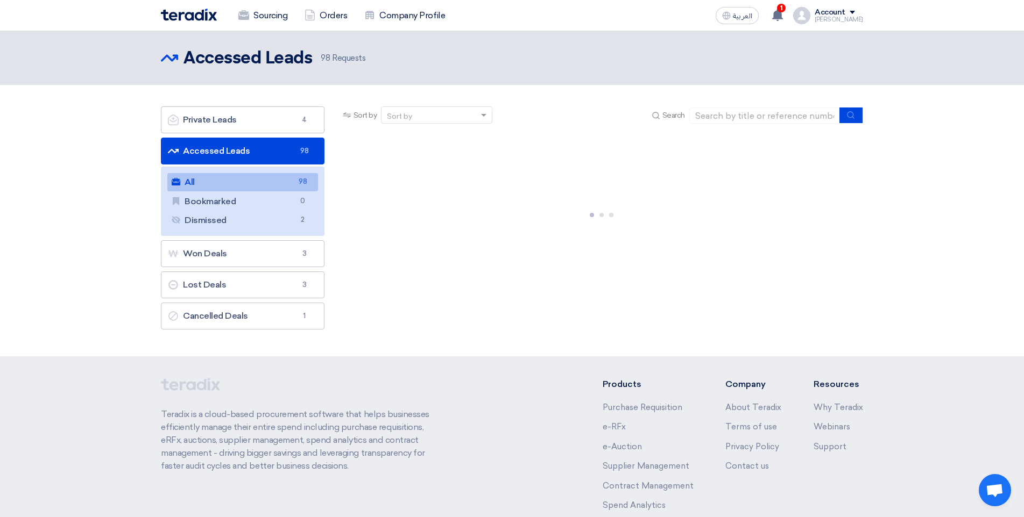
click at [300, 159] on link "Accessed Leads Accessed Leads 98" at bounding box center [243, 151] width 164 height 27
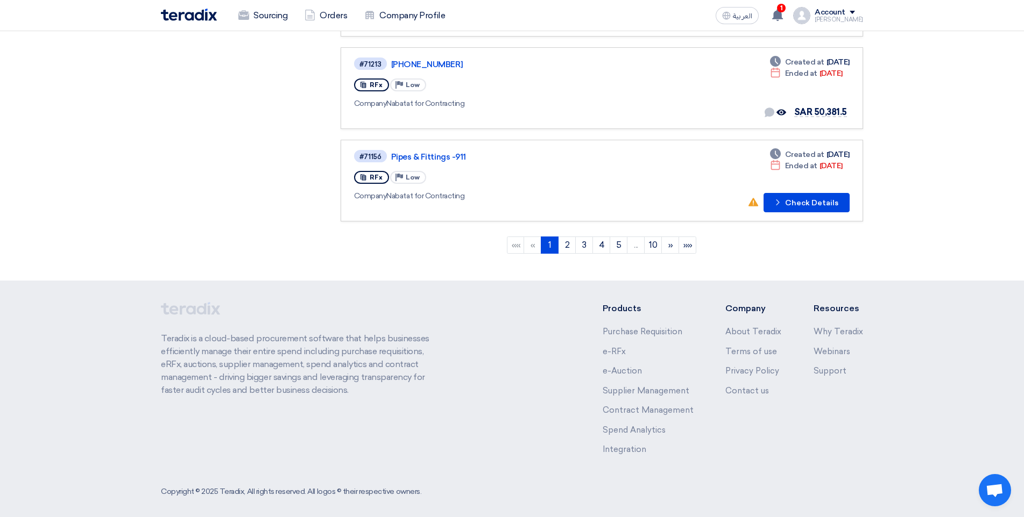
scroll to position [832, 0]
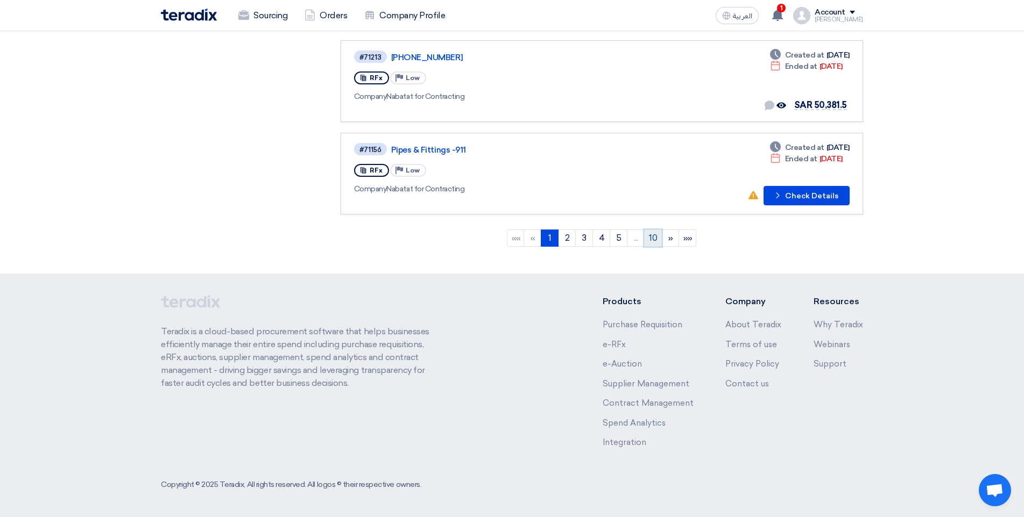
click at [655, 233] on link "10" at bounding box center [653, 238] width 18 height 17
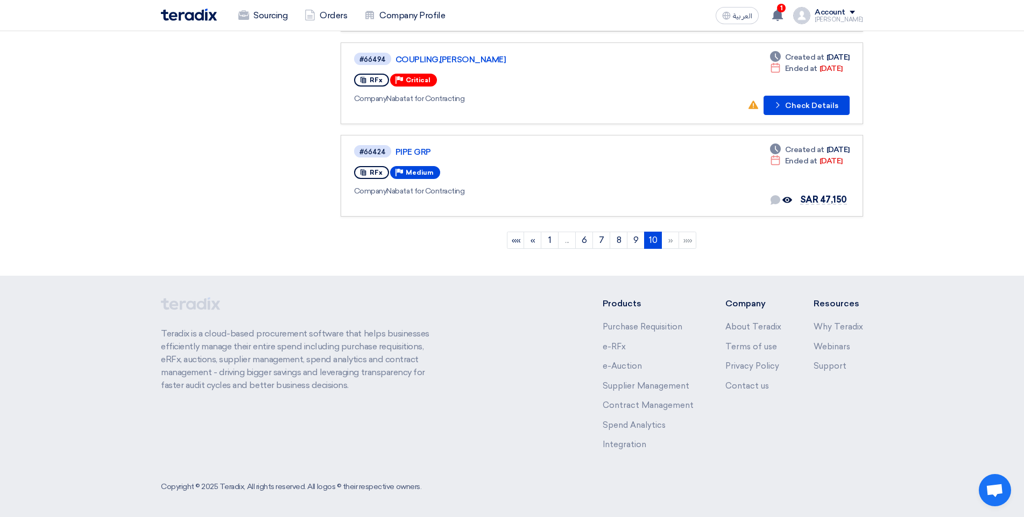
scroll to position [647, 0]
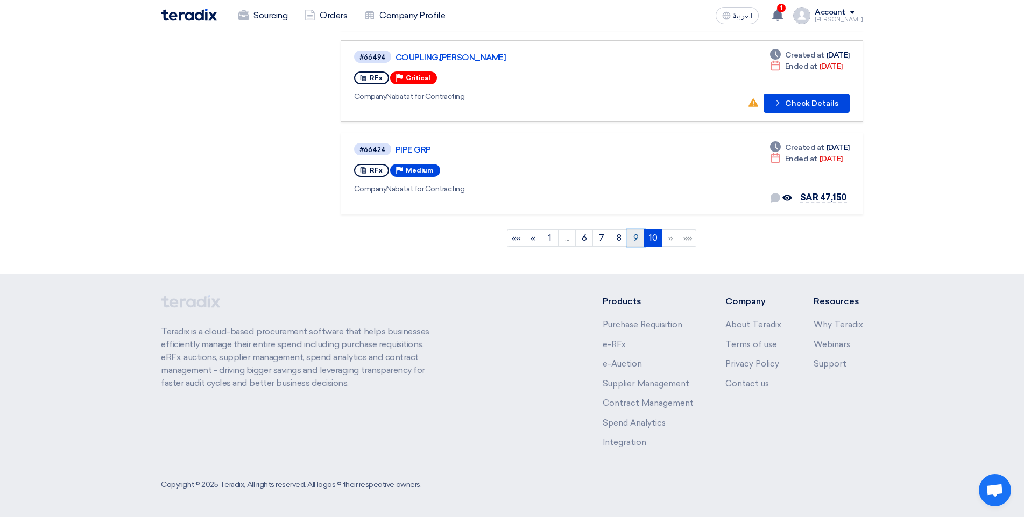
click at [634, 243] on link "9" at bounding box center [636, 238] width 18 height 17
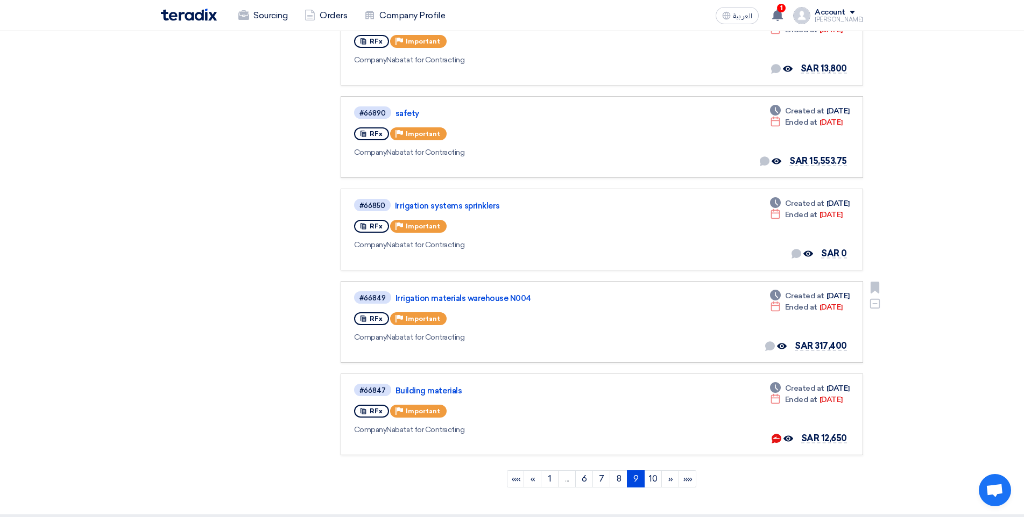
scroll to position [592, 0]
click at [496, 293] on link "Irrigation materials warehouse N004" at bounding box center [529, 298] width 269 height 10
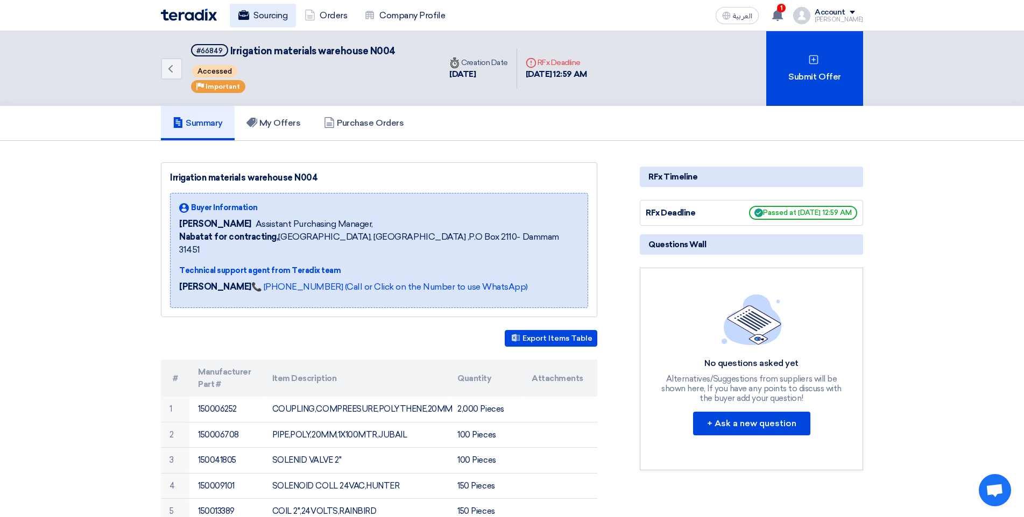
click at [281, 17] on link "Sourcing" at bounding box center [263, 16] width 66 height 24
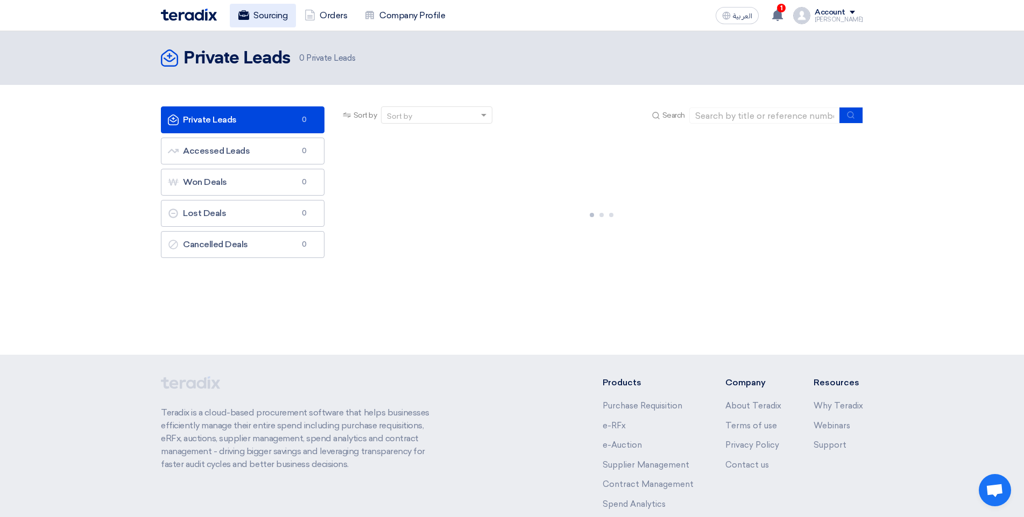
click at [281, 17] on link "Sourcing" at bounding box center [263, 16] width 66 height 24
click at [251, 158] on link "Accessed Leads Accessed Leads 98" at bounding box center [243, 151] width 164 height 27
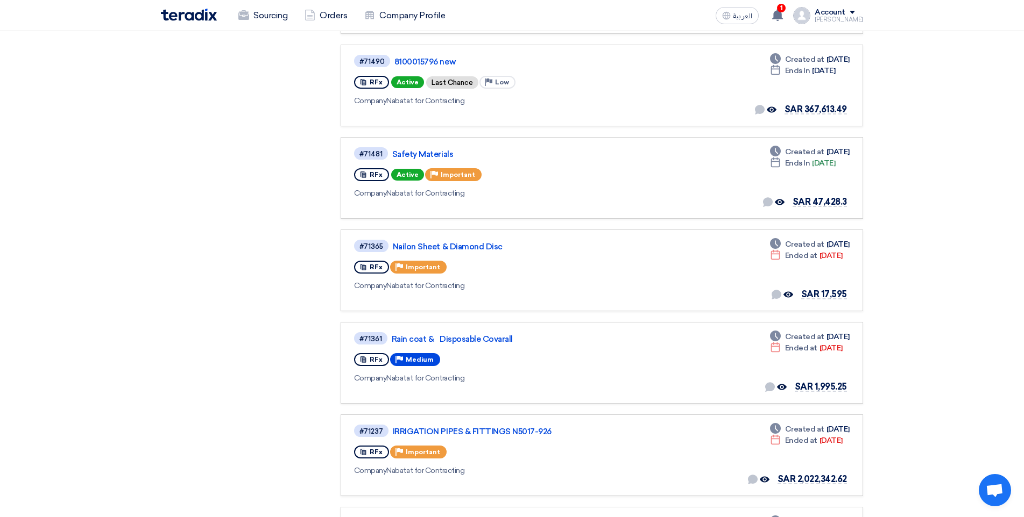
drag, startPoint x: 564, startPoint y: 196, endPoint x: 564, endPoint y: 202, distance: 6.5
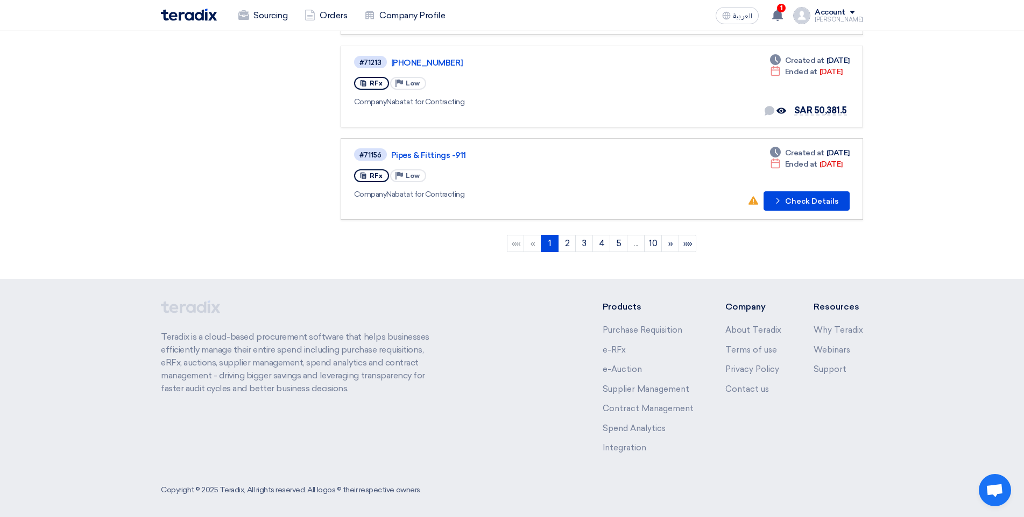
scroll to position [832, 0]
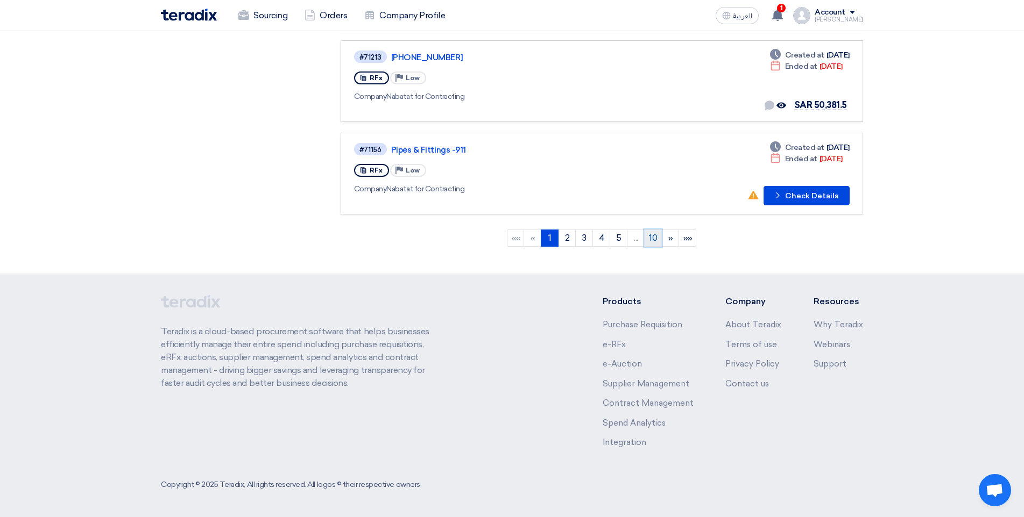
click at [653, 237] on link "10" at bounding box center [653, 238] width 18 height 17
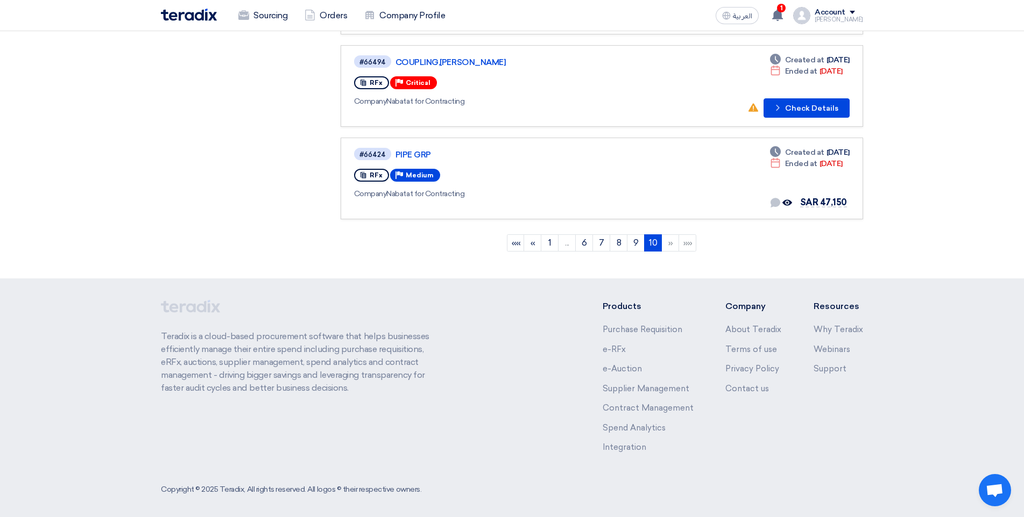
scroll to position [647, 0]
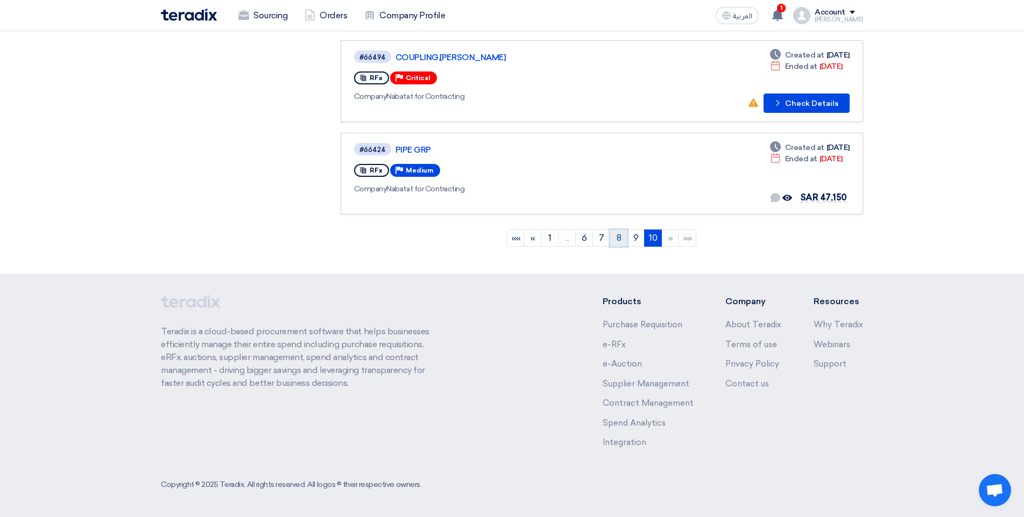
click at [625, 230] on link "8" at bounding box center [618, 238] width 18 height 17
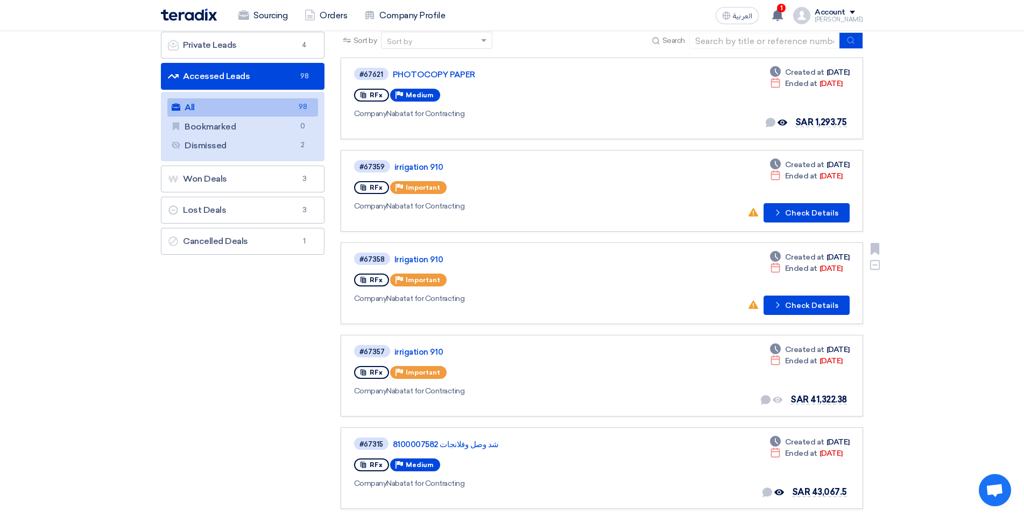
scroll to position [108, 0]
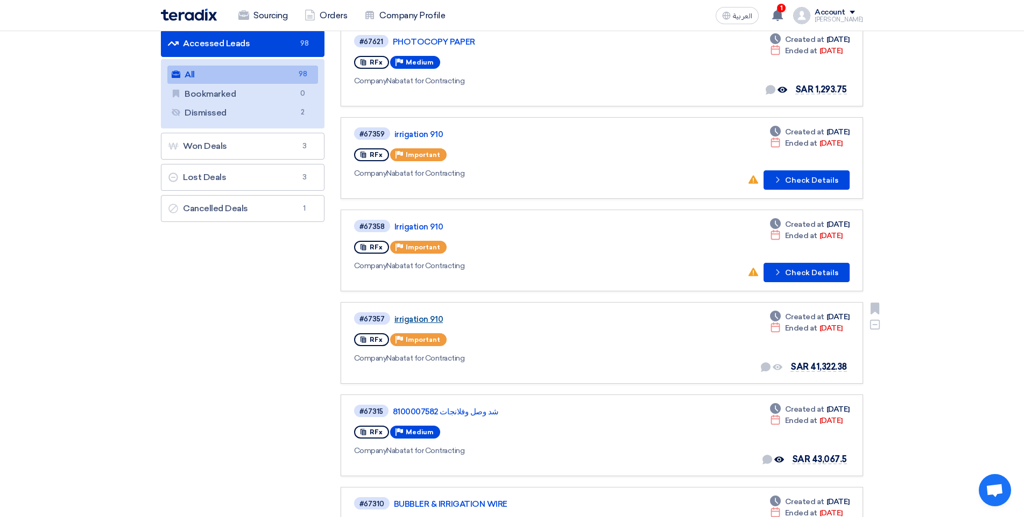
click at [430, 318] on link "irrigation 910" at bounding box center [528, 320] width 269 height 10
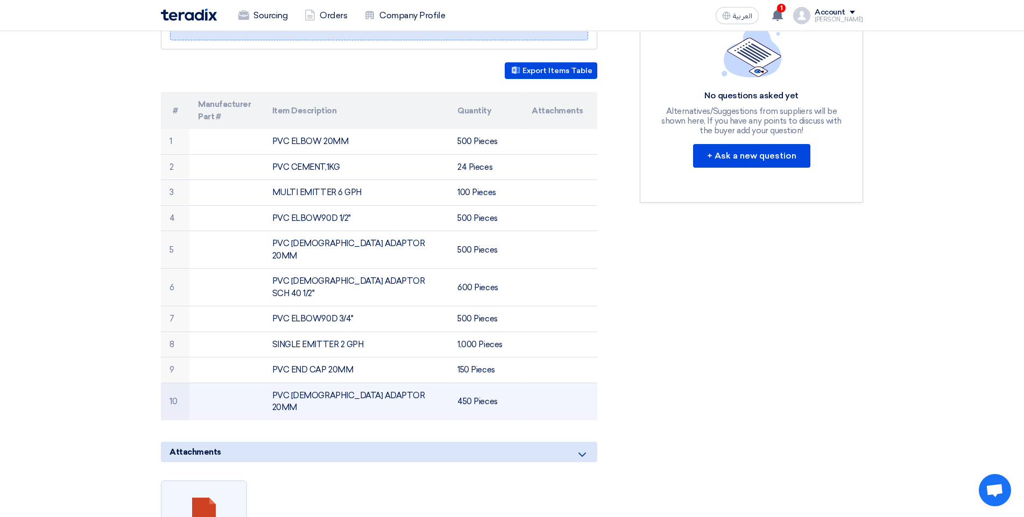
scroll to position [269, 0]
